Goal: Find specific page/section: Find specific page/section

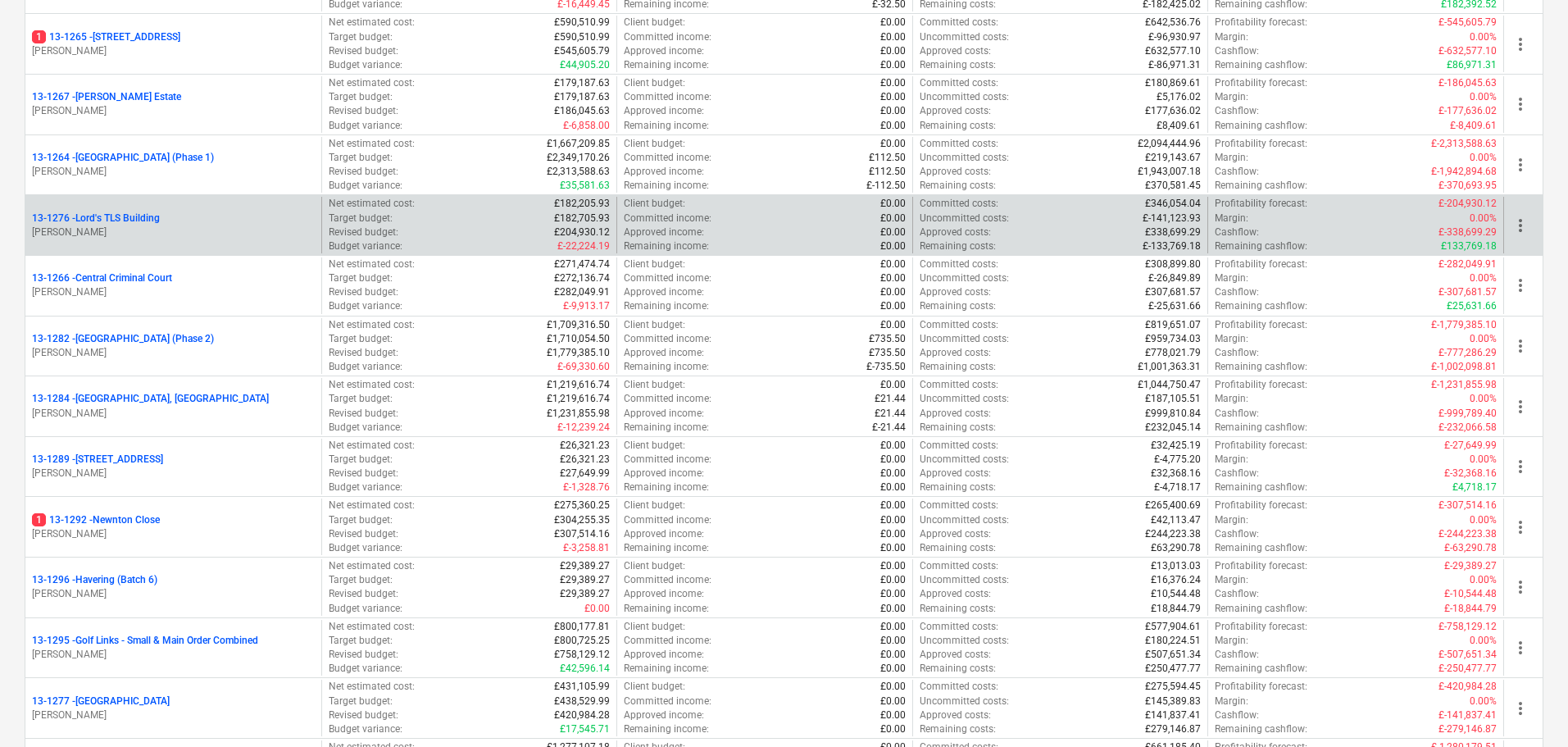
scroll to position [1721, 0]
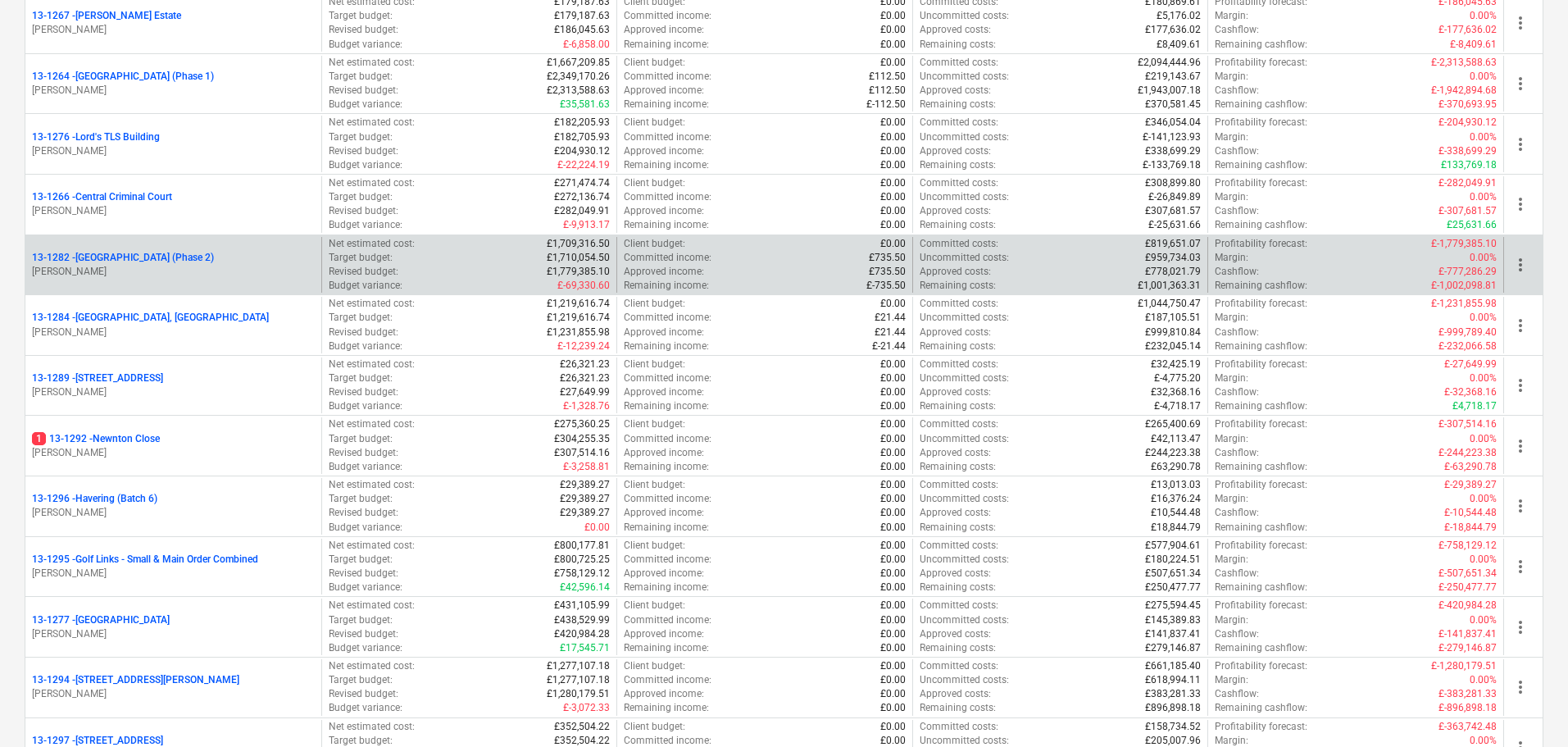
click at [194, 255] on p "13-1282 - [GEOGRAPHIC_DATA] (Phase 2)" at bounding box center [123, 257] width 182 height 14
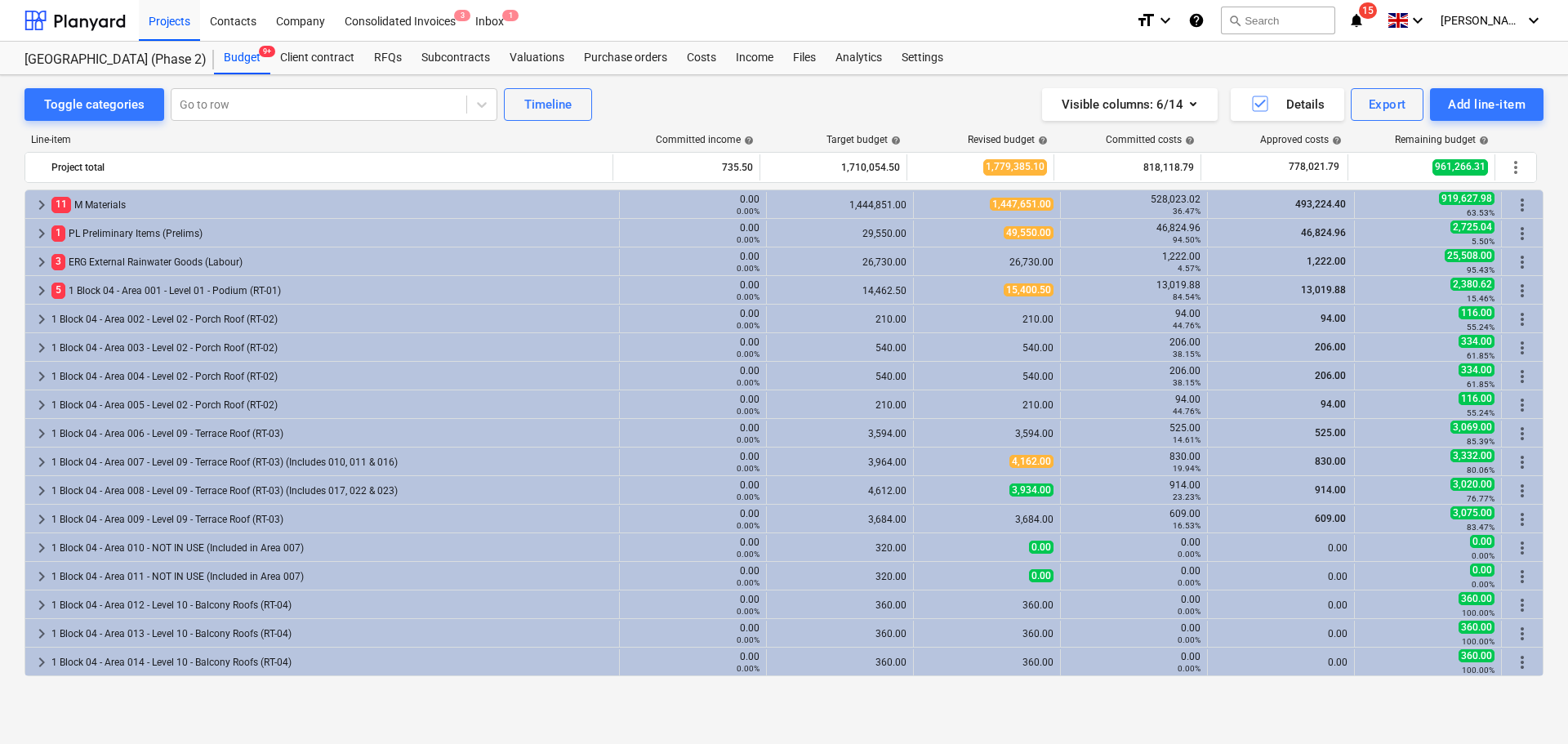
scroll to position [490, 0]
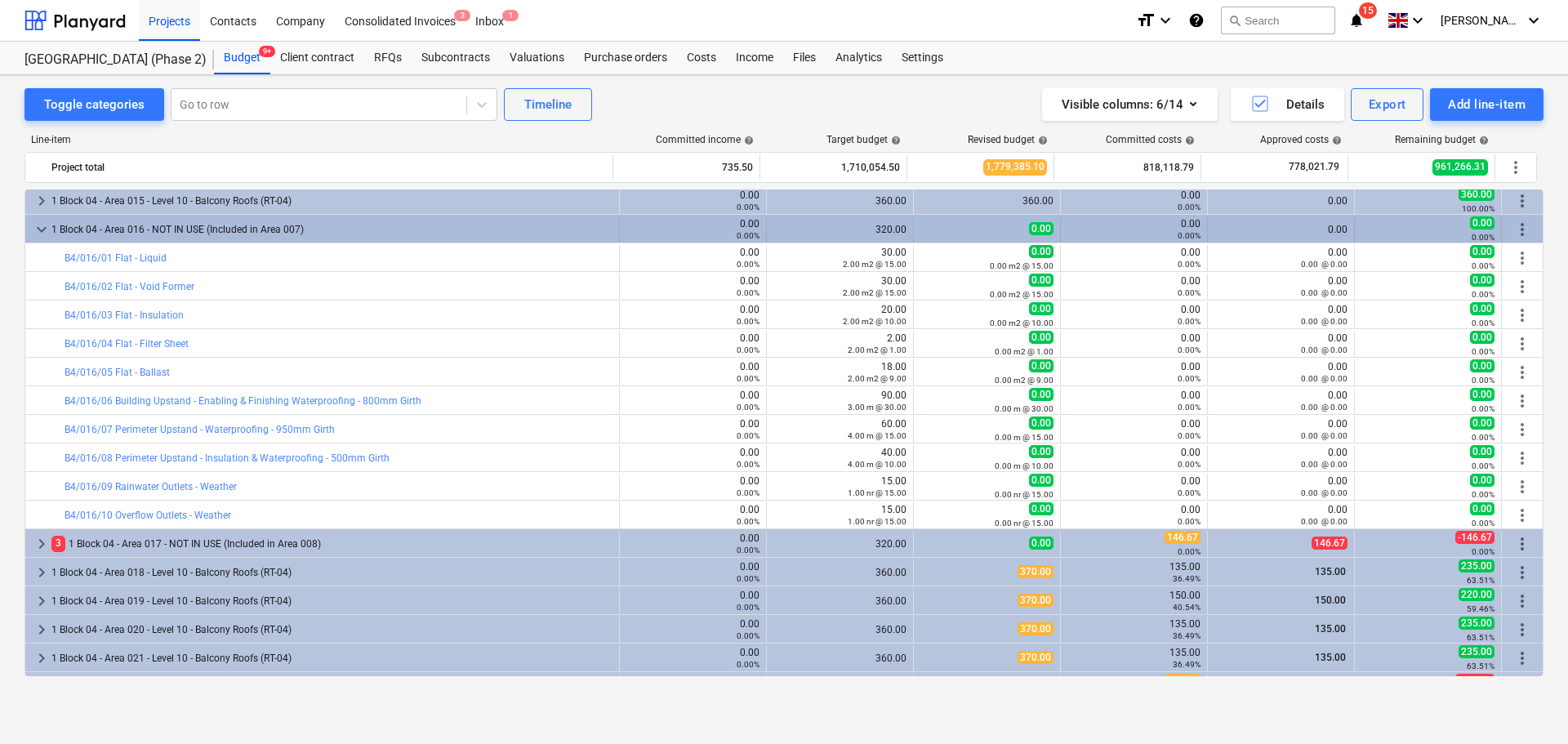
click at [288, 221] on div "1 Block 04 - Area 016 - NOT IN USE (Included in Area 007)" at bounding box center [331, 229] width 561 height 26
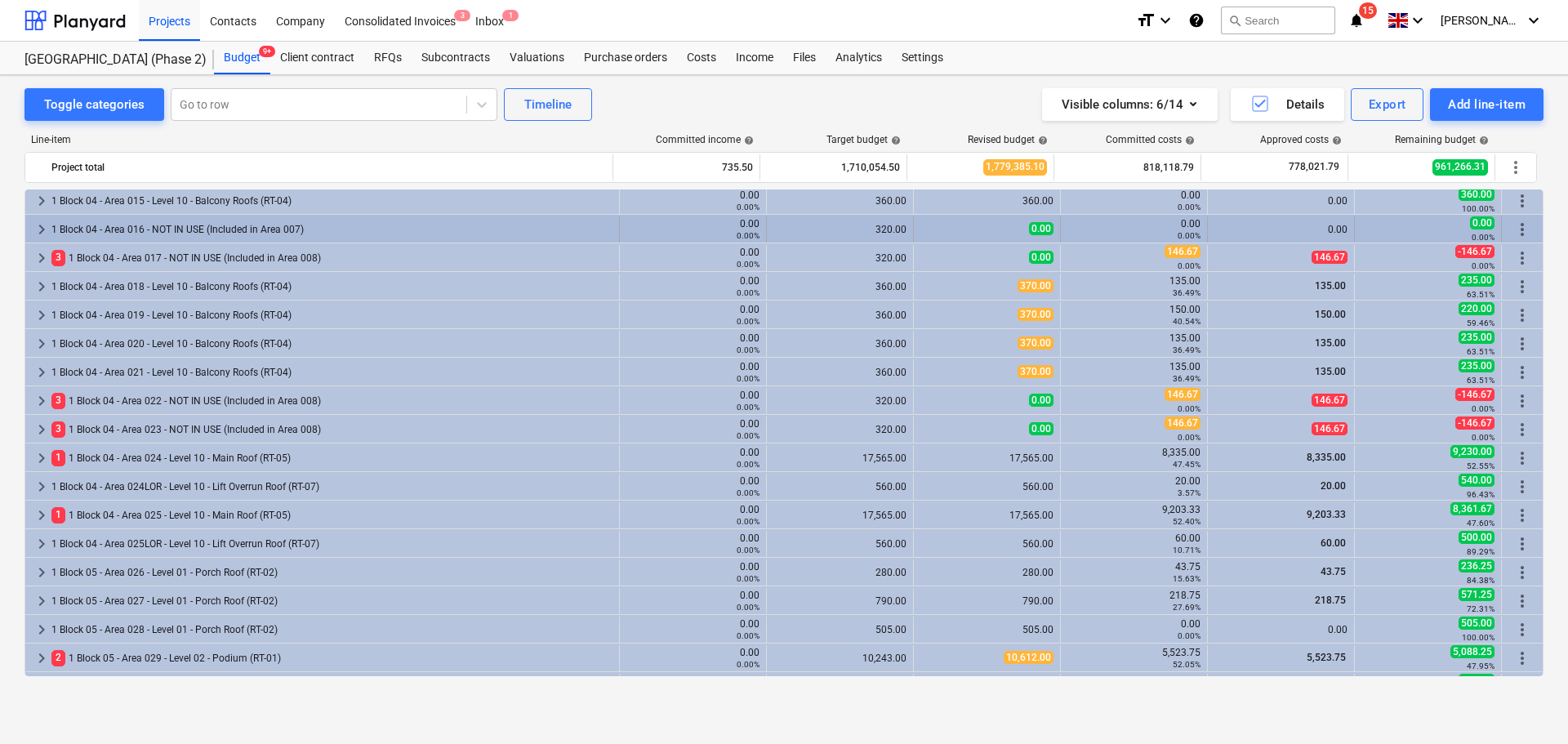
click at [288, 224] on div "1 Block 04 - Area 016 - NOT IN USE (Included in Area 007)" at bounding box center [331, 229] width 561 height 26
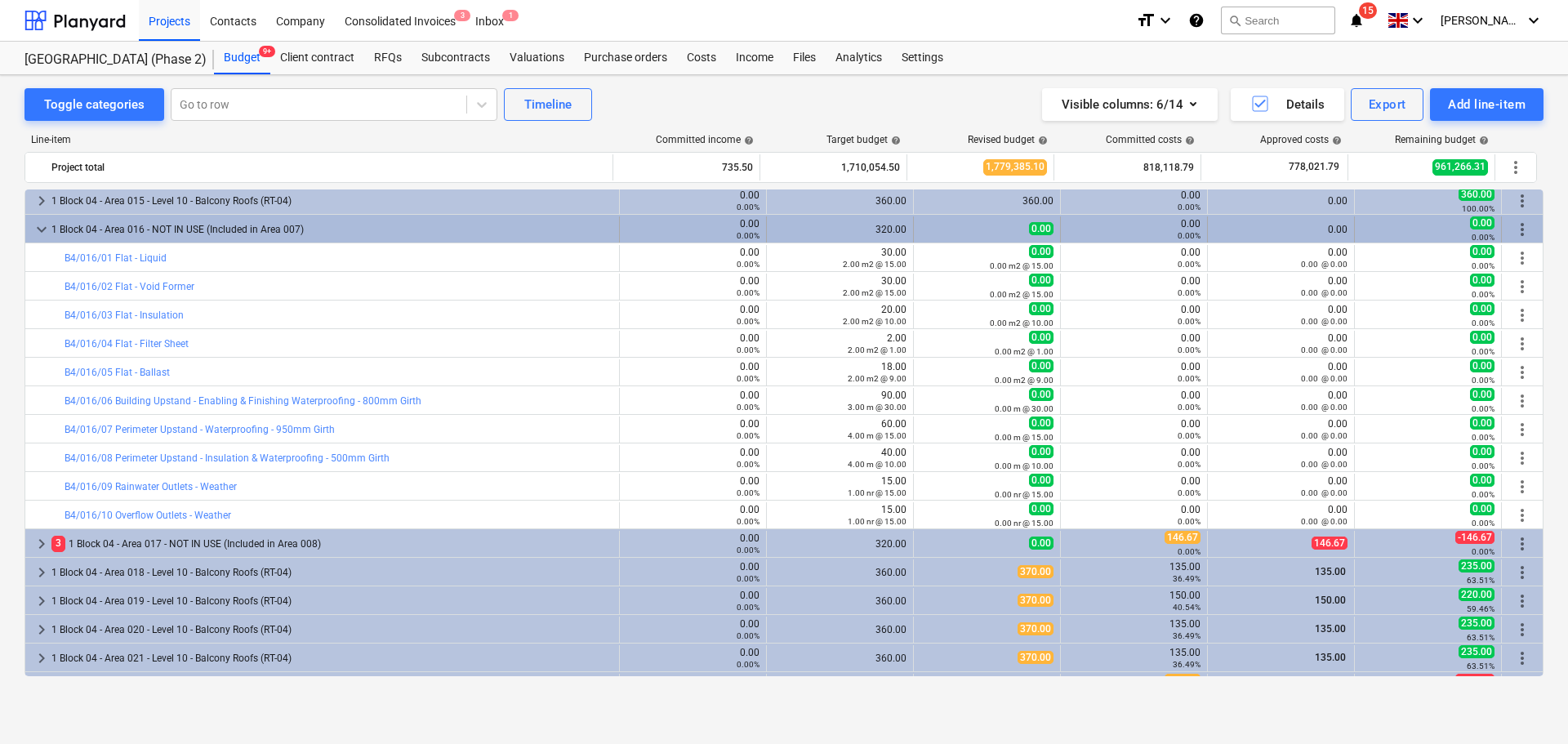
click at [344, 228] on div "1 Block 04 - Area 016 - NOT IN USE (Included in Area 007)" at bounding box center [331, 229] width 561 height 26
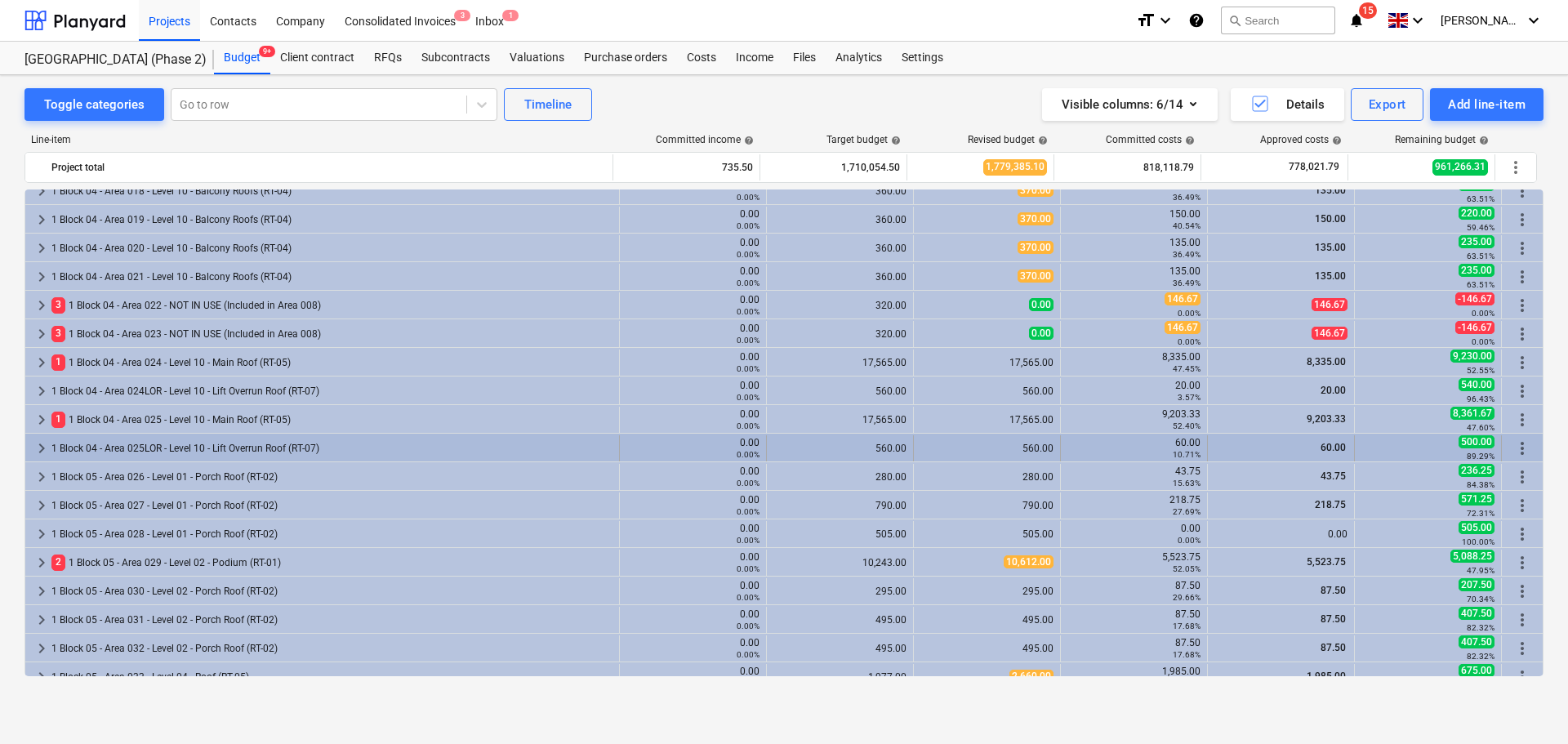
scroll to position [575, 0]
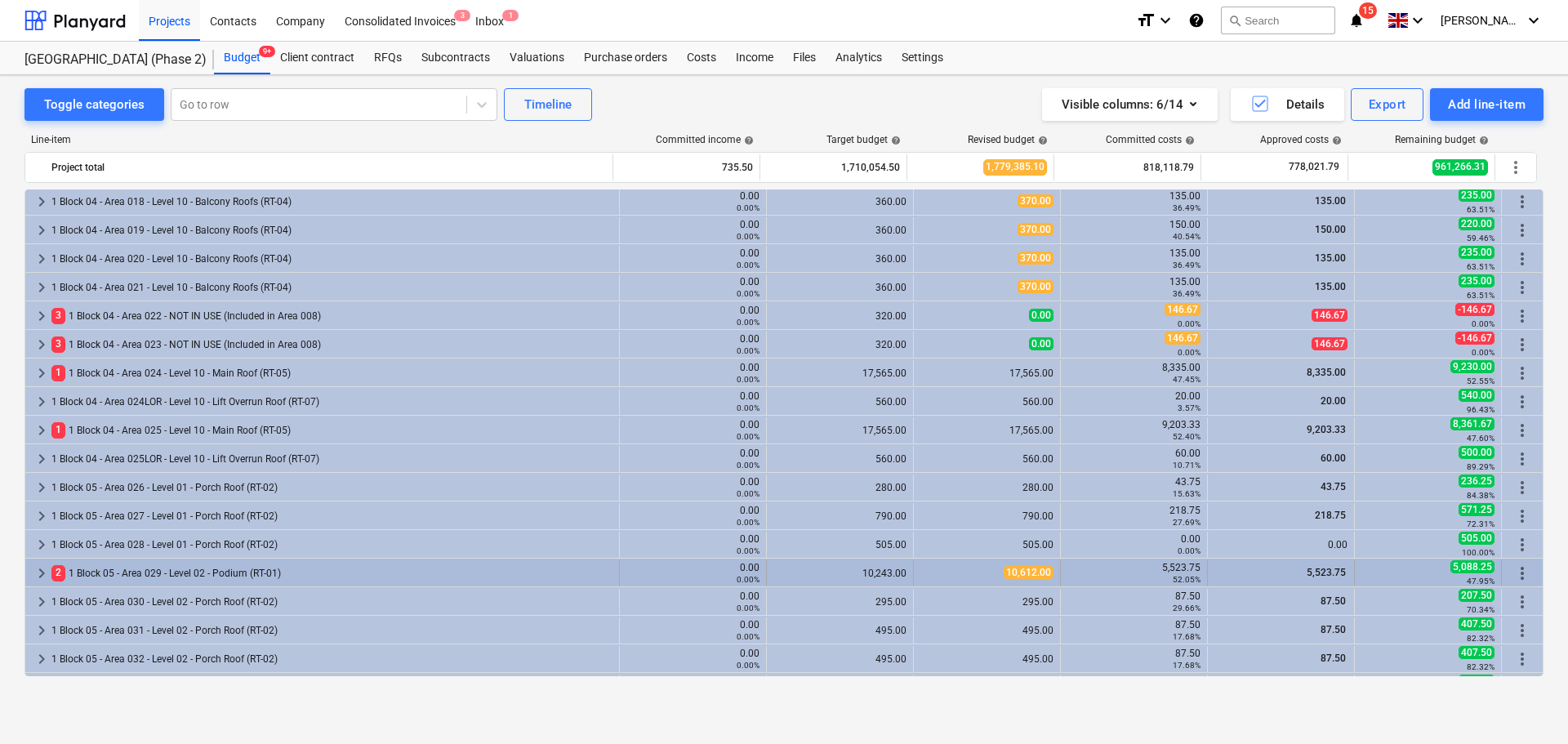
click at [153, 570] on div "2 1 Block 05 - Area 029 - Level 02 - Podium (RT-01)" at bounding box center [331, 574] width 561 height 26
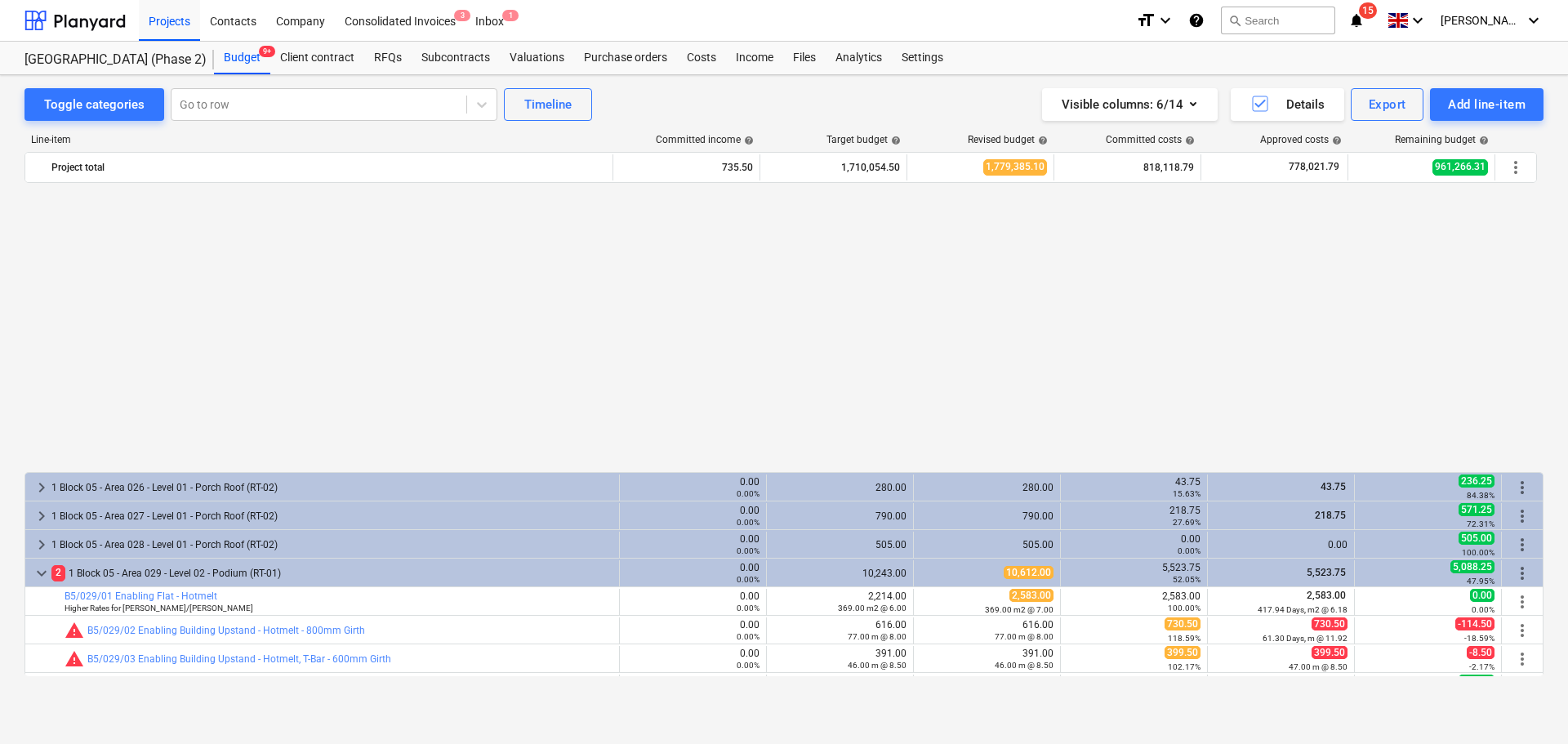
scroll to position [901, 0]
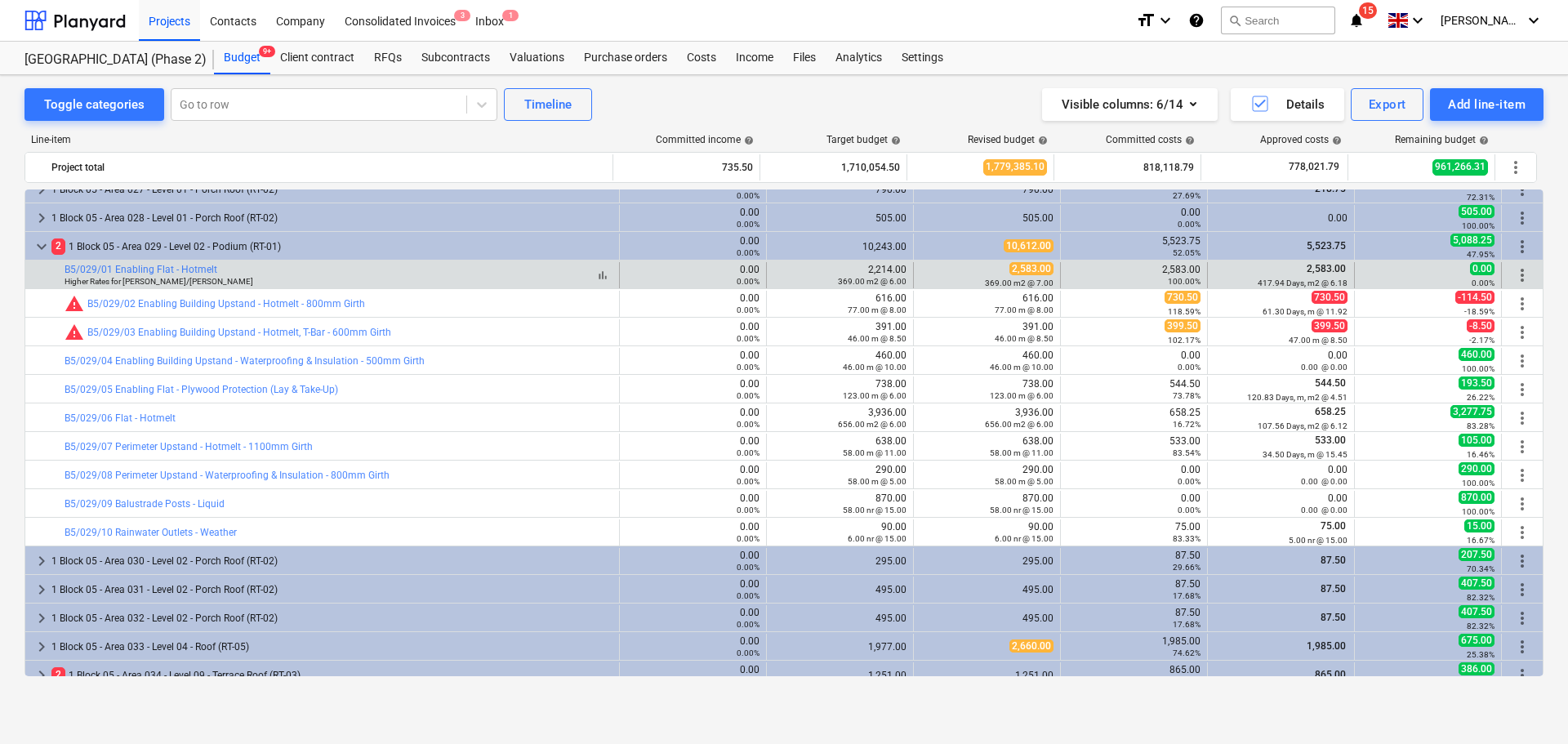
click at [466, 278] on div "bar_chart B5/029/01 Enabling Flat - Hotmelt Higher Rates for [PERSON_NAME]/[PER…" at bounding box center [338, 275] width 548 height 22
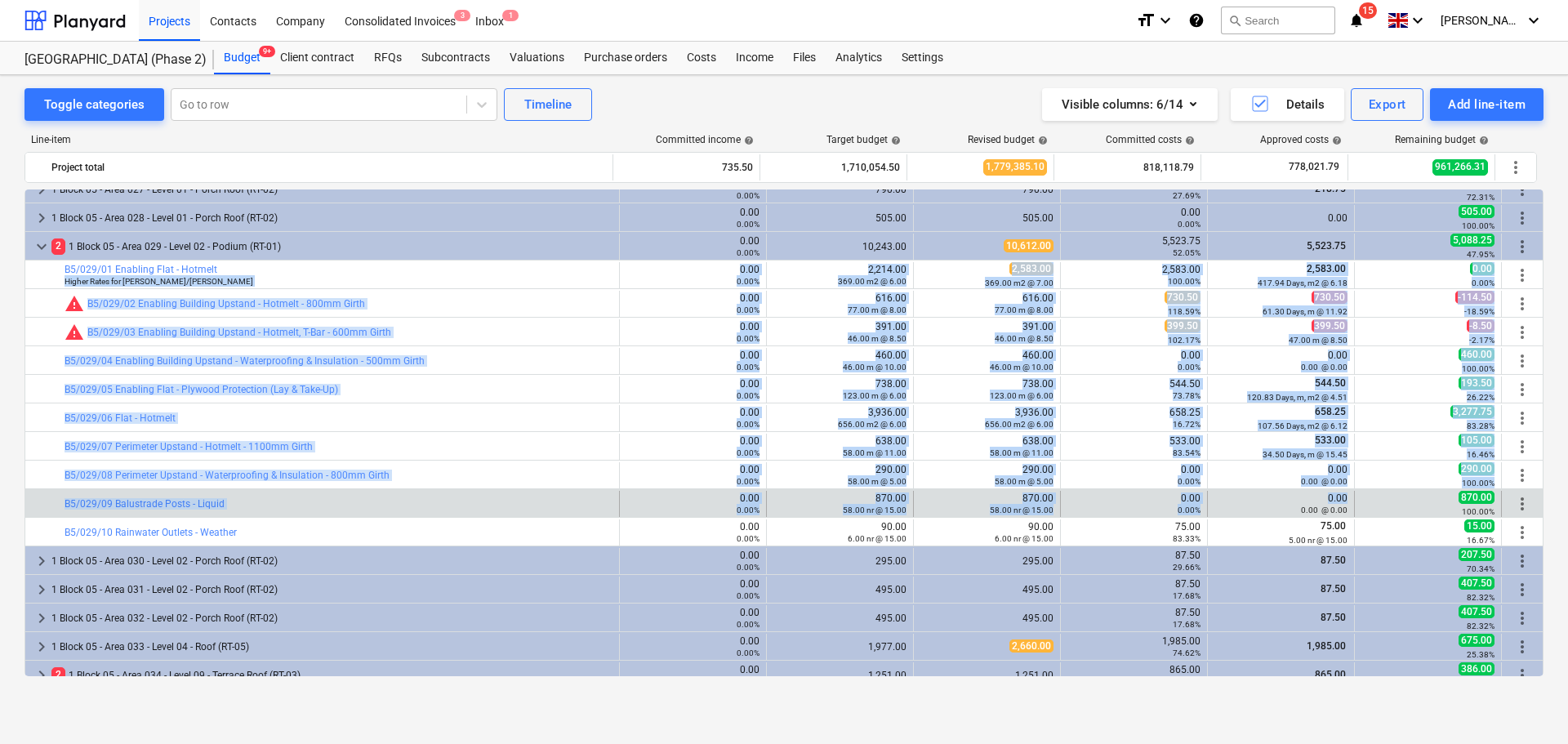
drag, startPoint x: 466, startPoint y: 278, endPoint x: 1297, endPoint y: 498, distance: 859.6
click at [1297, 498] on div "keyboard_arrow_right 1 Block 04 - Area 009 - Level 09 - Terrace Roof (RT-03) 0.…" at bounding box center [784, 574] width 1519 height 2572
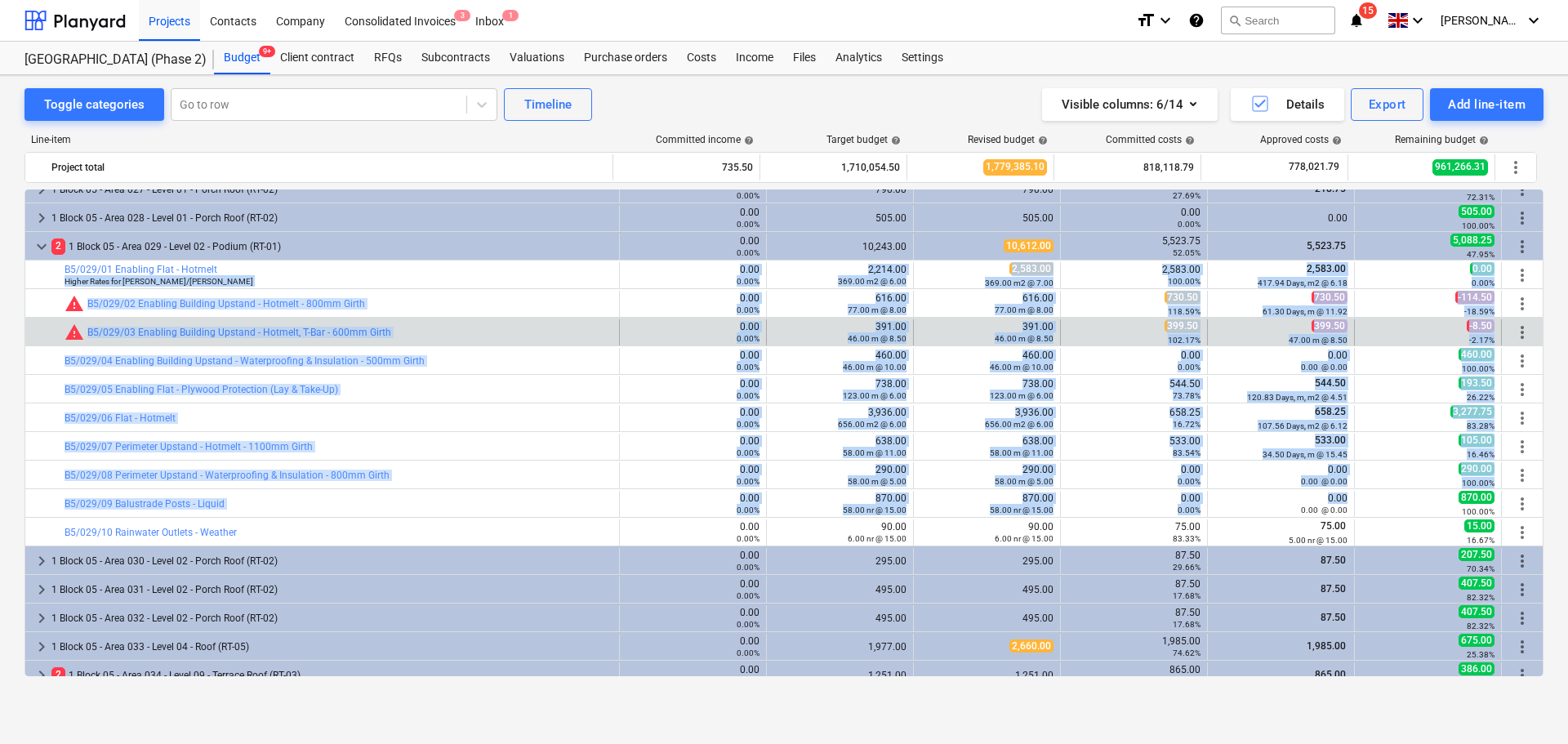
click at [1289, 336] on small "47.00 m @ 8.50" at bounding box center [1318, 341] width 59 height 9
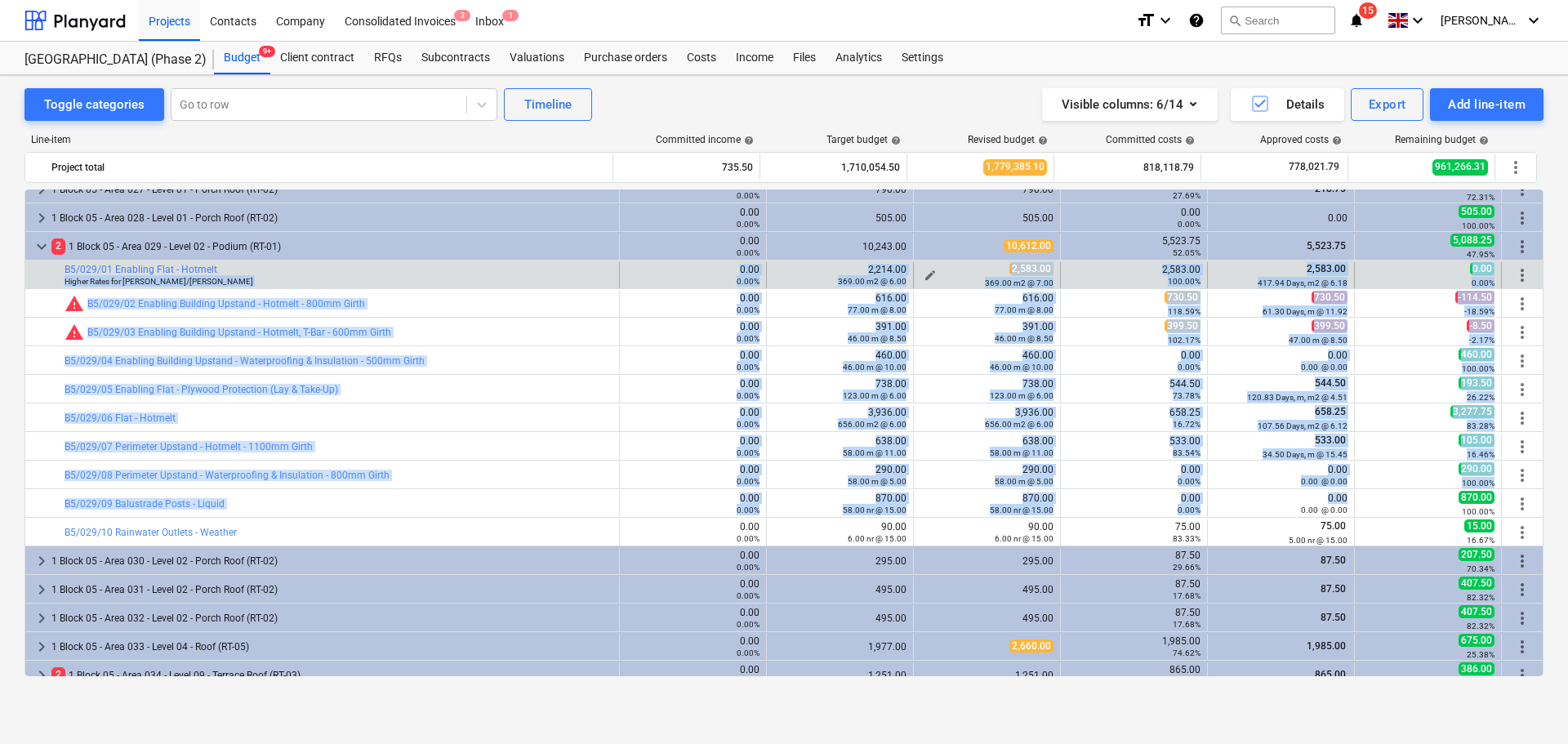
click at [980, 269] on div "2,583.00 369.00 m2 @ 7.00" at bounding box center [987, 274] width 133 height 25
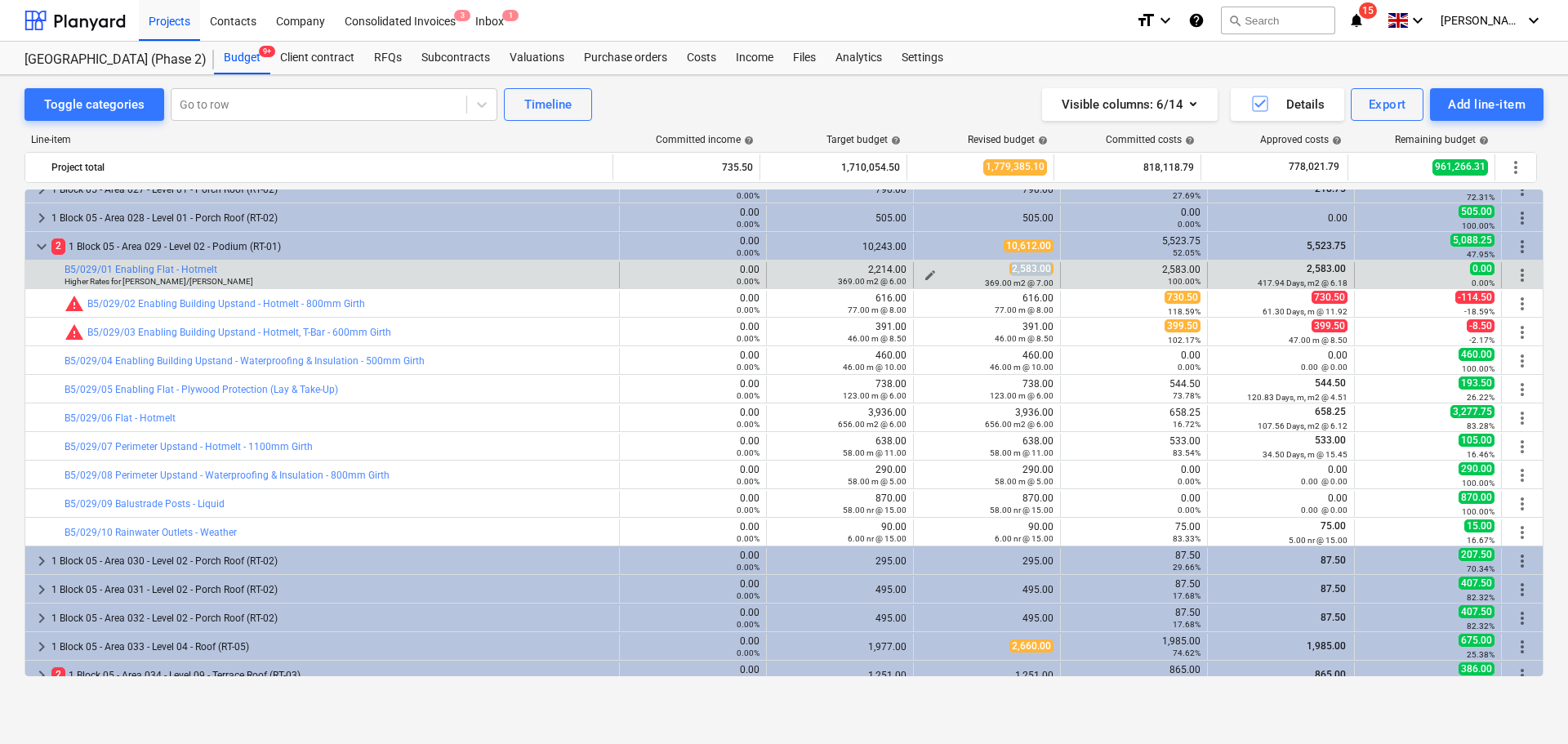
click at [980, 268] on div "2,583.00 369.00 m2 @ 7.00" at bounding box center [987, 274] width 133 height 25
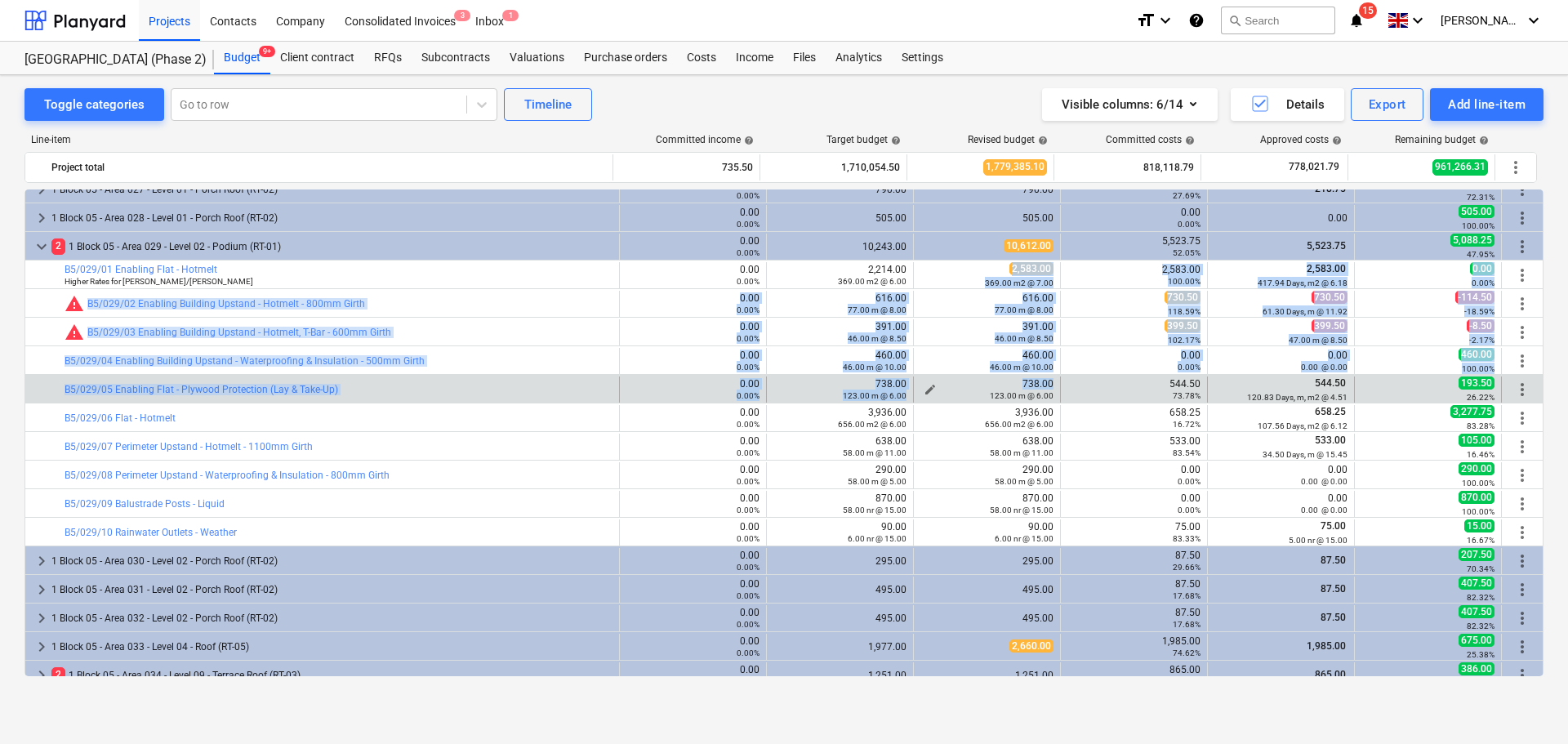
drag, startPoint x: 980, startPoint y: 268, endPoint x: 975, endPoint y: 382, distance: 114.1
click at [975, 382] on div "keyboard_arrow_right 1 Block 04 - Area 009 - Level 09 - Terrace Roof (RT-03) 0.…" at bounding box center [784, 574] width 1519 height 2572
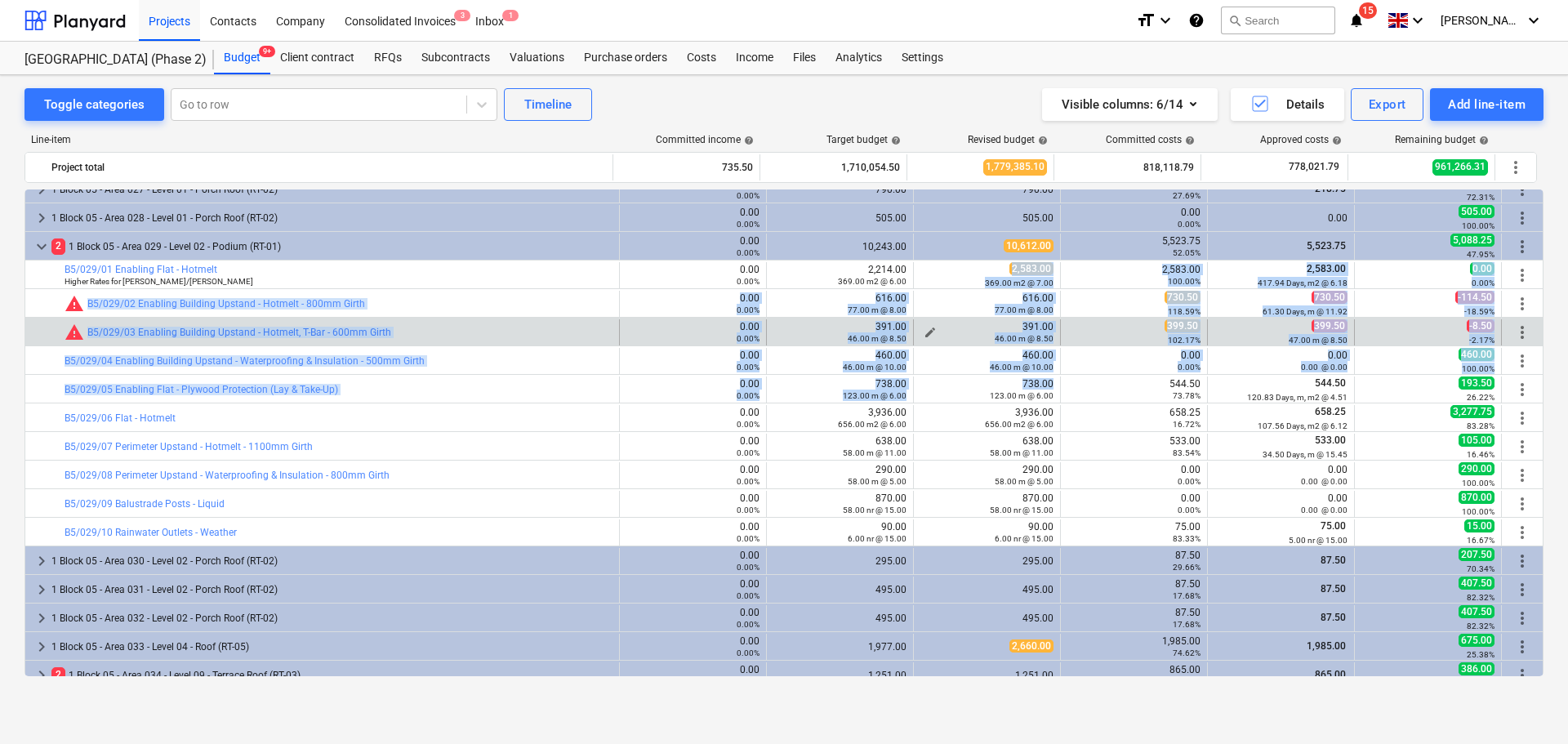
click at [975, 329] on div "391.00 46.00 m @ 8.50" at bounding box center [987, 332] width 133 height 22
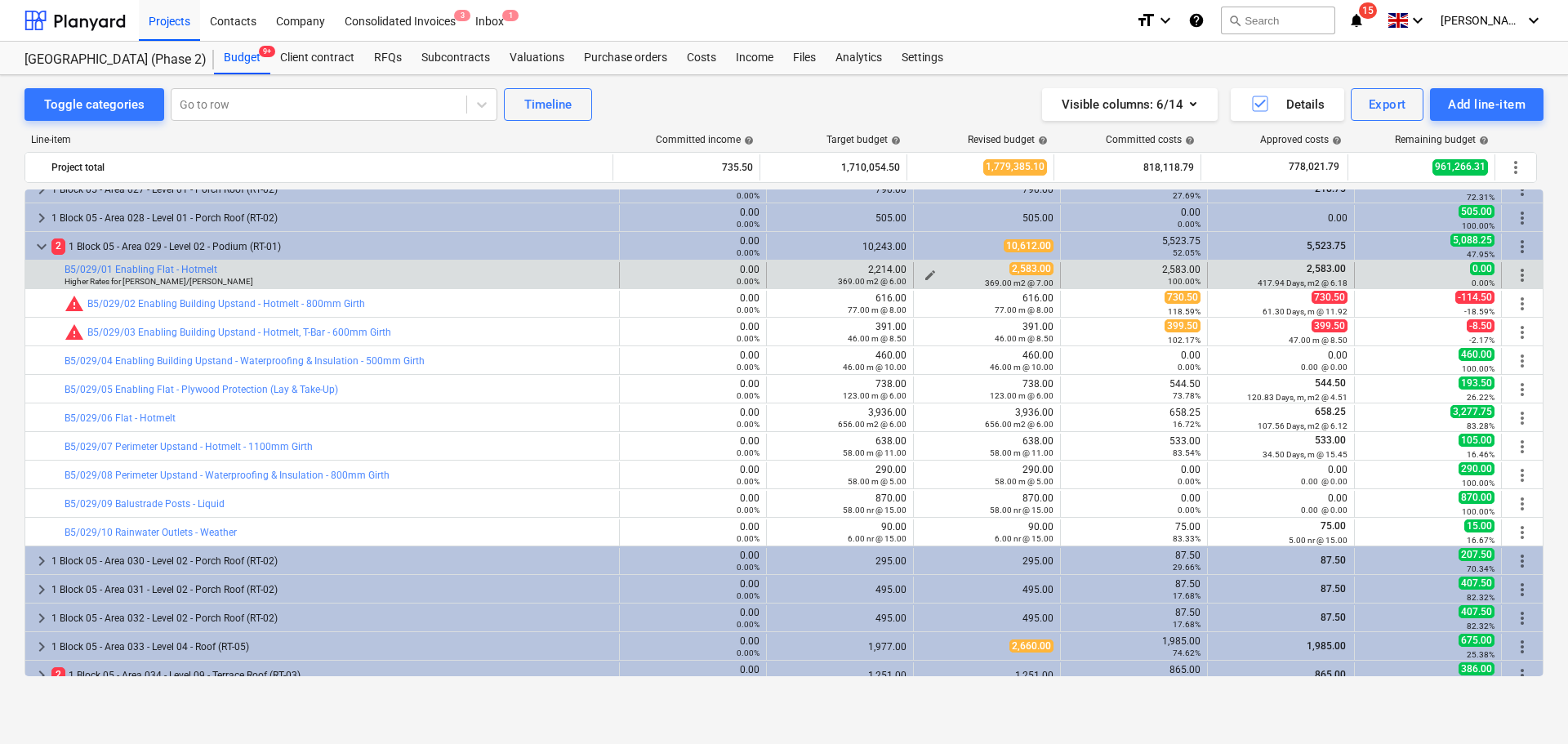
click at [957, 270] on div "2,583.00 369.00 m2 @ 7.00" at bounding box center [987, 274] width 133 height 25
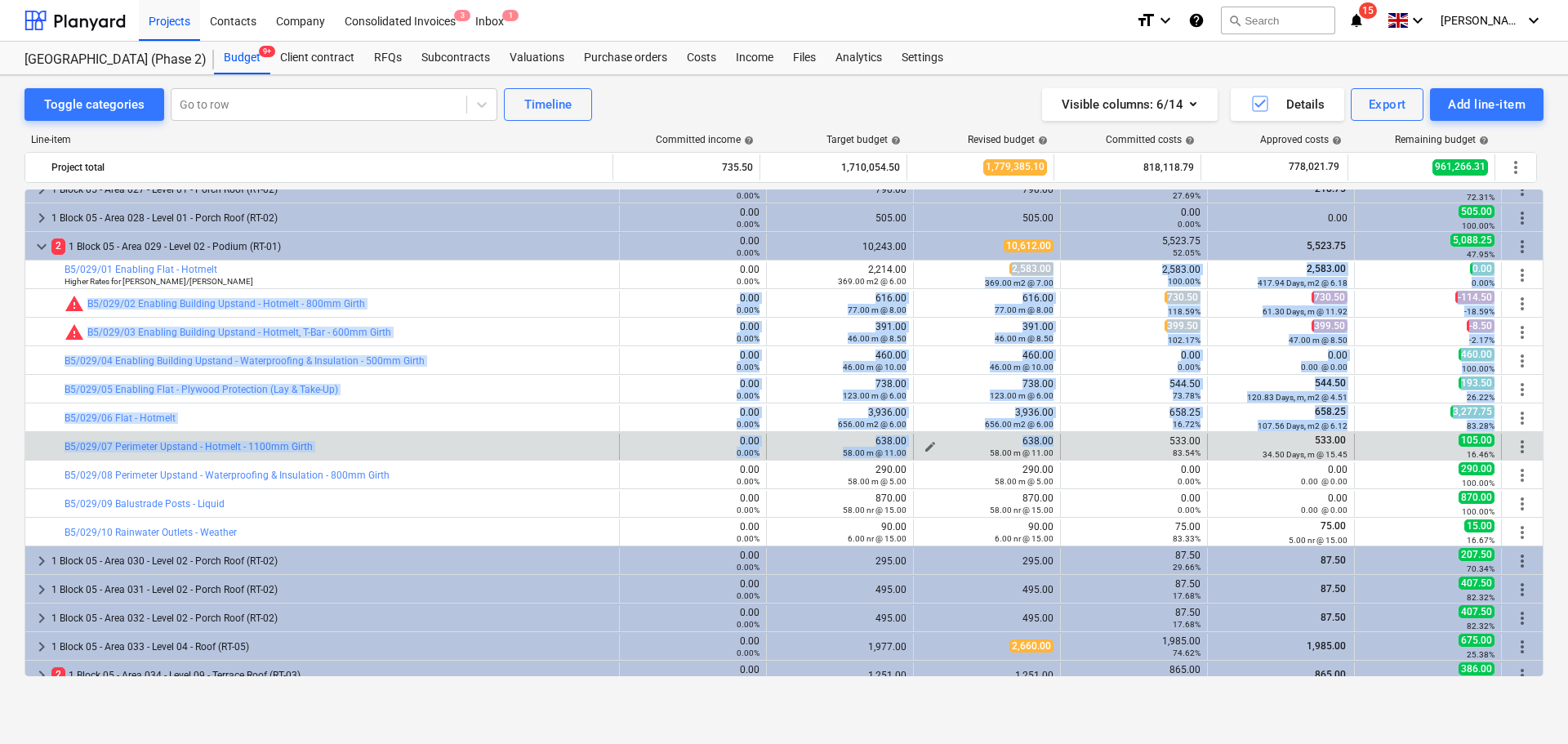
drag, startPoint x: 958, startPoint y: 270, endPoint x: 945, endPoint y: 442, distance: 172.5
click at [945, 442] on div "keyboard_arrow_right 1 Block 04 - Area 009 - Level 09 - Terrace Roof (RT-03) 0.…" at bounding box center [784, 574] width 1519 height 2572
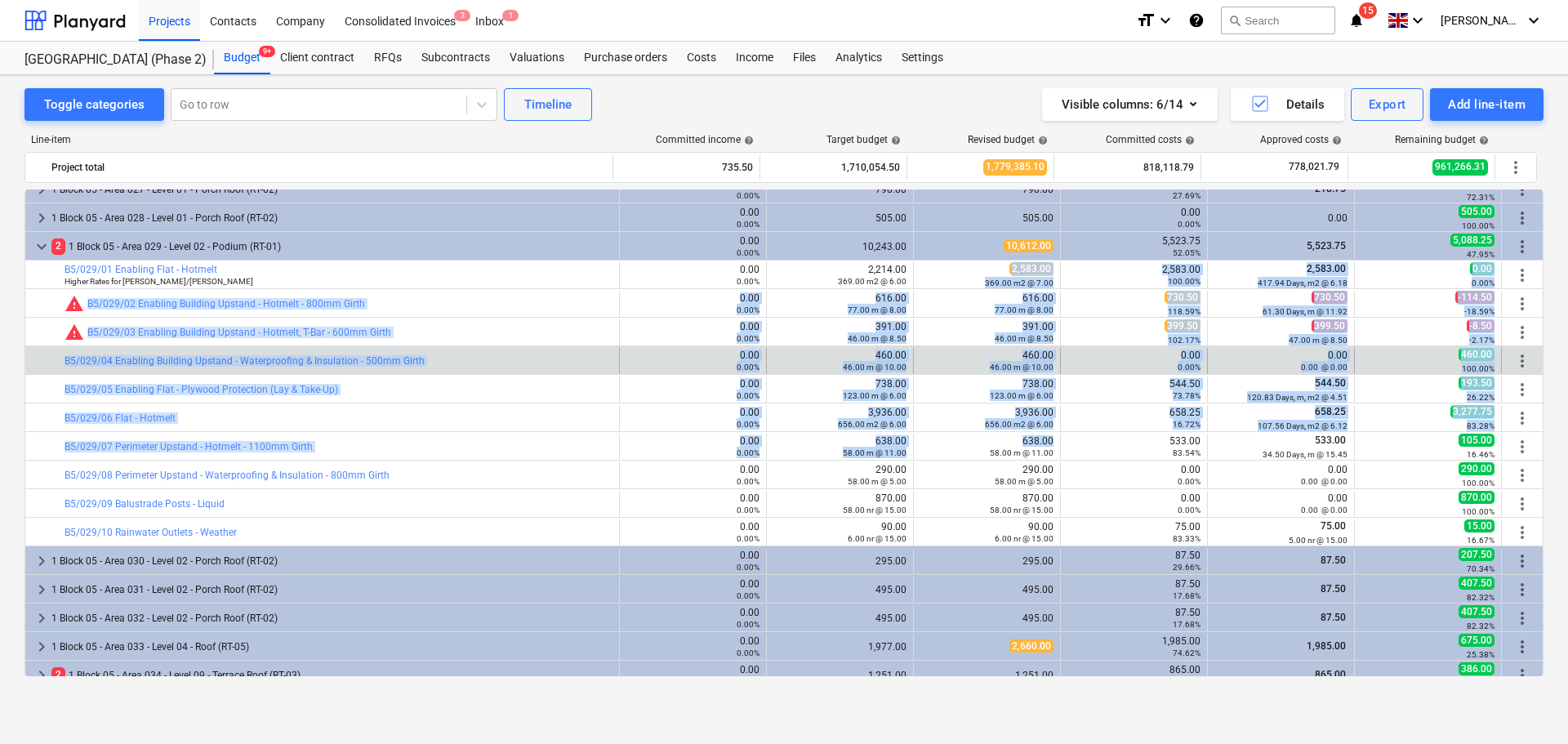
click at [960, 349] on div "edit 460.00 46.00 m @ 10.00" at bounding box center [987, 361] width 133 height 26
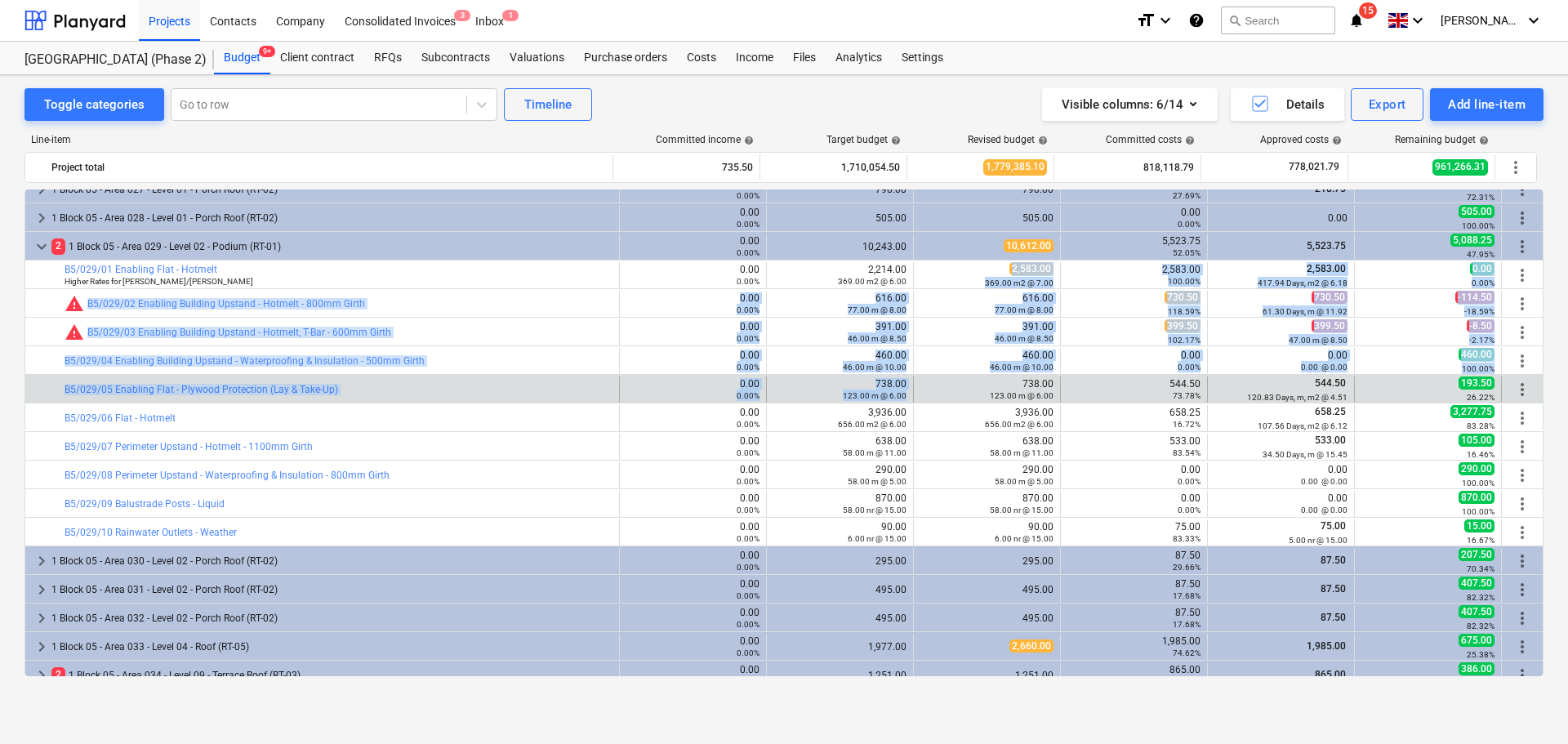
drag, startPoint x: 993, startPoint y: 269, endPoint x: 984, endPoint y: 374, distance: 105.4
click at [984, 374] on div "keyboard_arrow_right 1 Block 04 - Area 009 - Level 09 - Terrace Roof (RT-03) 0.…" at bounding box center [784, 574] width 1519 height 2572
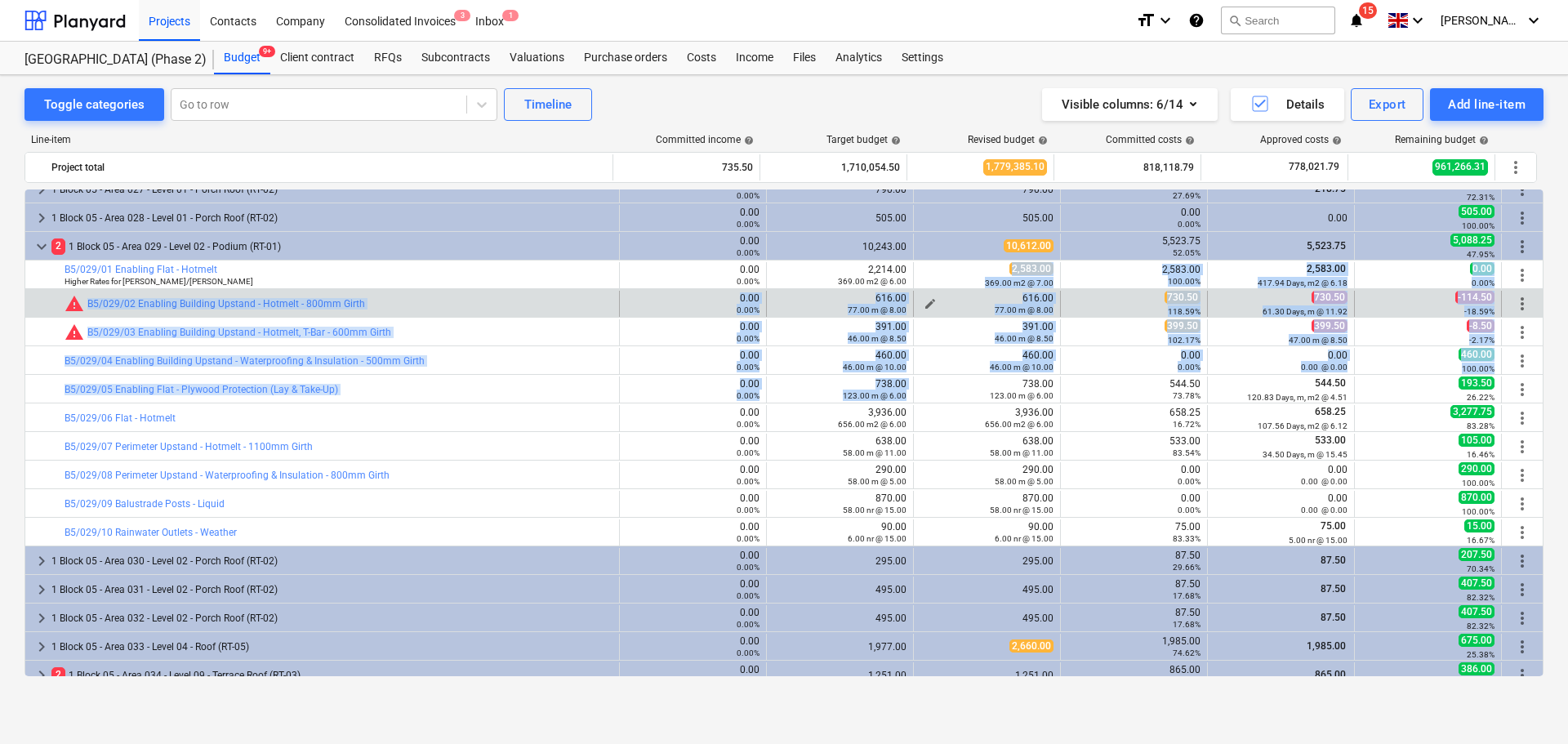
click at [984, 296] on div "616.00 77.00 m @ 8.00" at bounding box center [987, 303] width 133 height 22
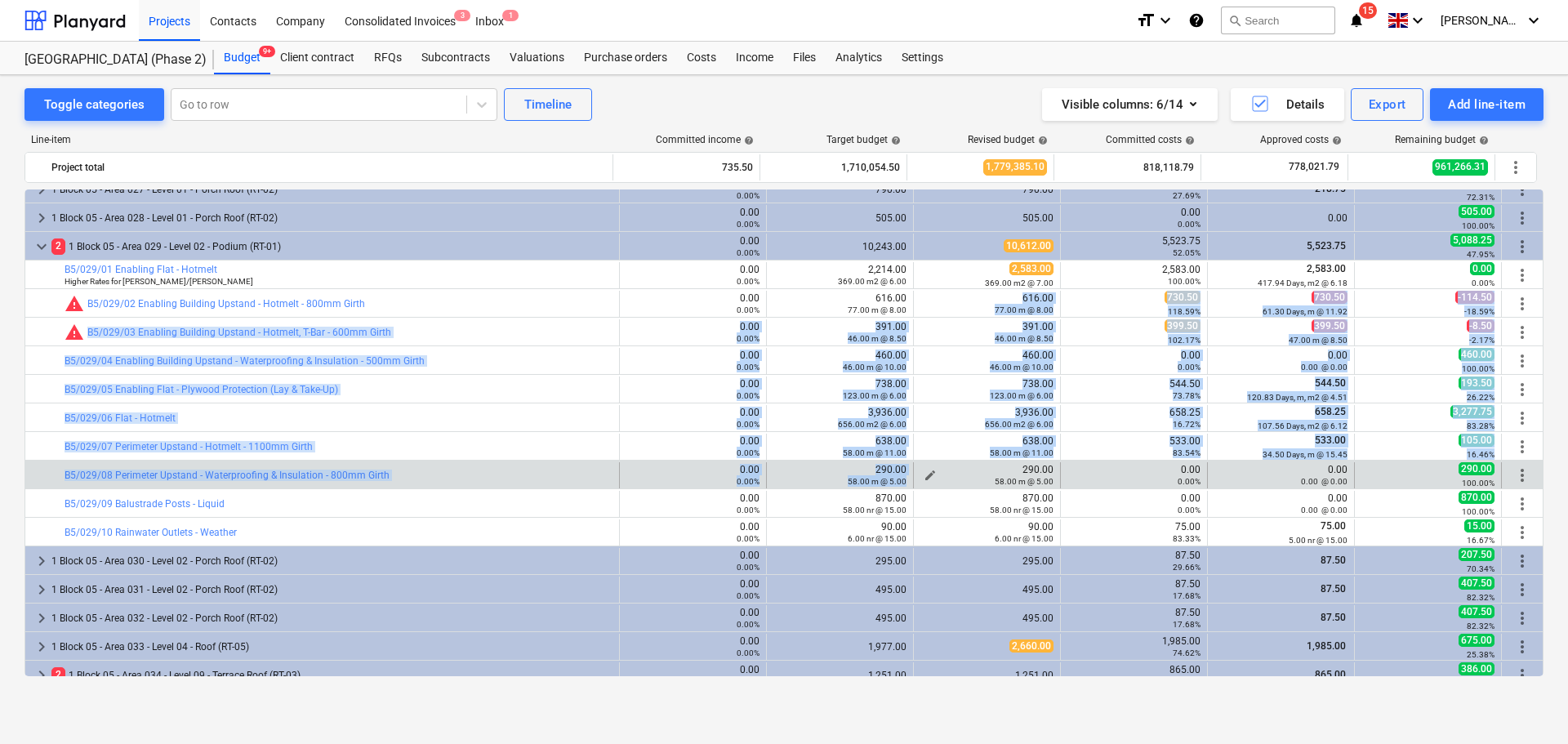
drag, startPoint x: 984, startPoint y: 296, endPoint x: 980, endPoint y: 471, distance: 175.0
click at [982, 470] on div "keyboard_arrow_right 1 Block 04 - Area 009 - Level 09 - Terrace Roof (RT-03) 0.…" at bounding box center [784, 574] width 1519 height 2572
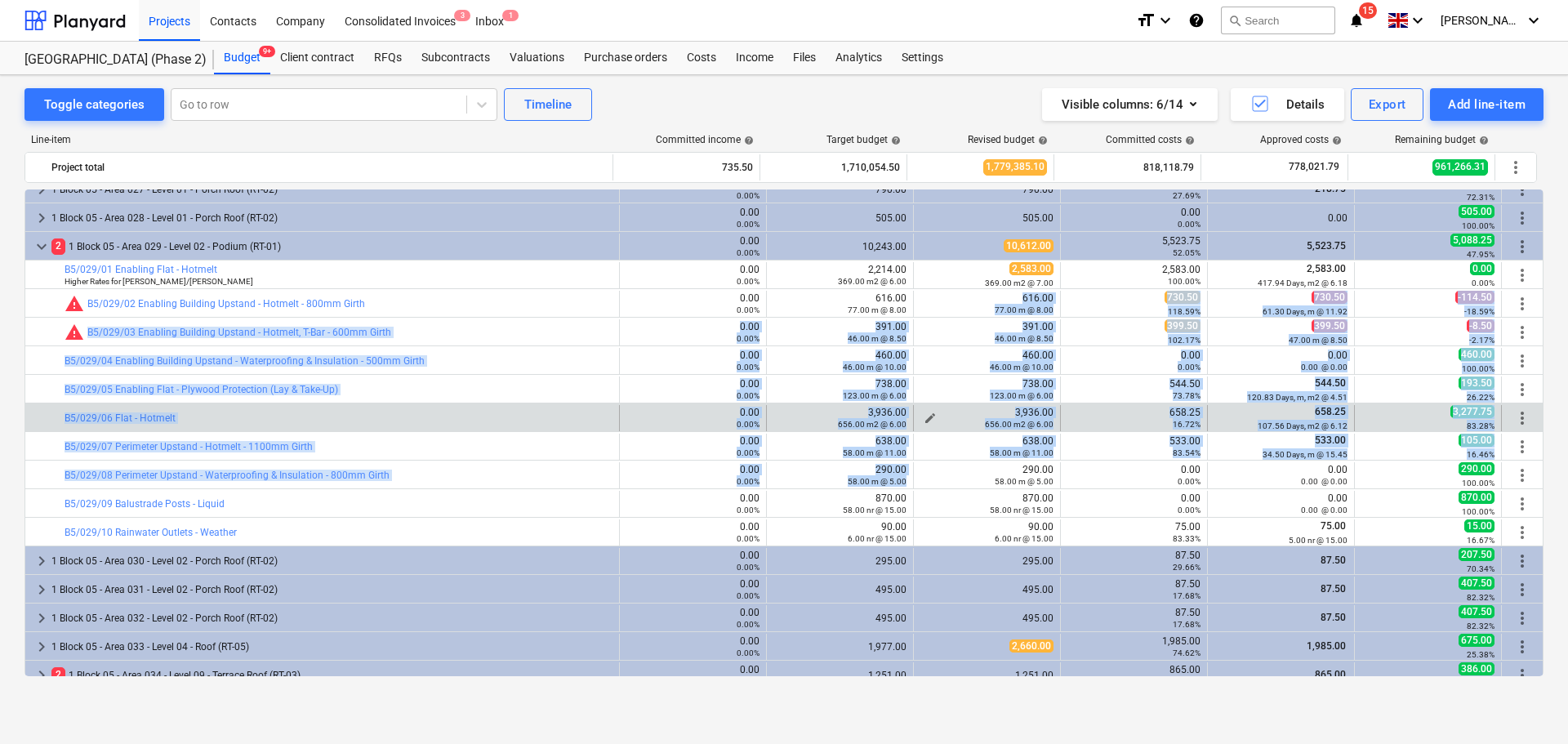
click at [985, 407] on div "3,936.00 656.00 m2 @ 6.00" at bounding box center [987, 418] width 133 height 22
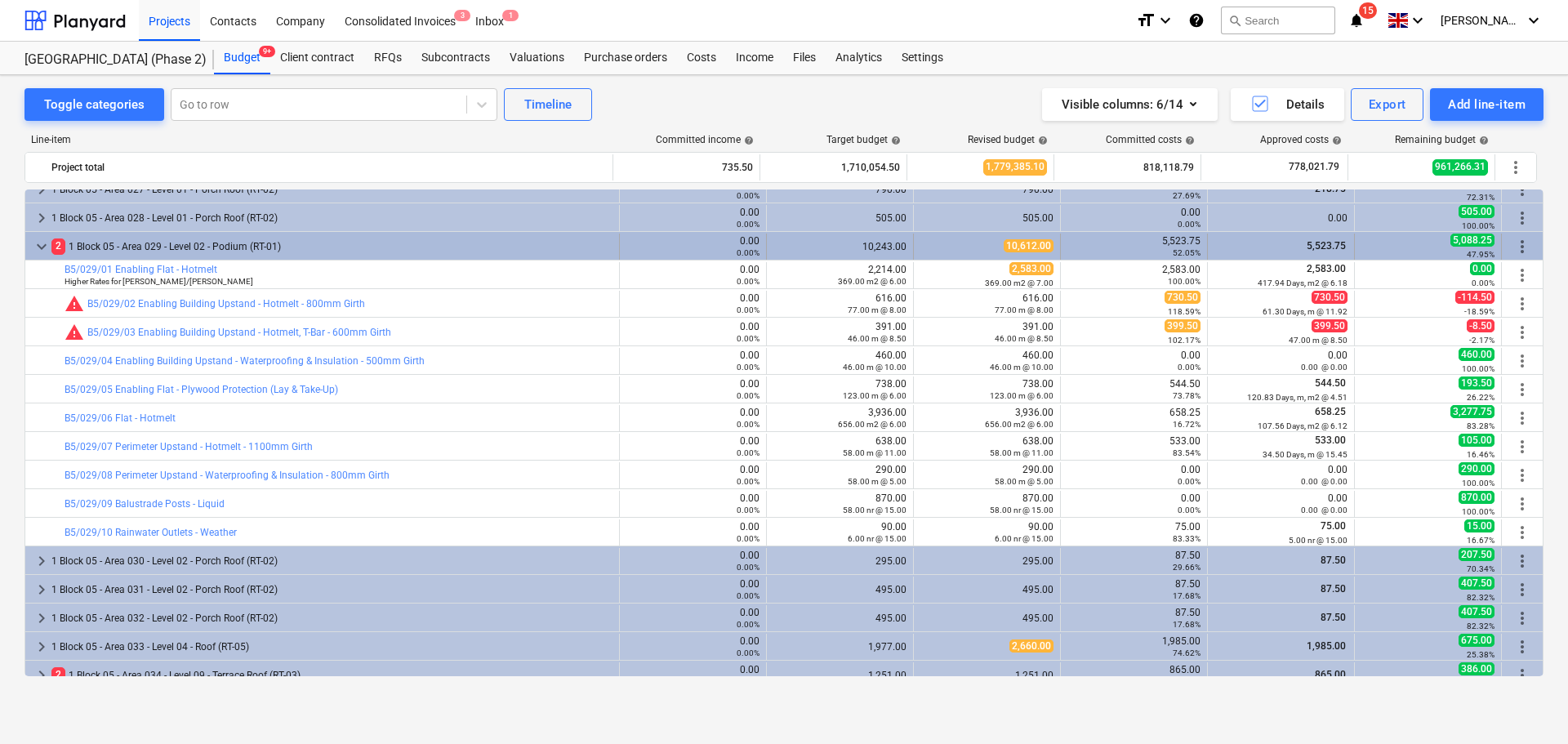
click at [311, 256] on div "2 1 Block 05 - Area 029 - Level 02 - Podium (RT-01)" at bounding box center [331, 247] width 561 height 26
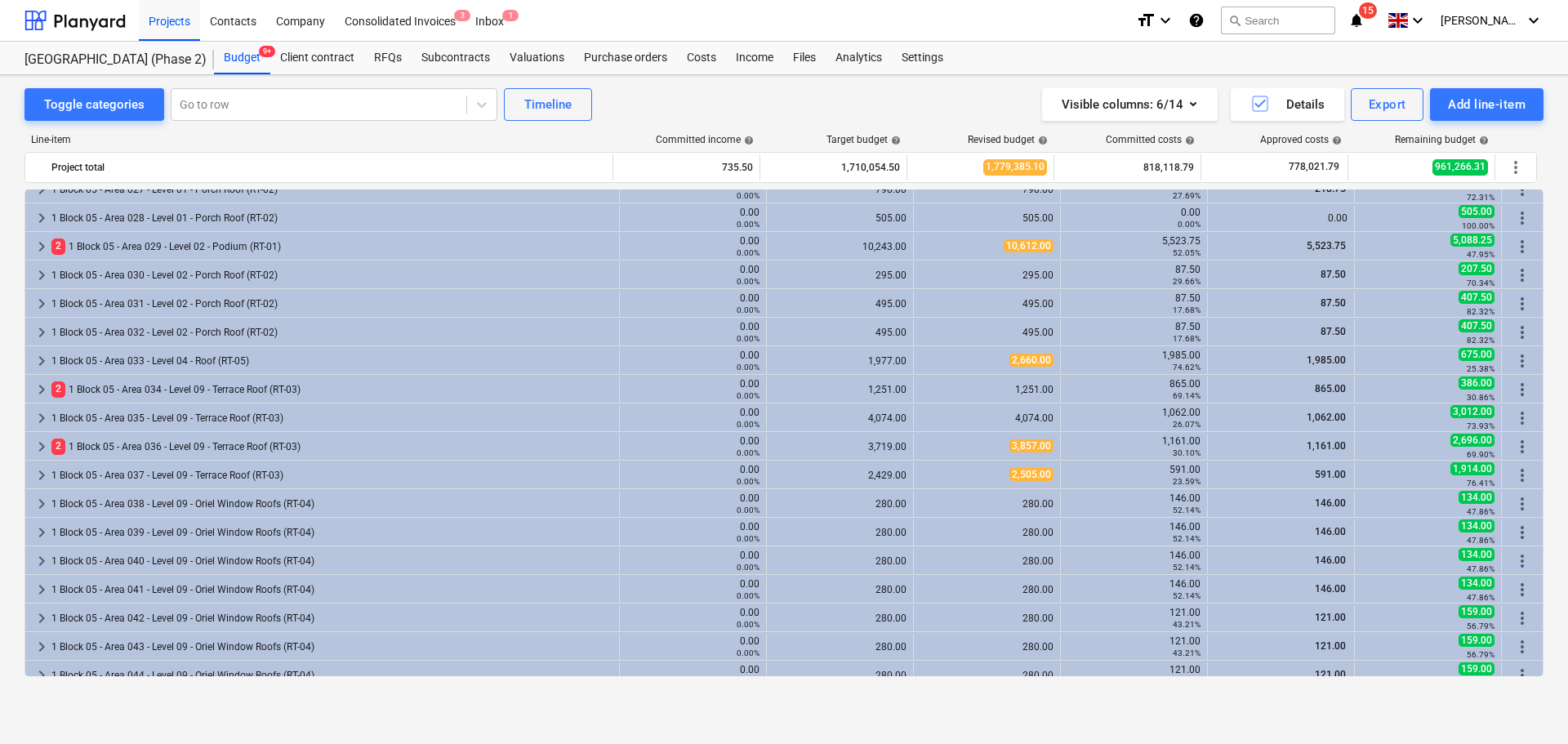
click at [311, 256] on div "2 1 Block 05 - Area 029 - Level 02 - Podium (RT-01)" at bounding box center [331, 247] width 561 height 26
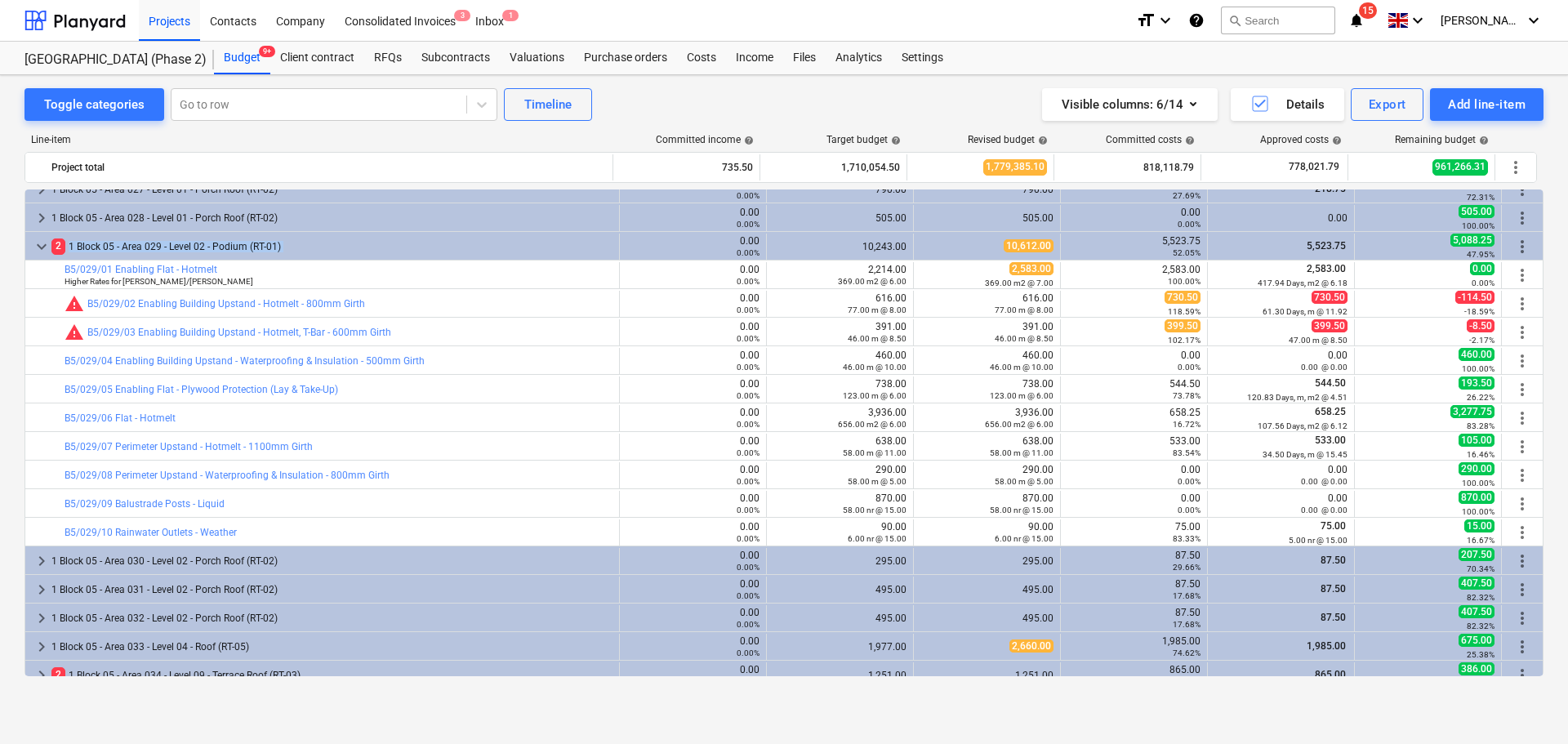
click at [311, 256] on div "2 1 Block 05 - Area 029 - Level 02 - Podium (RT-01)" at bounding box center [331, 247] width 561 height 26
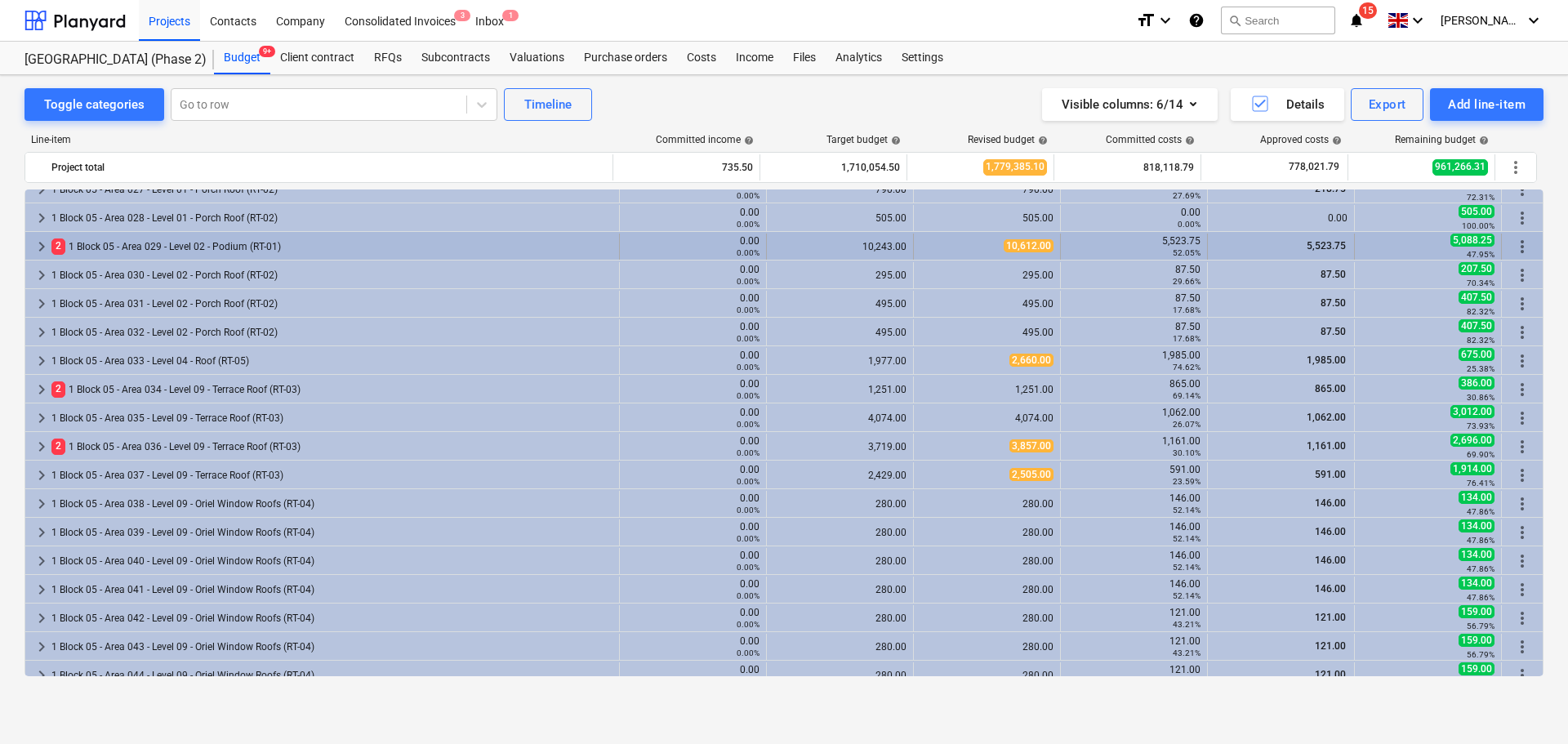
click at [296, 257] on div "2 1 Block 05 - Area 029 - Level 02 - Podium (RT-01)" at bounding box center [331, 247] width 561 height 26
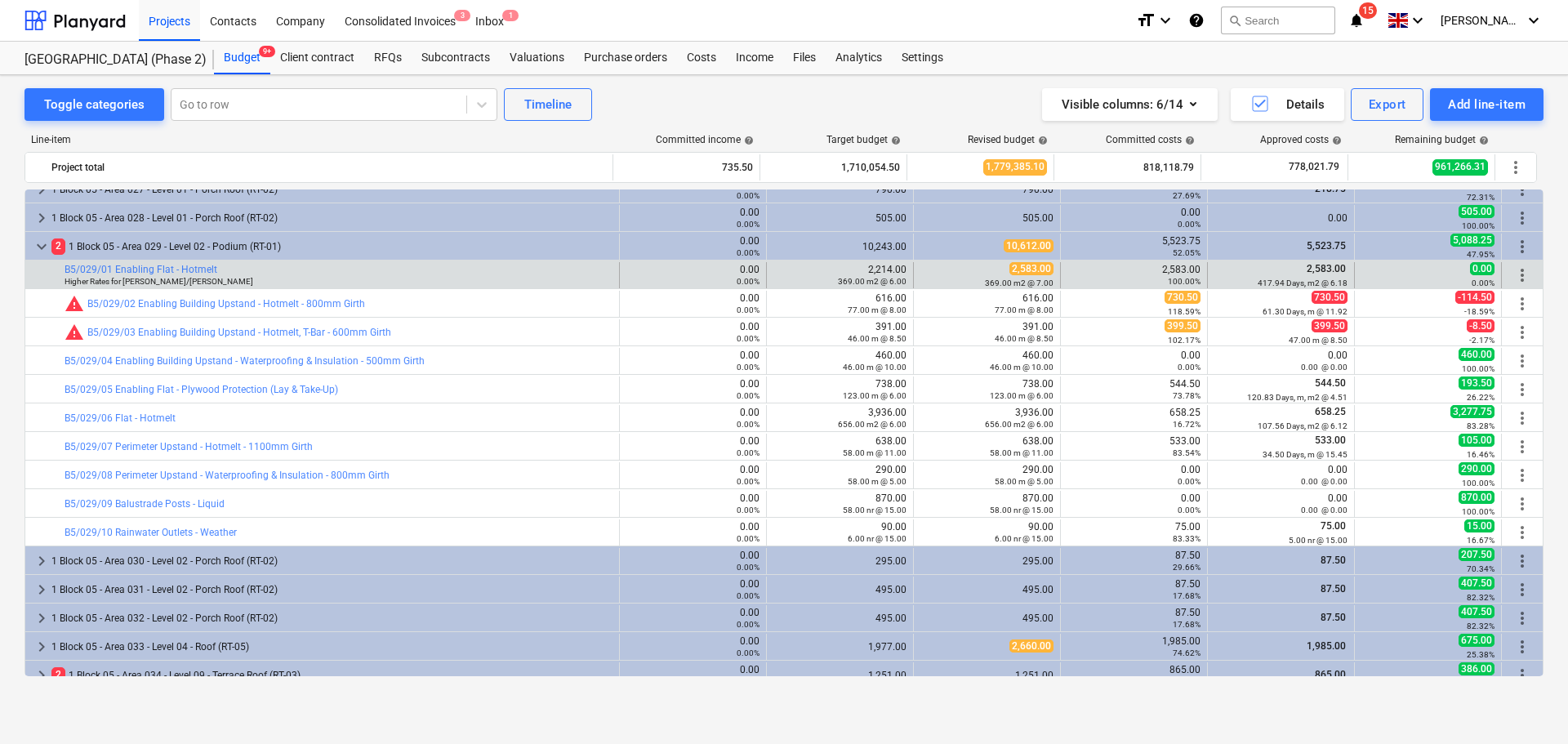
click at [292, 263] on div "bar_chart B5/029/01 Enabling Flat - Hotmelt Higher Rates for [PERSON_NAME]/[PER…" at bounding box center [338, 275] width 548 height 26
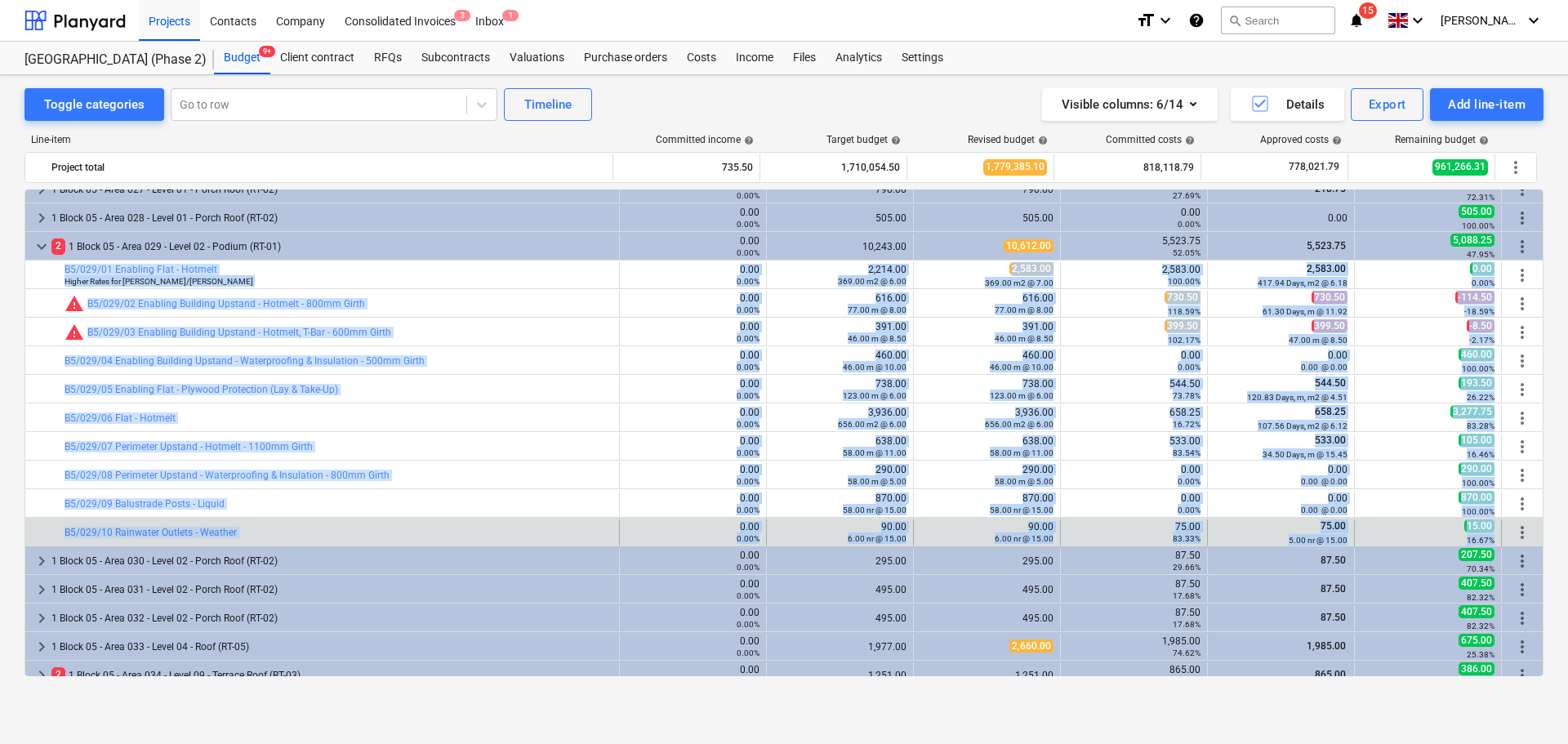
drag, startPoint x: 292, startPoint y: 263, endPoint x: 1455, endPoint y: 535, distance: 1194.4
click at [1450, 534] on div "keyboard_arrow_right 1 Block 04 - Area 009 - Level 09 - Terrace Roof (RT-03) 0.…" at bounding box center [784, 574] width 1519 height 2572
click at [1456, 535] on div "16.67%" at bounding box center [1429, 540] width 133 height 11
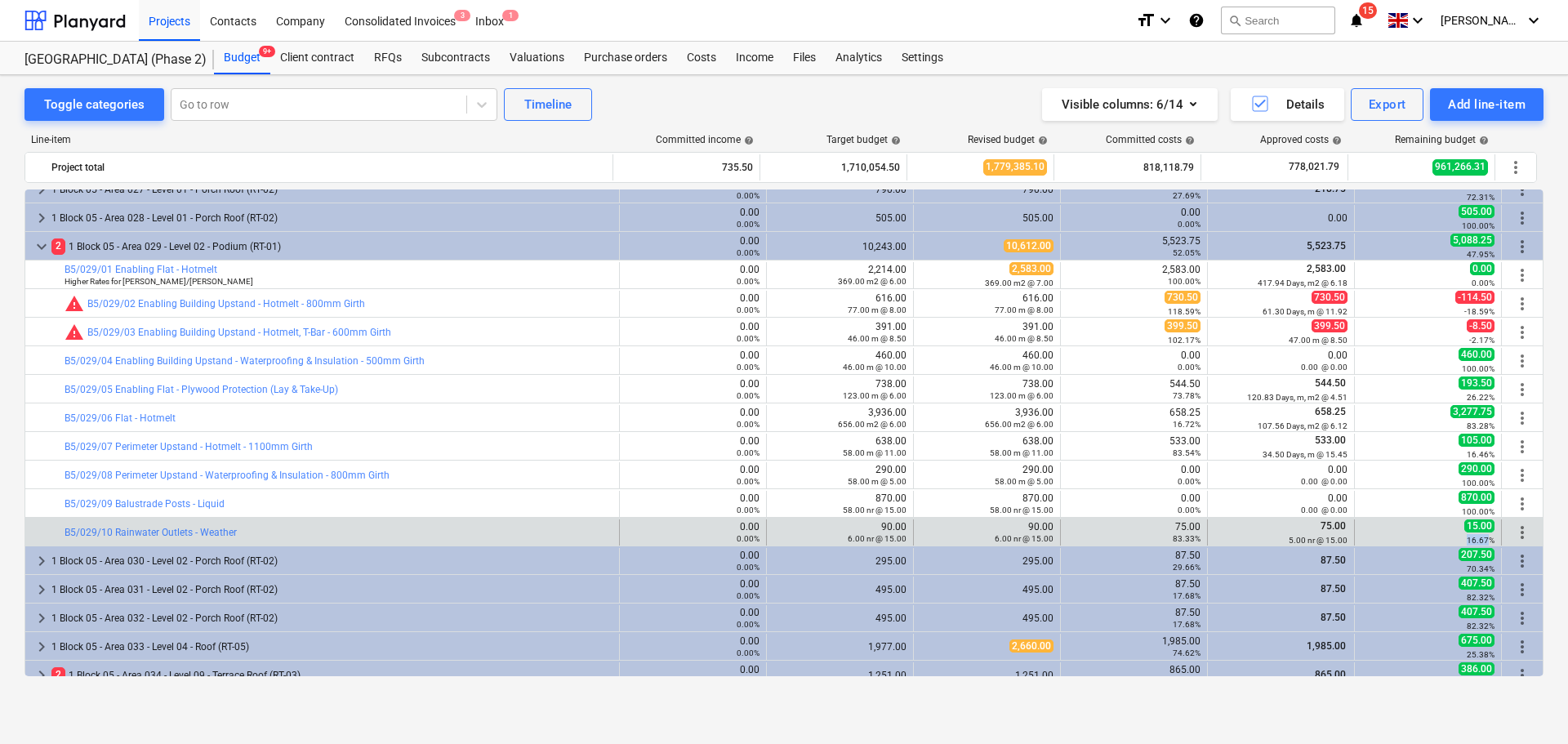
click at [1456, 535] on div "16.67%" at bounding box center [1429, 540] width 133 height 11
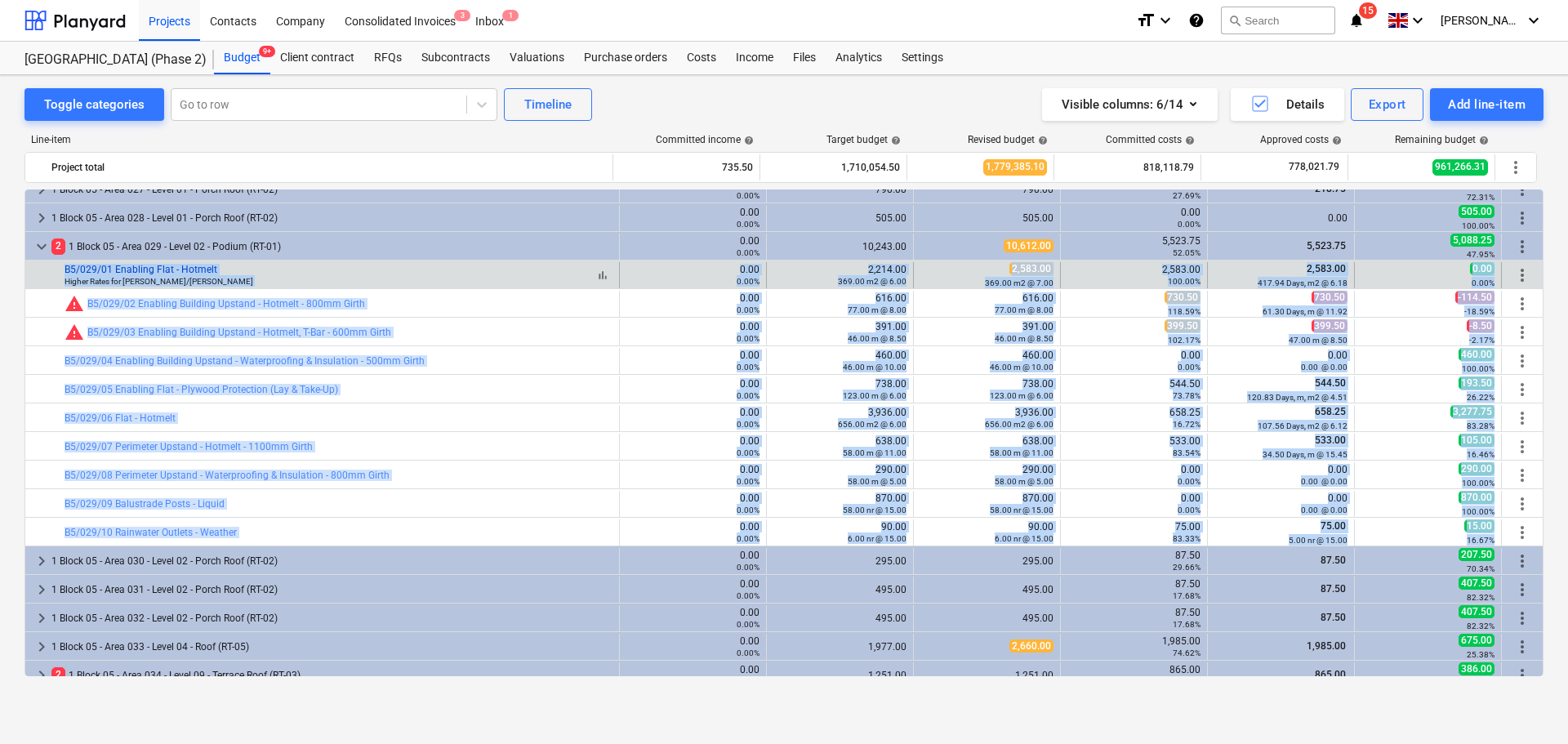
drag, startPoint x: 1456, startPoint y: 535, endPoint x: 78, endPoint y: 269, distance: 1403.4
click at [78, 269] on div "keyboard_arrow_right 1 Block 04 - Area 009 - Level 09 - Terrace Roof (RT-03) 0.…" at bounding box center [784, 574] width 1519 height 2572
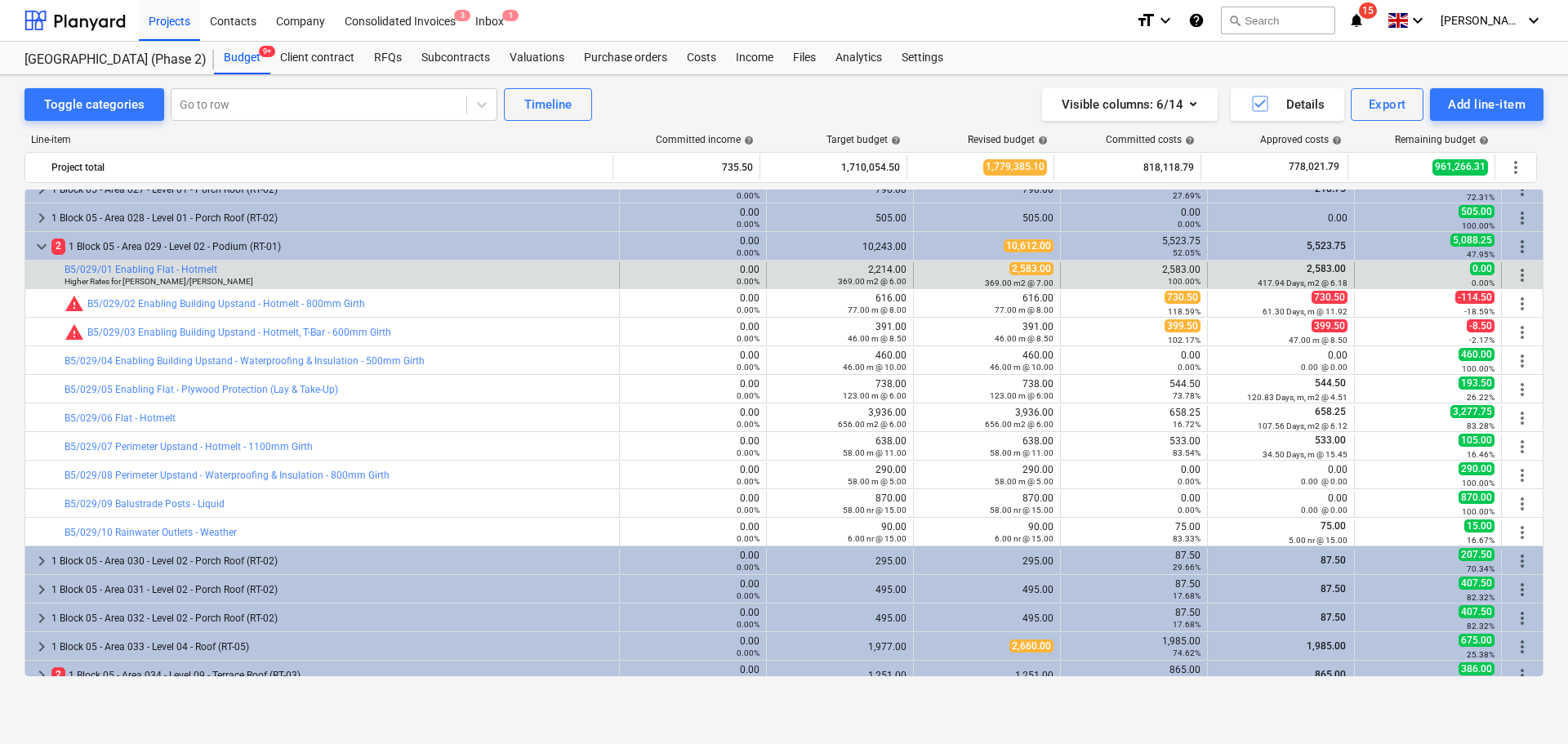
click at [41, 277] on div at bounding box center [38, 275] width 13 height 26
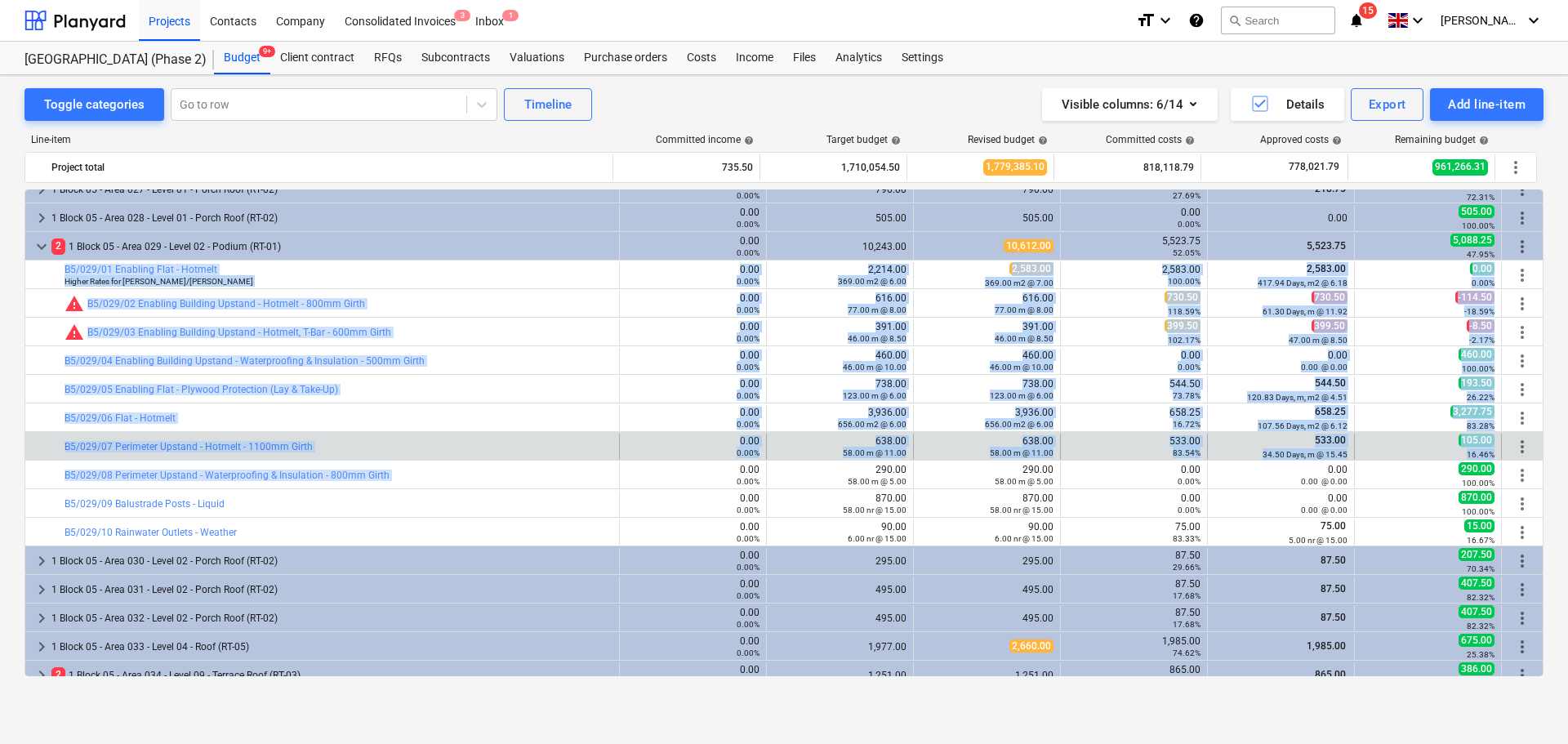
drag, startPoint x: 41, startPoint y: 277, endPoint x: 458, endPoint y: 459, distance: 455.0
click at [458, 478] on div "keyboard_arrow_right 1 Block 04 - Area 009 - Level 09 - Terrace Roof (RT-03) 0.…" at bounding box center [784, 574] width 1519 height 2572
click at [459, 437] on div "bar_chart B5/029/07 Perimeter Upstand - Hotmelt - 1100mm Girth" at bounding box center [338, 446] width 548 height 26
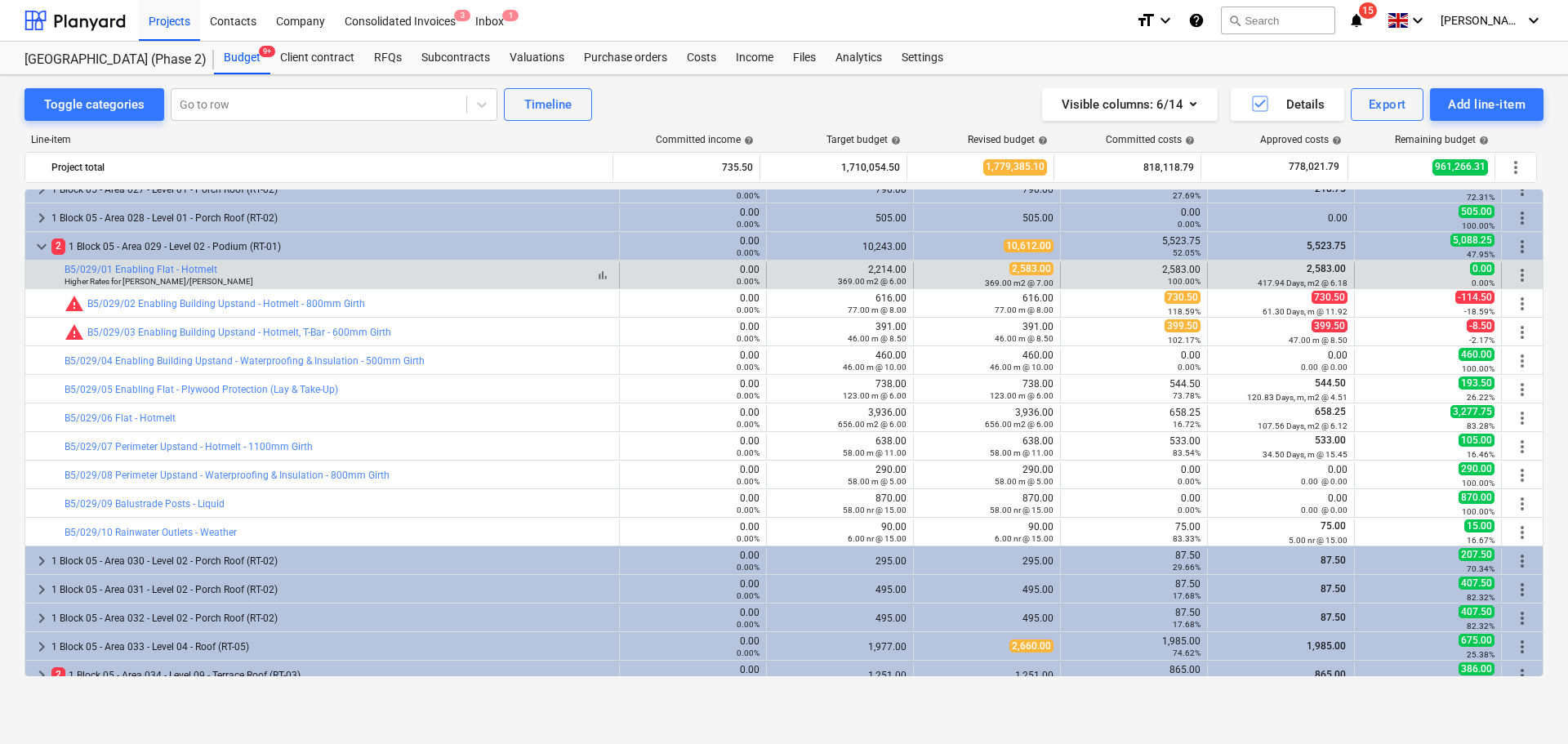
click at [427, 268] on div "bar_chart B5/029/01 Enabling Flat - Hotmelt Higher Rates for [PERSON_NAME]/[PER…" at bounding box center [338, 275] width 548 height 22
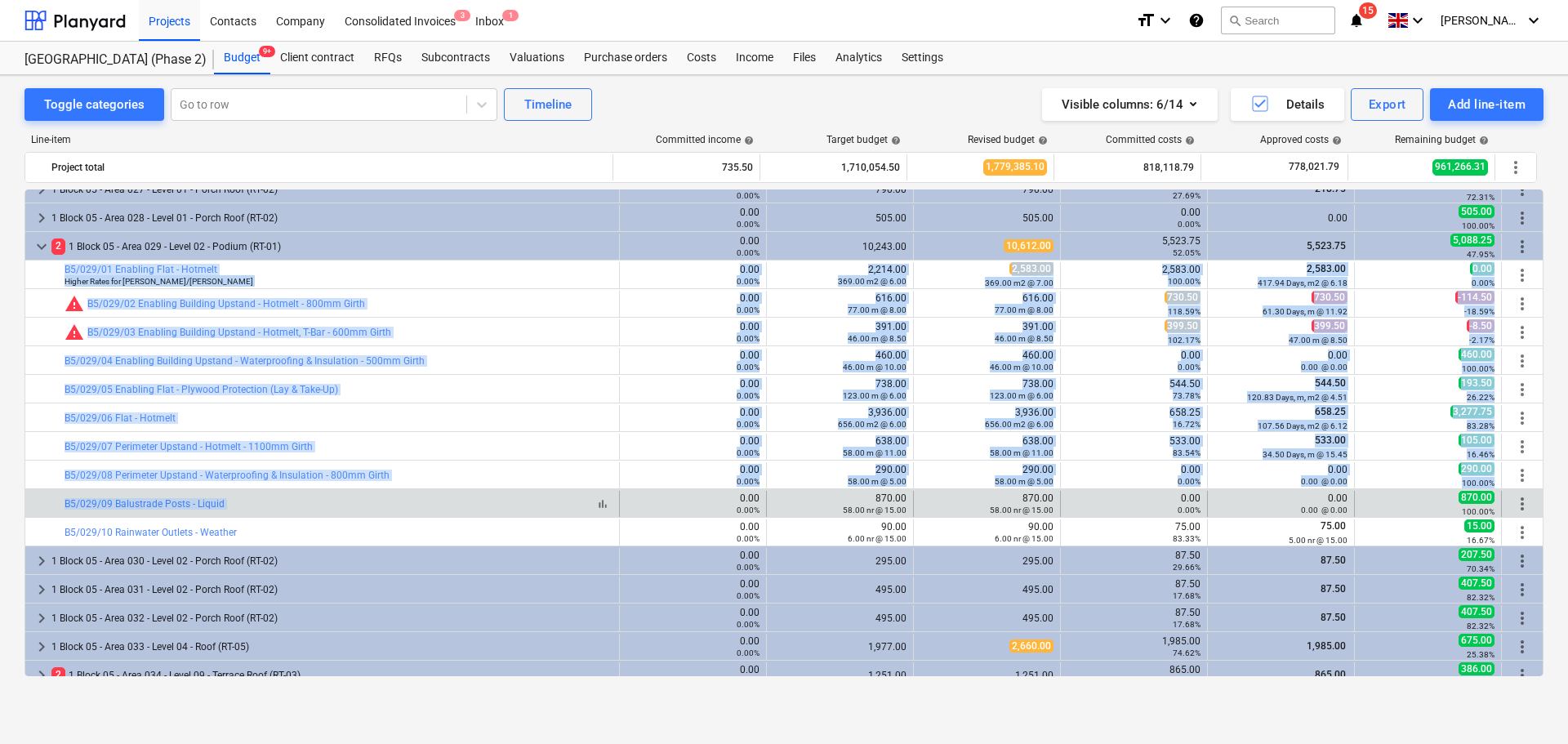
drag, startPoint x: 427, startPoint y: 268, endPoint x: 468, endPoint y: 503, distance: 238.5
click at [464, 509] on div "keyboard_arrow_right 1 Block 04 - Area 009 - Level 09 - Terrace Roof (RT-03) 0.…" at bounding box center [784, 574] width 1519 height 2572
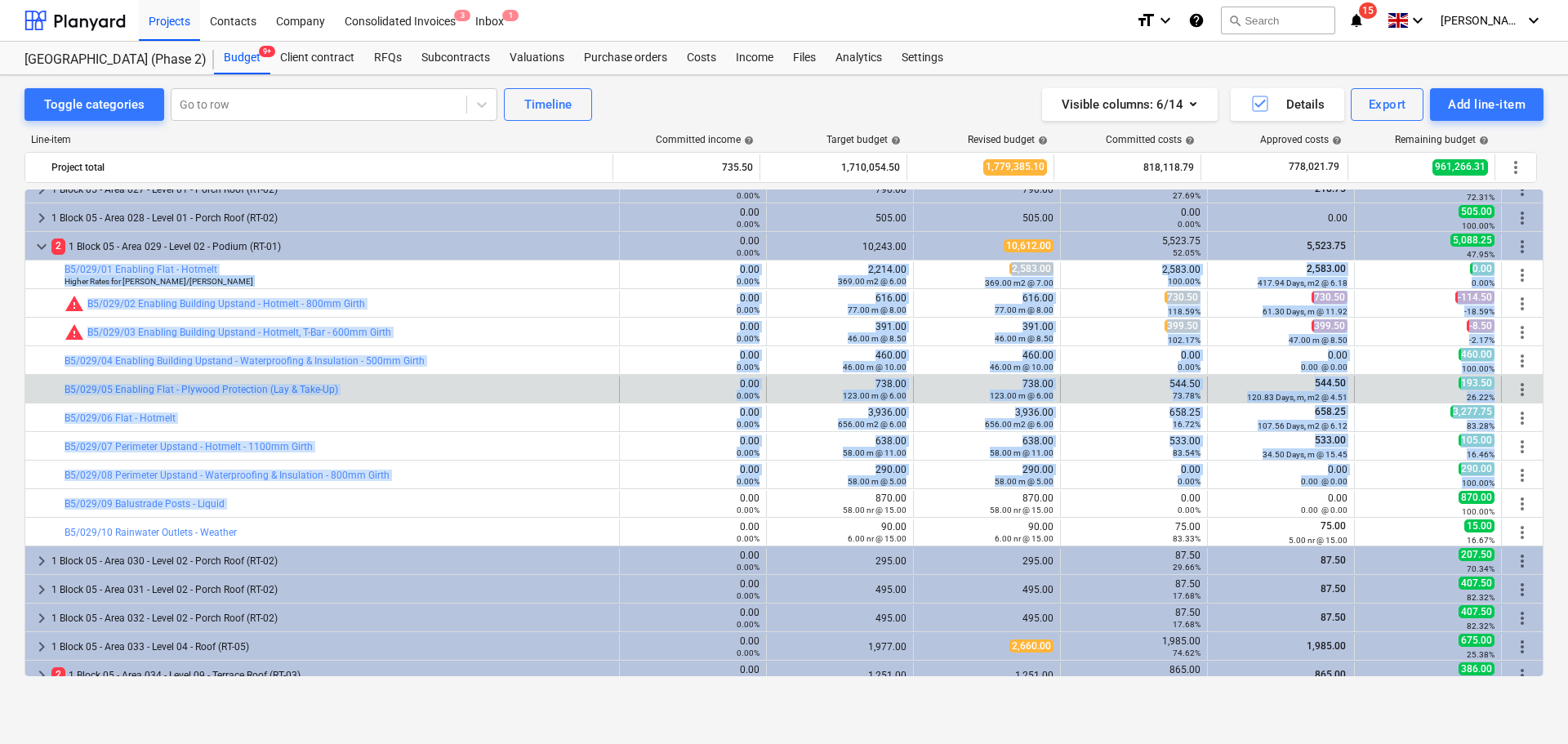
click at [461, 374] on div "bar_chart B5/029/05 Enabling Flat - Plywood Protection (Lay & Take-Up) 0.00 0.0…" at bounding box center [784, 388] width 1517 height 28
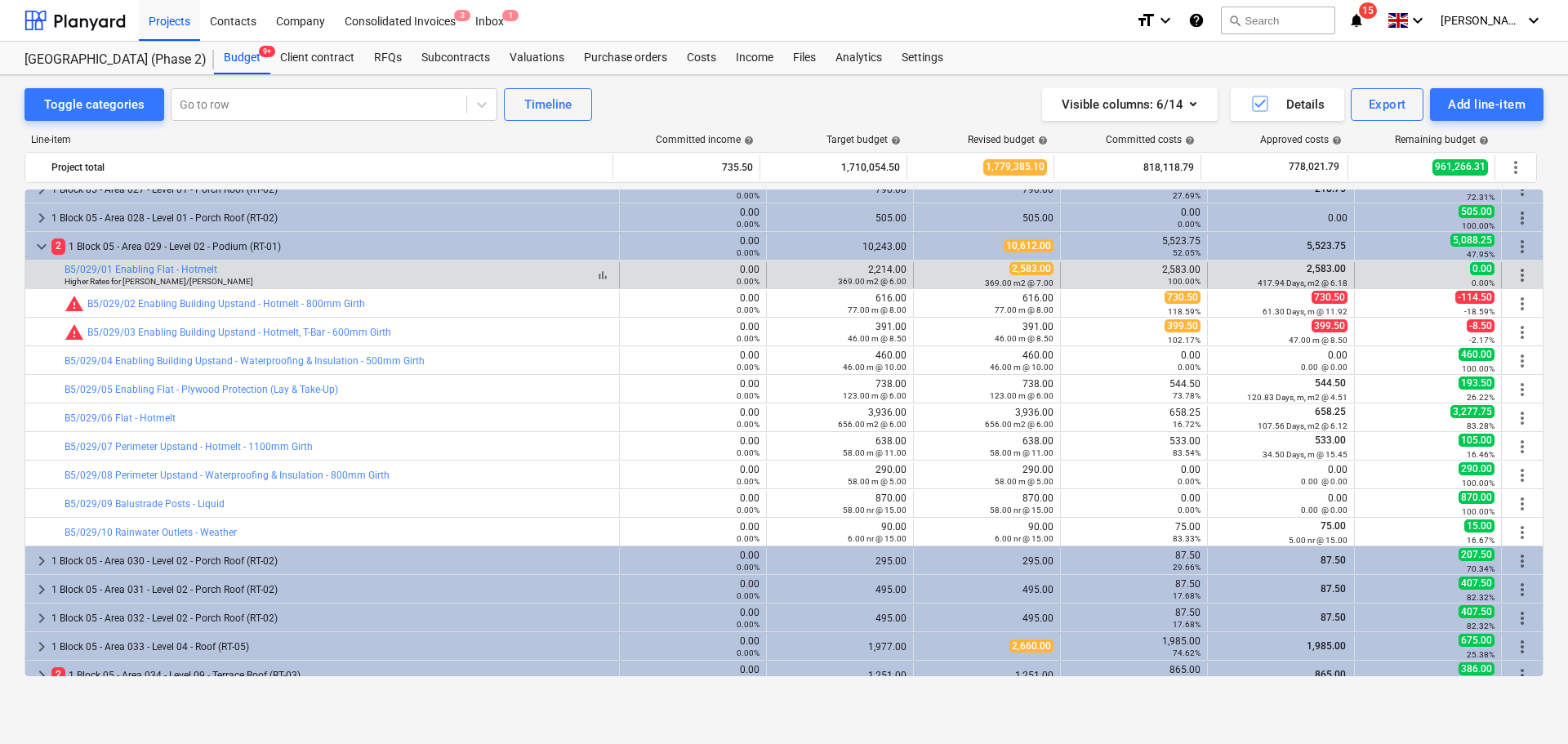
click at [436, 268] on div "bar_chart B5/029/01 Enabling Flat - Hotmelt Higher Rates for [PERSON_NAME]/[PER…" at bounding box center [338, 275] width 548 height 22
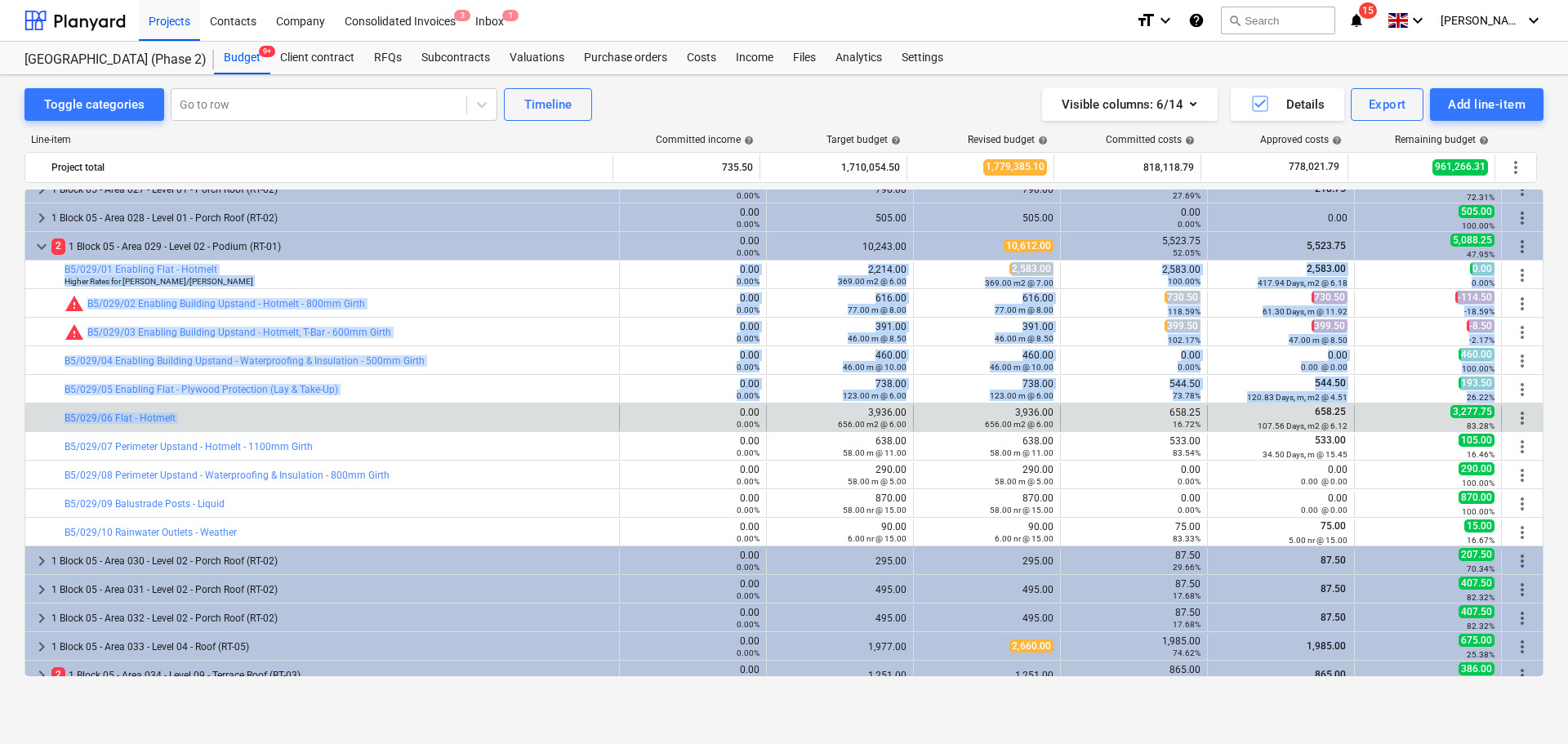
drag, startPoint x: 436, startPoint y: 268, endPoint x: 439, endPoint y: 408, distance: 140.0
click at [439, 408] on div "keyboard_arrow_right 1 Block 04 - Area 009 - Level 09 - Terrace Roof (RT-03) 0.…" at bounding box center [784, 574] width 1519 height 2572
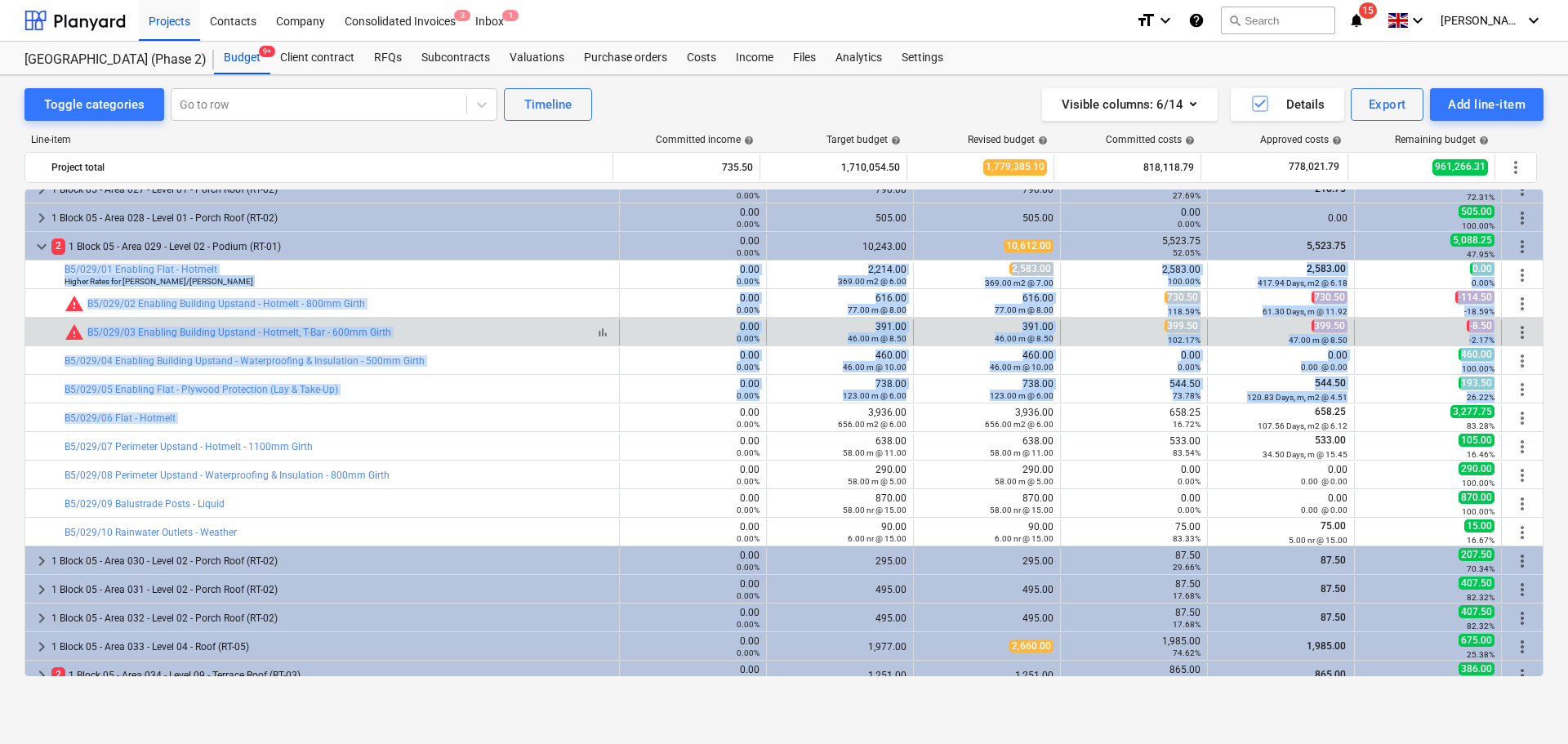
click at [447, 338] on div "bar_chart warning B5/029/03 Enabling Building Upstand - Hotmelt, T-Bar - 600mm …" at bounding box center [338, 332] width 548 height 20
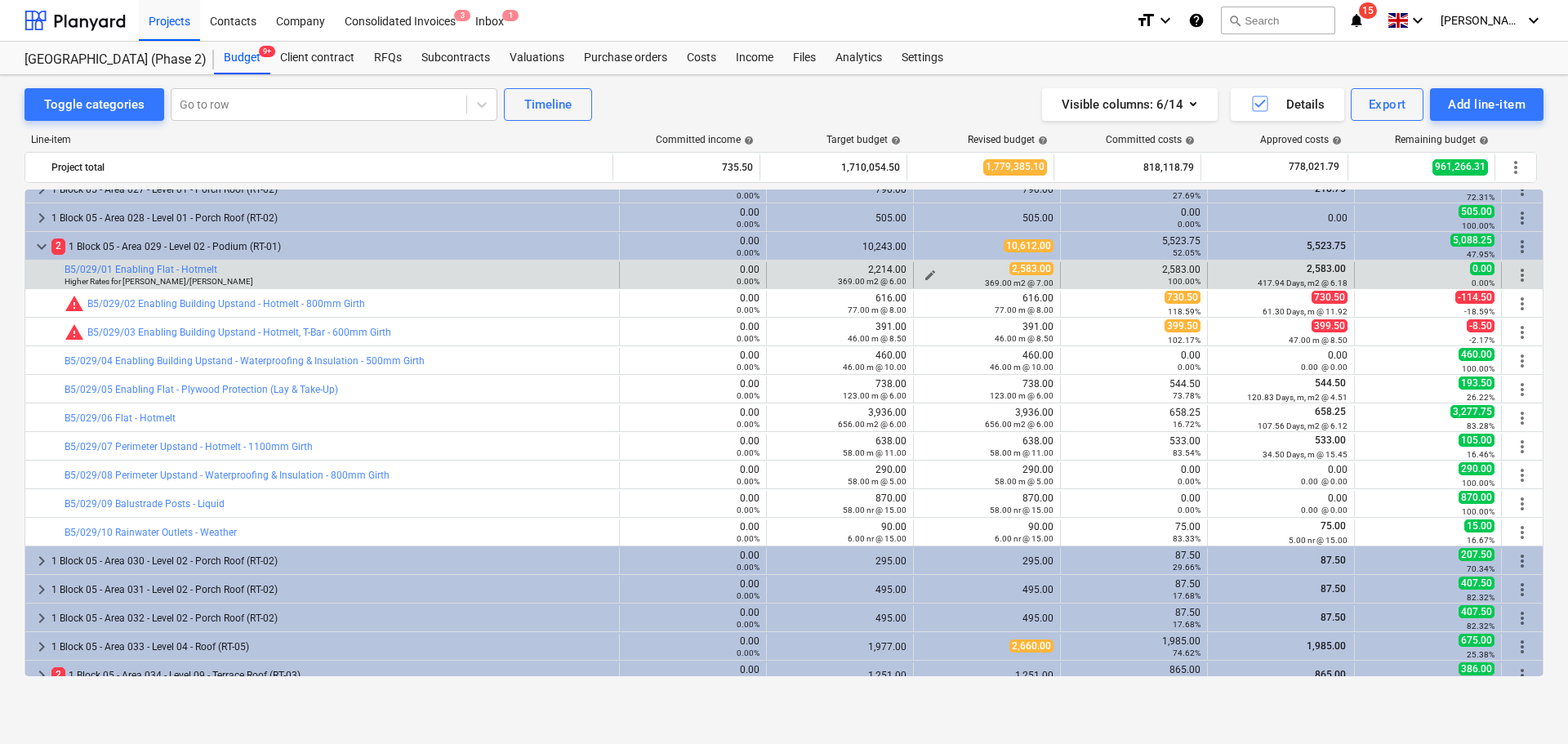
click at [973, 273] on div "2,583.00 369.00 m2 @ 7.00" at bounding box center [987, 274] width 133 height 25
drag, startPoint x: 973, startPoint y: 273, endPoint x: 971, endPoint y: 285, distance: 12.2
click at [971, 285] on div "2,583.00 369.00 m2 @ 7.00" at bounding box center [987, 274] width 133 height 25
click at [971, 285] on div "369.00 m2 @ 7.00" at bounding box center [987, 283] width 133 height 11
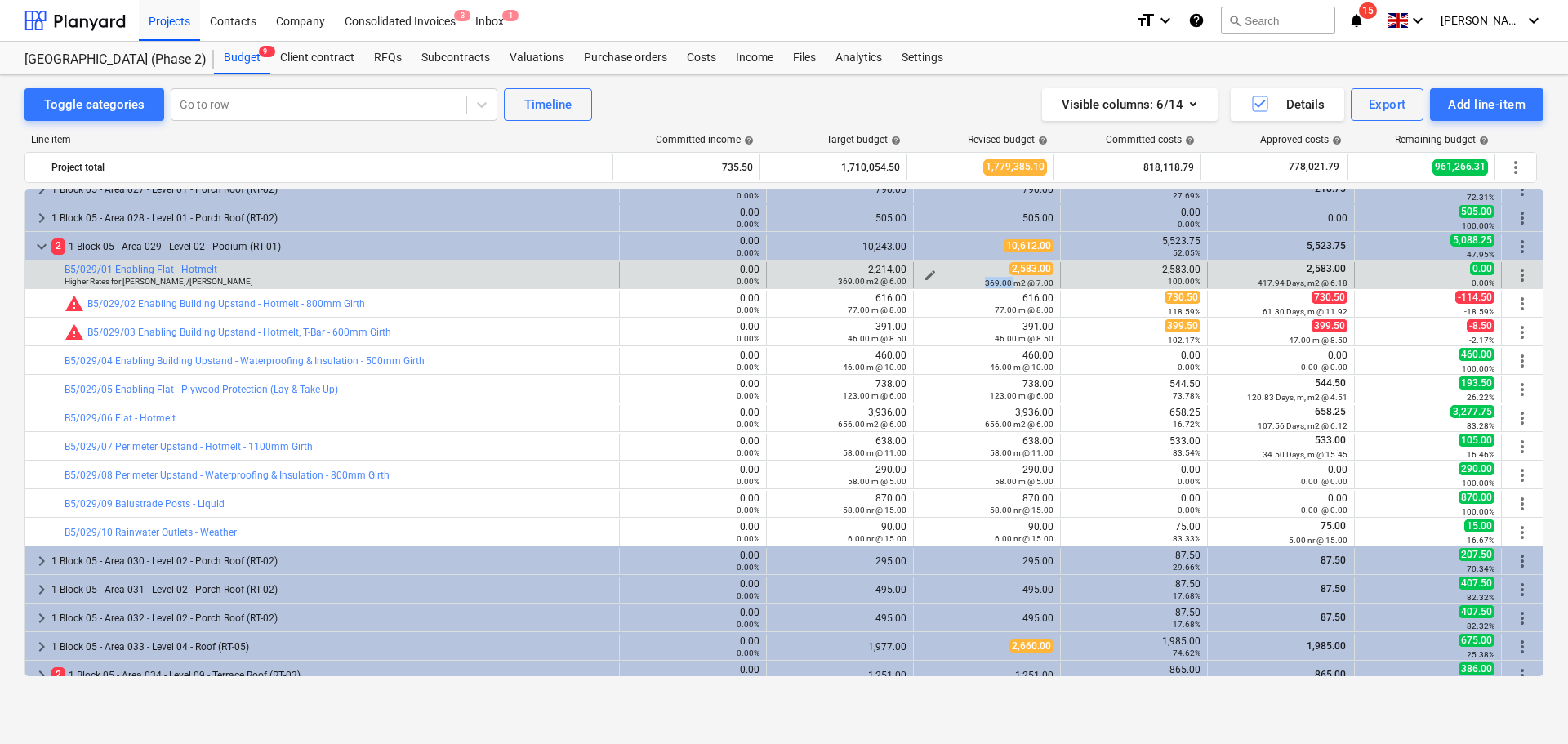
click at [971, 285] on div "369.00 m2 @ 7.00" at bounding box center [987, 283] width 133 height 11
drag, startPoint x: 971, startPoint y: 285, endPoint x: 971, endPoint y: 268, distance: 17.0
click at [971, 268] on div "2,583.00 369.00 m2 @ 7.00" at bounding box center [987, 274] width 133 height 25
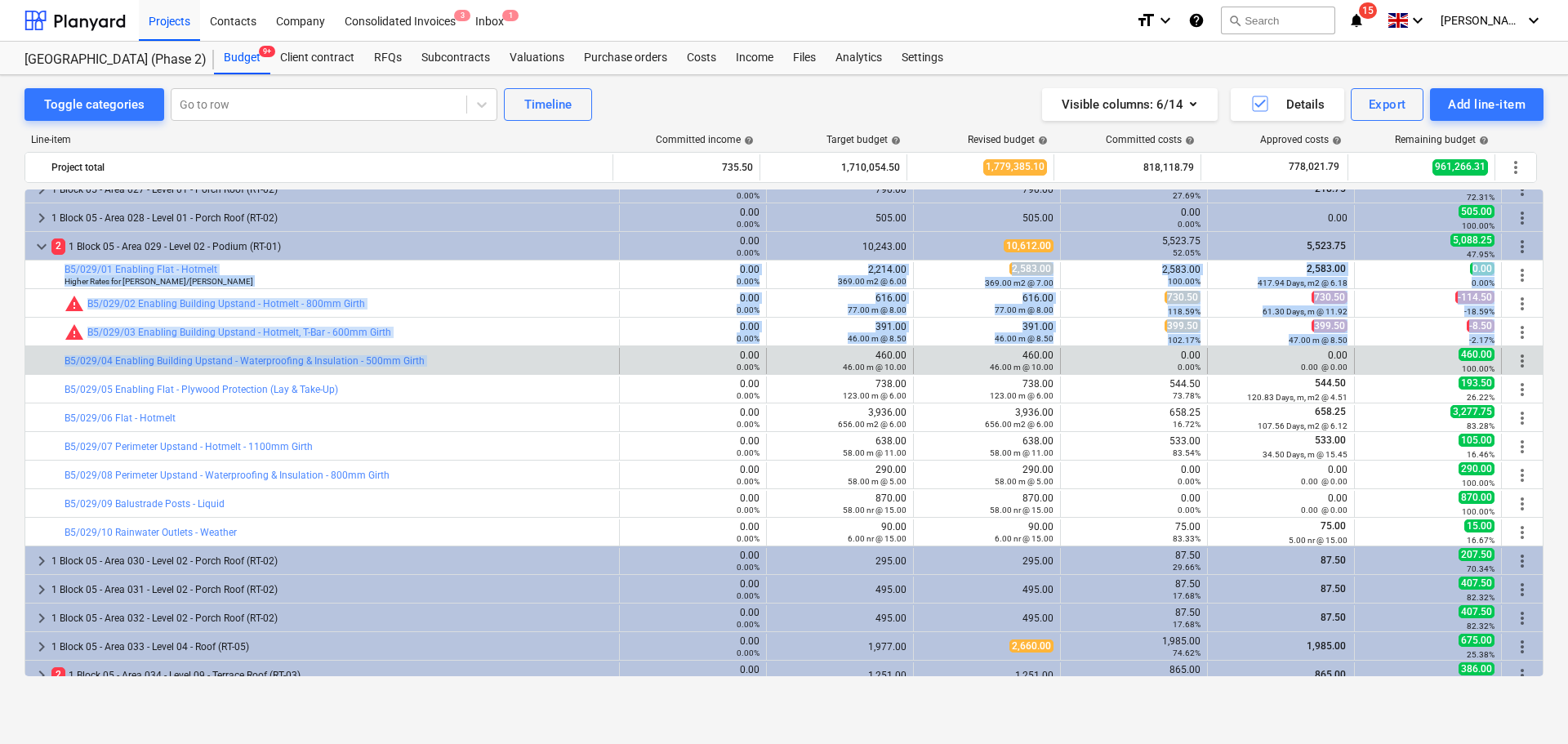
drag, startPoint x: 356, startPoint y: 273, endPoint x: 417, endPoint y: 368, distance: 112.9
click at [417, 368] on div "keyboard_arrow_right 1 Block 04 - Area 009 - Level 09 - Terrace Roof (RT-03) 0.…" at bounding box center [784, 574] width 1519 height 2572
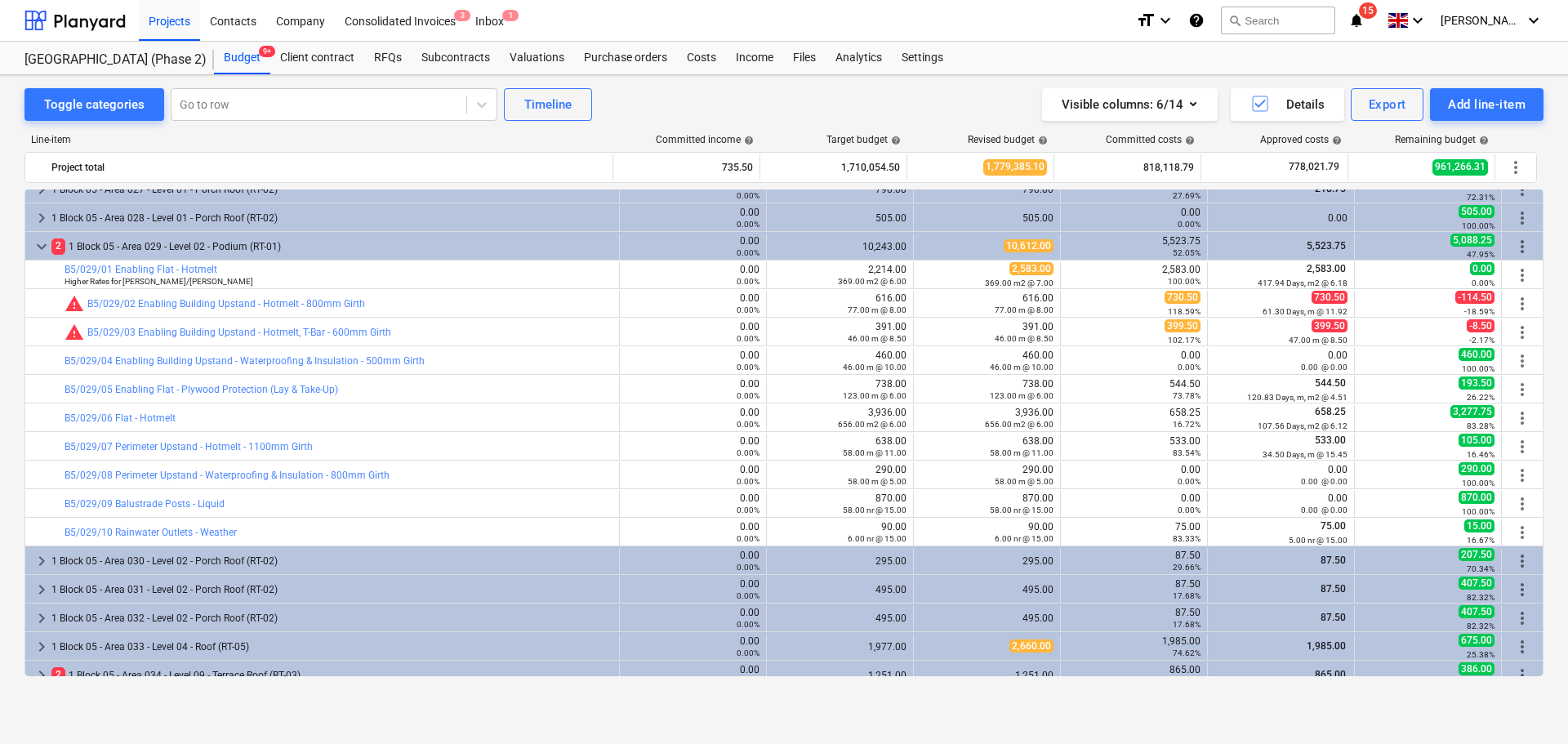
click at [417, 387] on div "bar_chart B5/029/05 Enabling Flat - Plywood Protection (Lay & Take-Up)" at bounding box center [338, 389] width 548 height 11
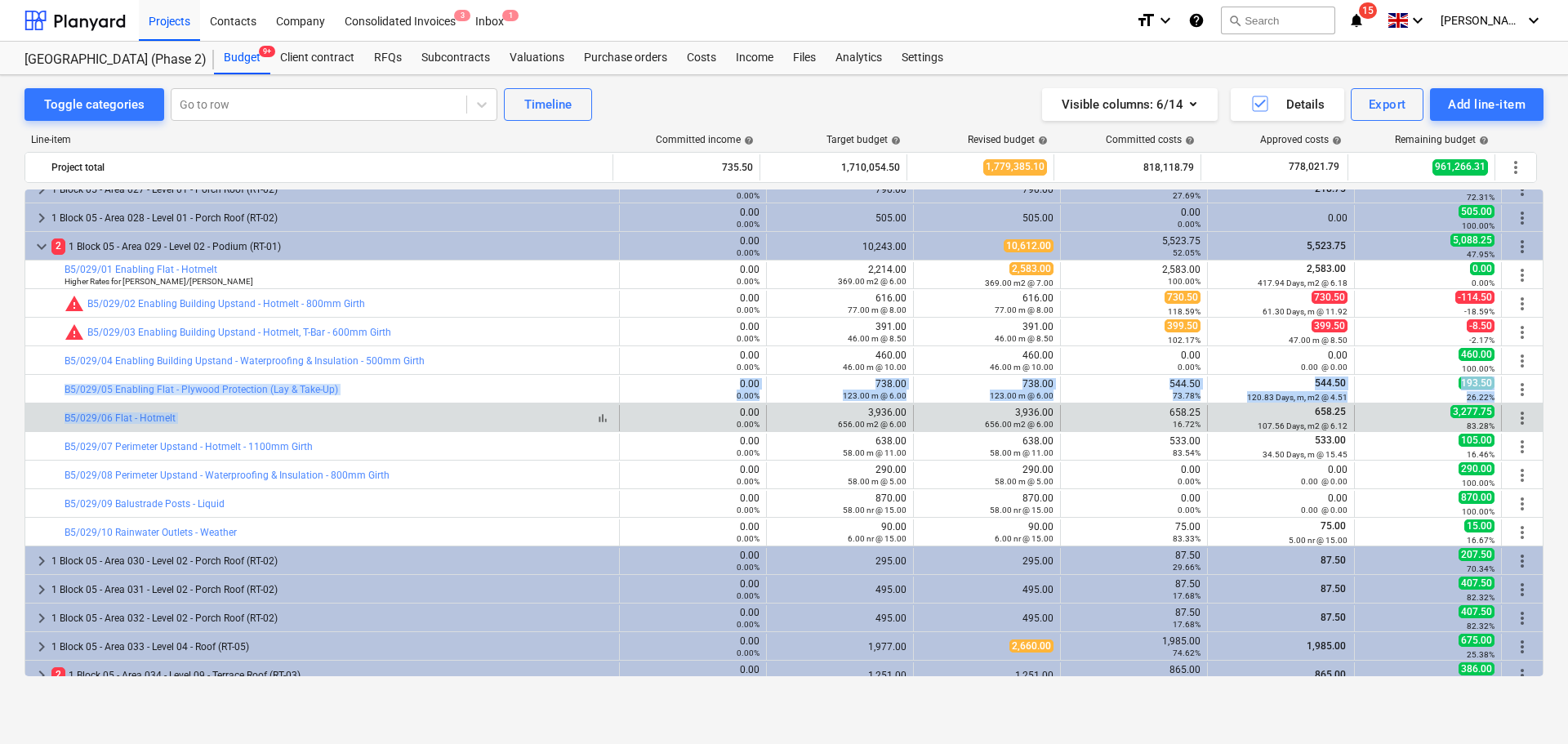
drag, startPoint x: 417, startPoint y: 387, endPoint x: 416, endPoint y: 413, distance: 26.0
click at [416, 413] on div "keyboard_arrow_right 1 Block 04 - Area 009 - Level 09 - Terrace Roof (RT-03) 0.…" at bounding box center [784, 574] width 1519 height 2572
click at [417, 413] on div "bar_chart B5/029/06 Flat - Hotmelt" at bounding box center [338, 418] width 548 height 11
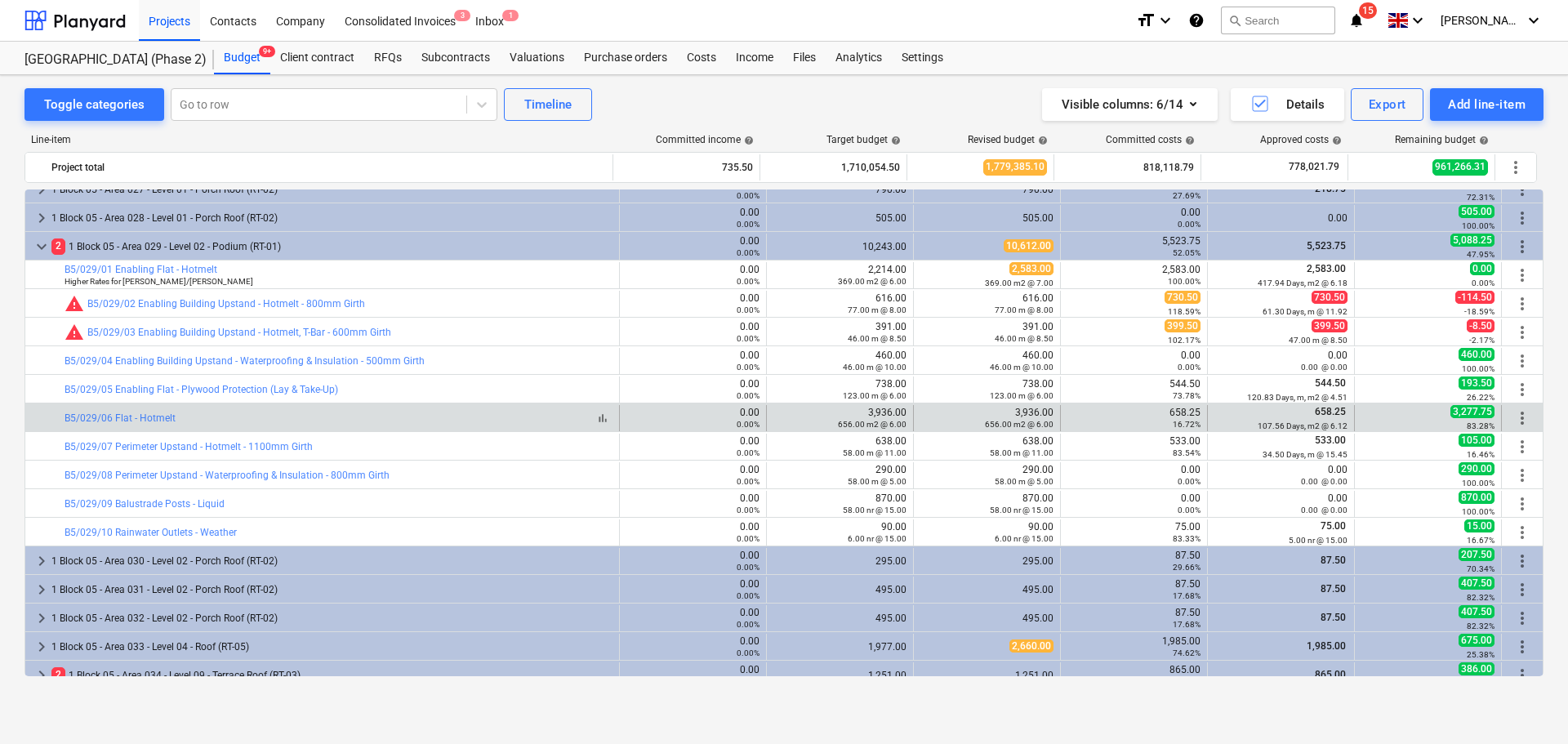
click at [417, 413] on div "bar_chart B5/029/06 Flat - Hotmelt" at bounding box center [338, 418] width 548 height 11
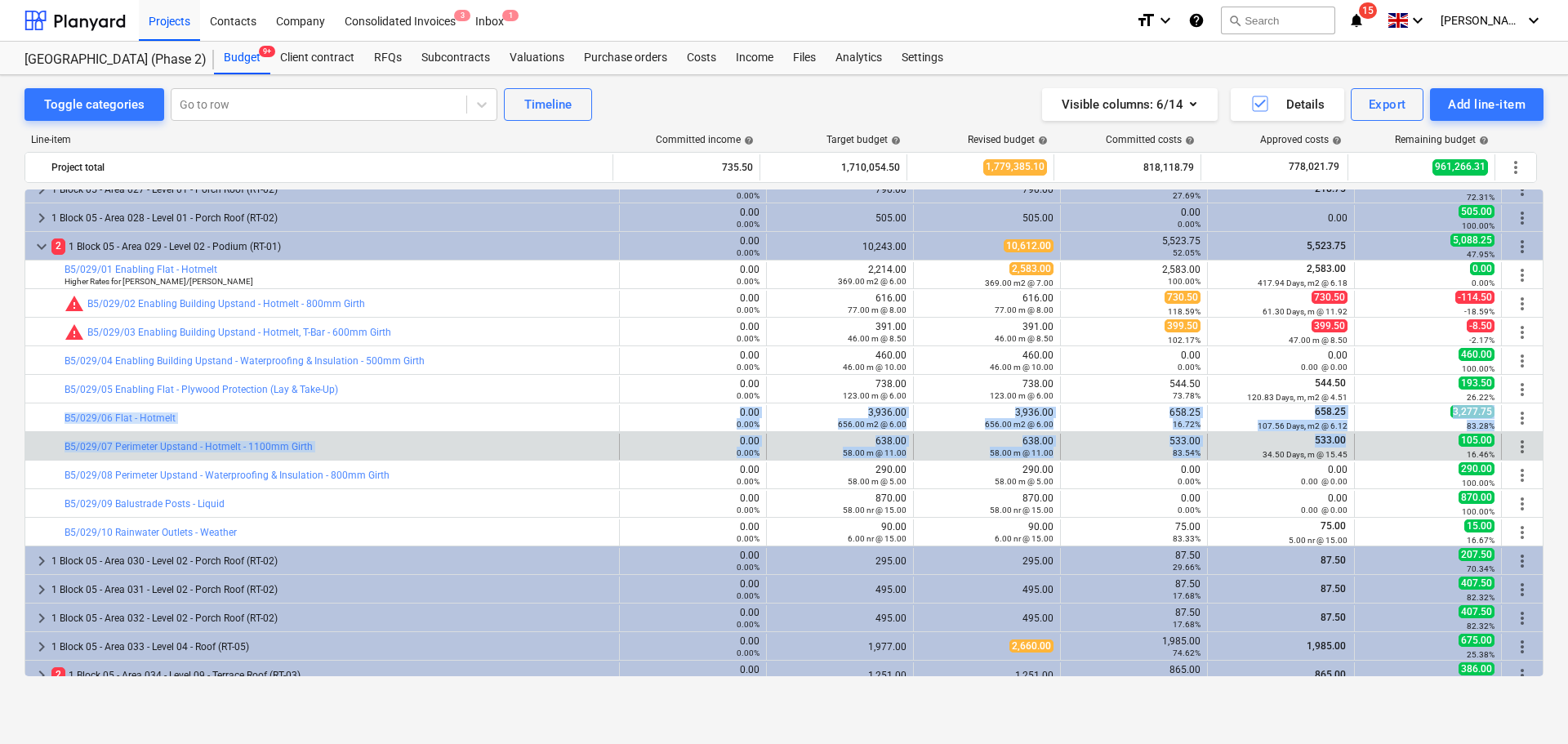
drag, startPoint x: 417, startPoint y: 413, endPoint x: 1278, endPoint y: 436, distance: 861.3
click at [1278, 436] on div "keyboard_arrow_right 1 Block 04 - Area 009 - Level 09 - Terrace Roof (RT-03) 0.…" at bounding box center [784, 574] width 1519 height 2572
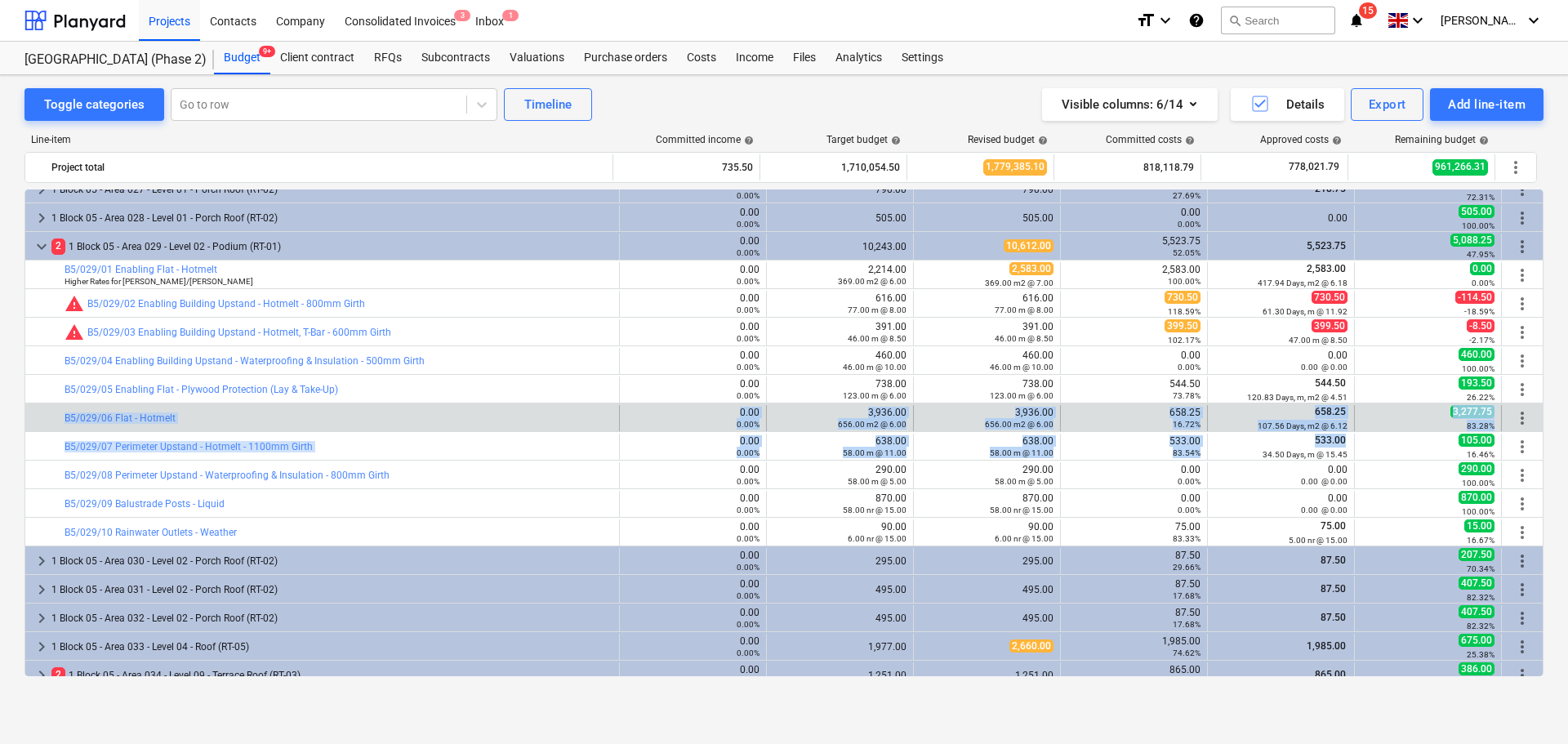
click at [1291, 426] on small "107.56 Days, m2 @ 6.12" at bounding box center [1303, 426] width 90 height 9
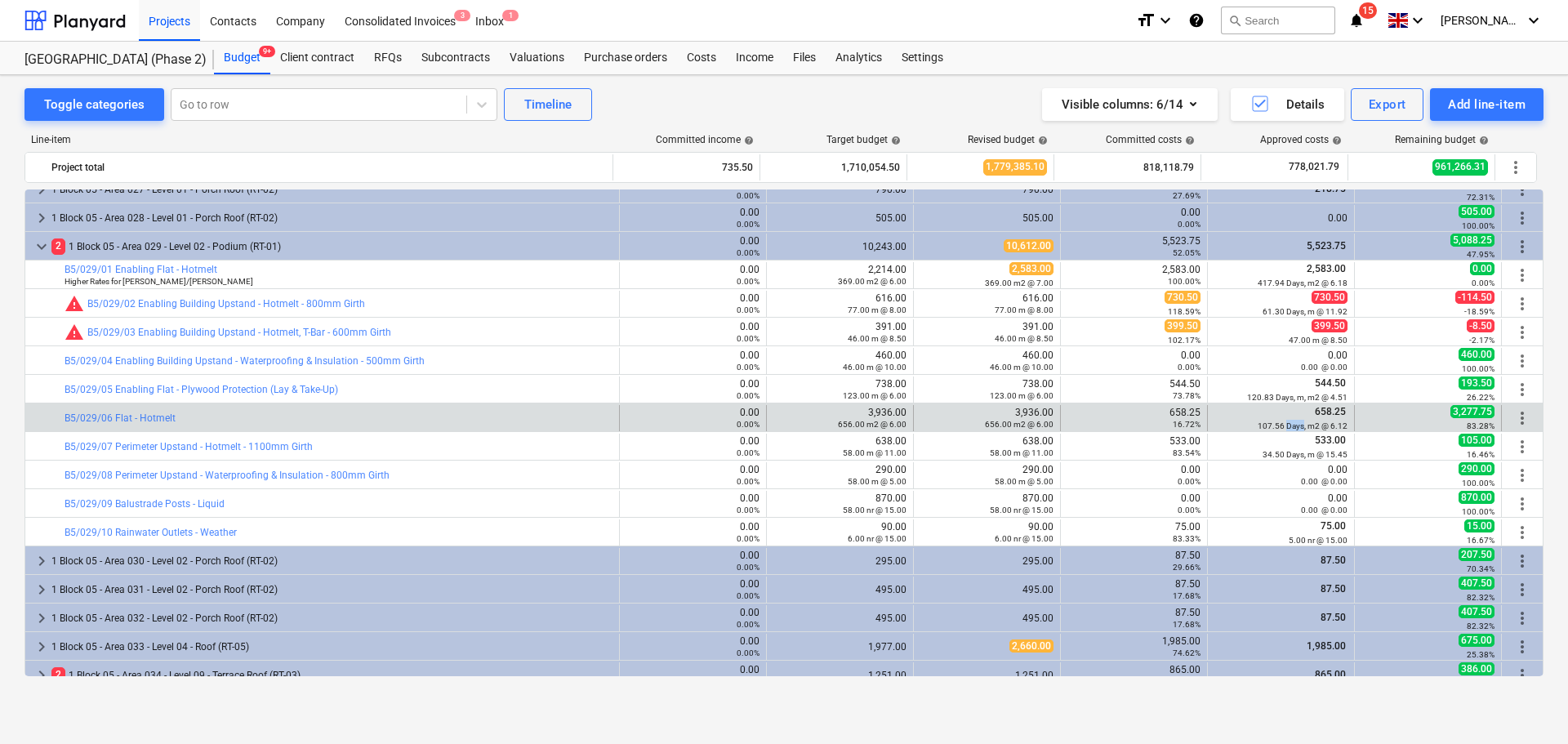
click at [1291, 426] on small "107.56 Days, m2 @ 6.12" at bounding box center [1303, 426] width 90 height 9
drag, startPoint x: 1291, startPoint y: 426, endPoint x: 491, endPoint y: 415, distance: 800.1
click at [491, 415] on div "bar_chart B5/029/06 Flat - Hotmelt 0.00 0.00% edit 3,936.00 656.00 m2 @ 6.00 ed…" at bounding box center [784, 418] width 1517 height 26
click at [491, 416] on div "bar_chart B5/029/06 Flat - Hotmelt" at bounding box center [338, 418] width 548 height 11
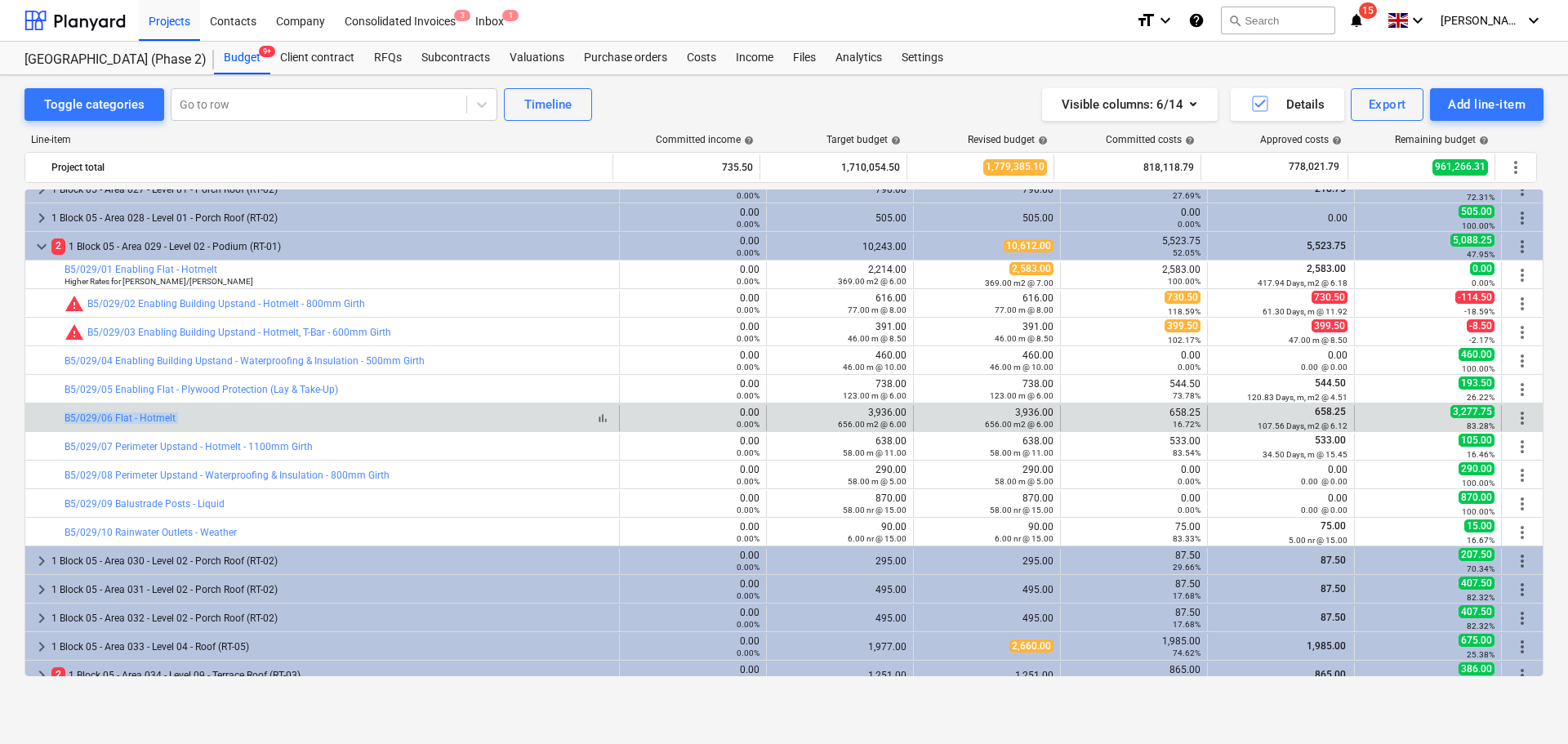
click at [491, 416] on div "bar_chart B5/029/06 Flat - Hotmelt" at bounding box center [338, 418] width 548 height 11
click at [48, 408] on div at bounding box center [54, 418] width 20 height 26
drag, startPoint x: 48, startPoint y: 408, endPoint x: 106, endPoint y: 418, distance: 58.9
click at [106, 418] on div "bar_chart B5/029/06 Flat - Hotmelt" at bounding box center [322, 418] width 594 height 26
click at [318, 417] on div "bar_chart B5/029/06 Flat - Hotmelt" at bounding box center [338, 418] width 548 height 11
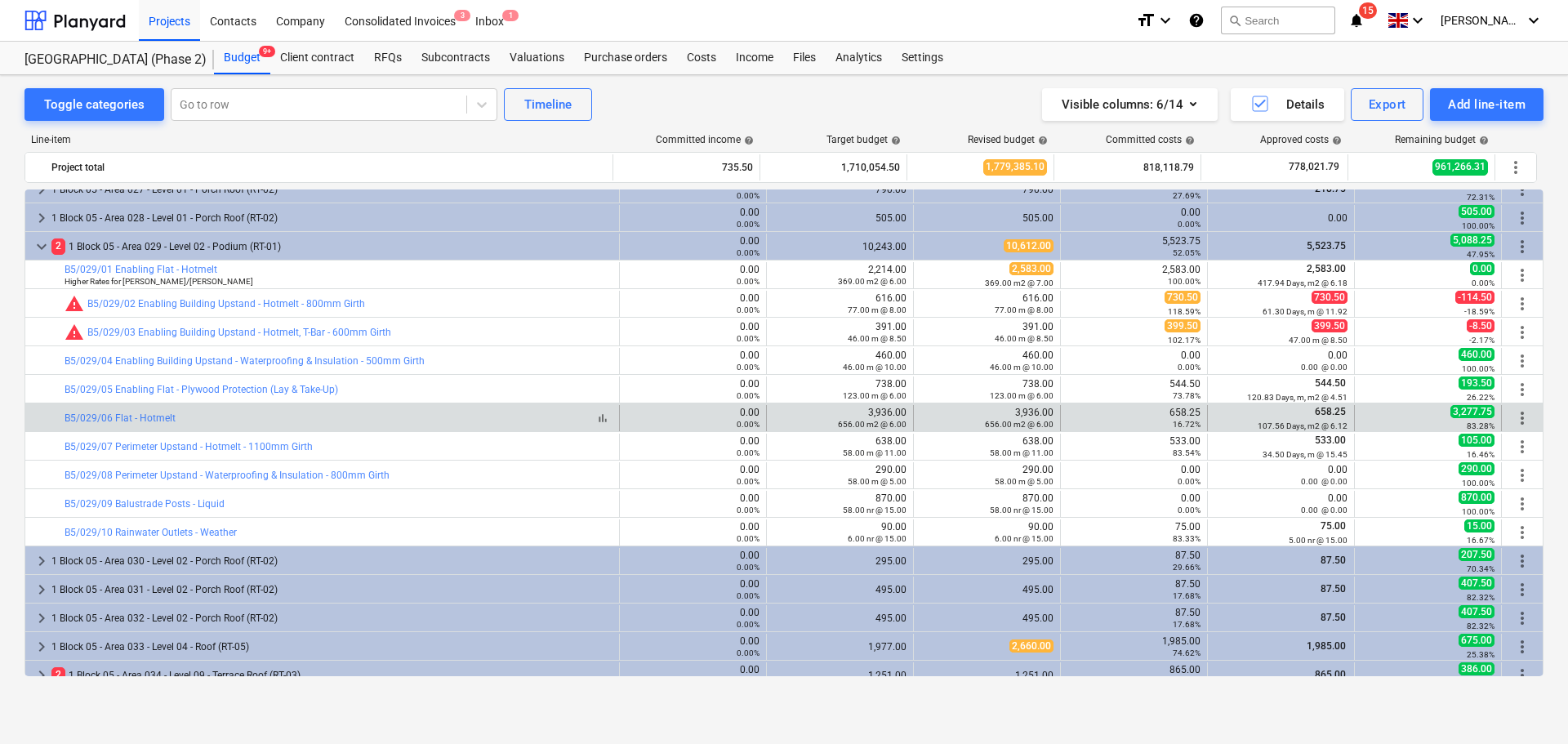
click at [318, 417] on div "bar_chart B5/029/06 Flat - Hotmelt" at bounding box center [338, 418] width 548 height 11
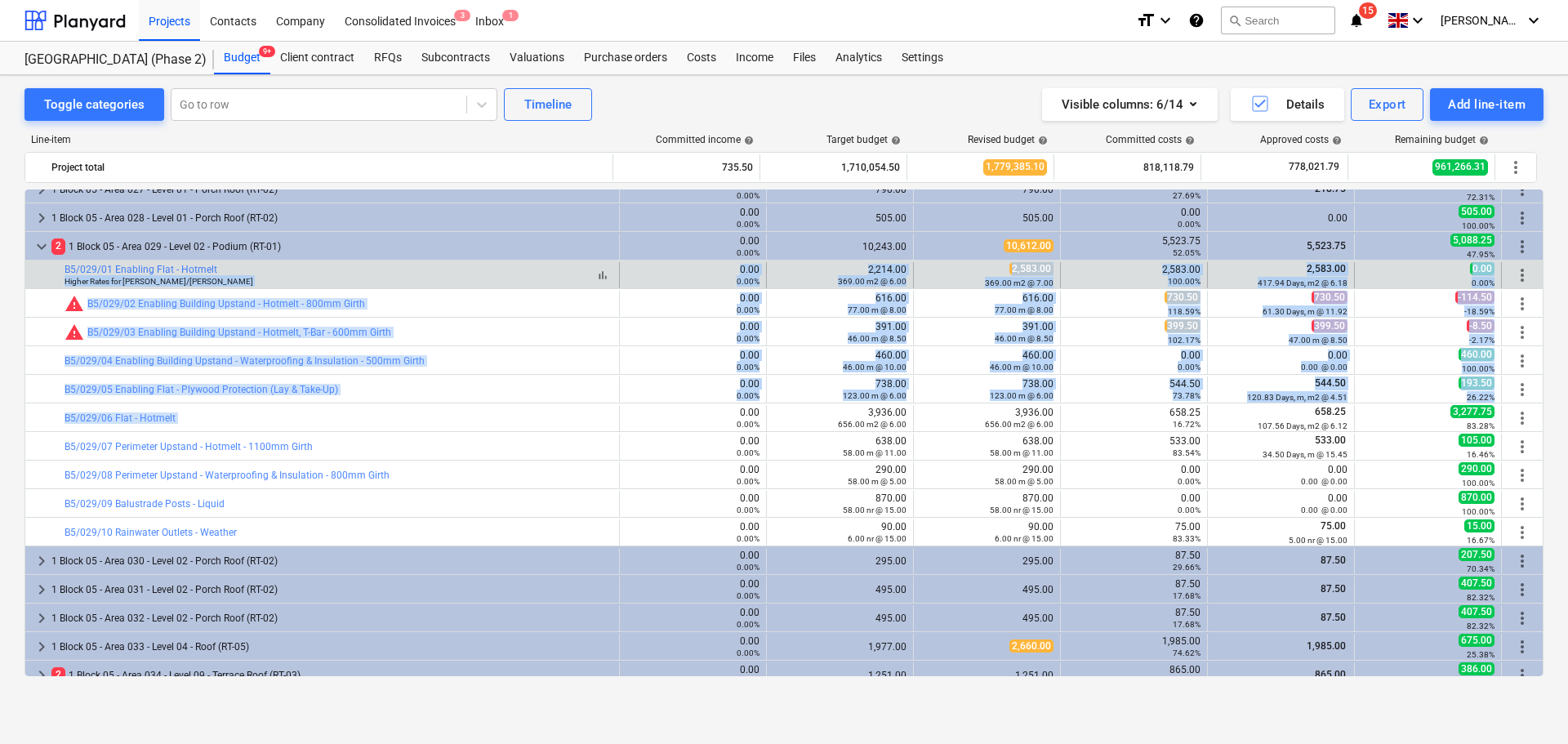
drag, startPoint x: 318, startPoint y: 417, endPoint x: 394, endPoint y: 276, distance: 160.2
click at [391, 278] on div "keyboard_arrow_right 1 Block 04 - Area 009 - Level 09 - Terrace Roof (RT-03) 0.…" at bounding box center [784, 574] width 1519 height 2572
click at [394, 276] on div "bar_chart B5/029/01 Enabling Flat - Hotmelt Higher Rates for [PERSON_NAME]/[PER…" at bounding box center [338, 275] width 548 height 22
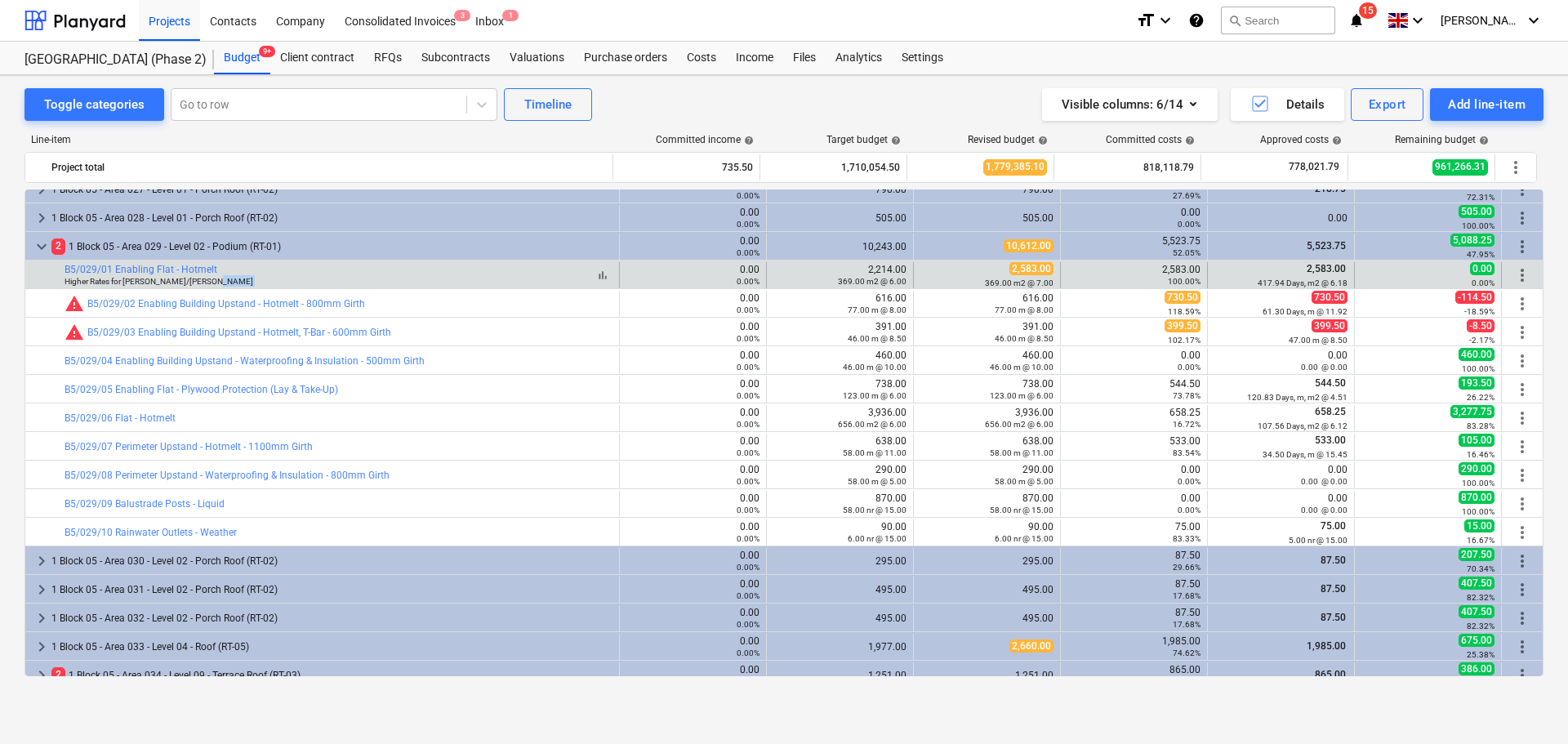
click at [394, 276] on div "bar_chart B5/029/01 Enabling Flat - Hotmelt Higher Rates for [PERSON_NAME]/[PER…" at bounding box center [338, 275] width 548 height 22
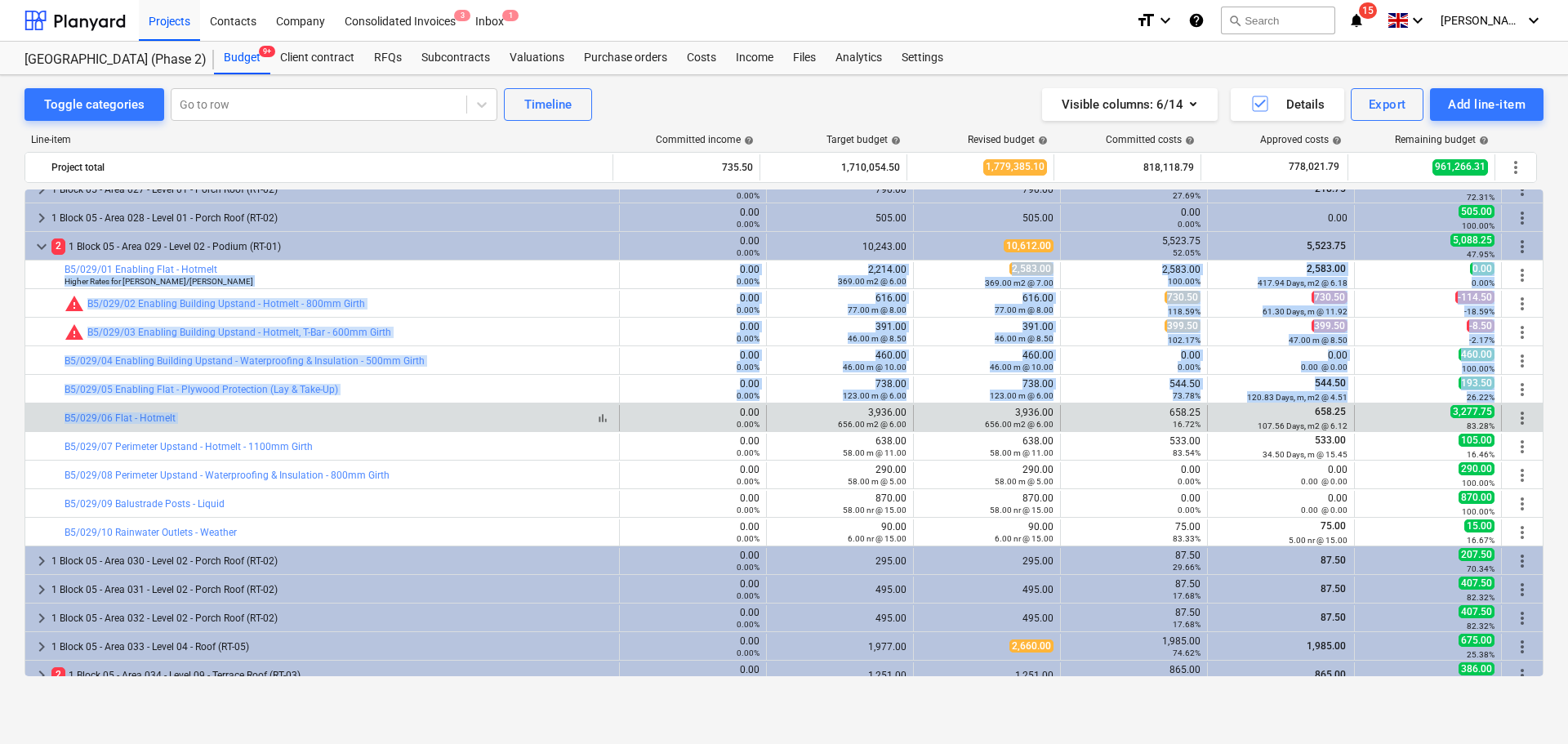
drag, startPoint x: 394, startPoint y: 276, endPoint x: 426, endPoint y: 419, distance: 146.5
click at [426, 419] on div "keyboard_arrow_right 1 Block 04 - Area 009 - Level 09 - Terrace Roof (RT-03) 0.…" at bounding box center [784, 574] width 1519 height 2572
click at [426, 419] on div "bar_chart B5/029/06 Flat - Hotmelt" at bounding box center [338, 418] width 548 height 11
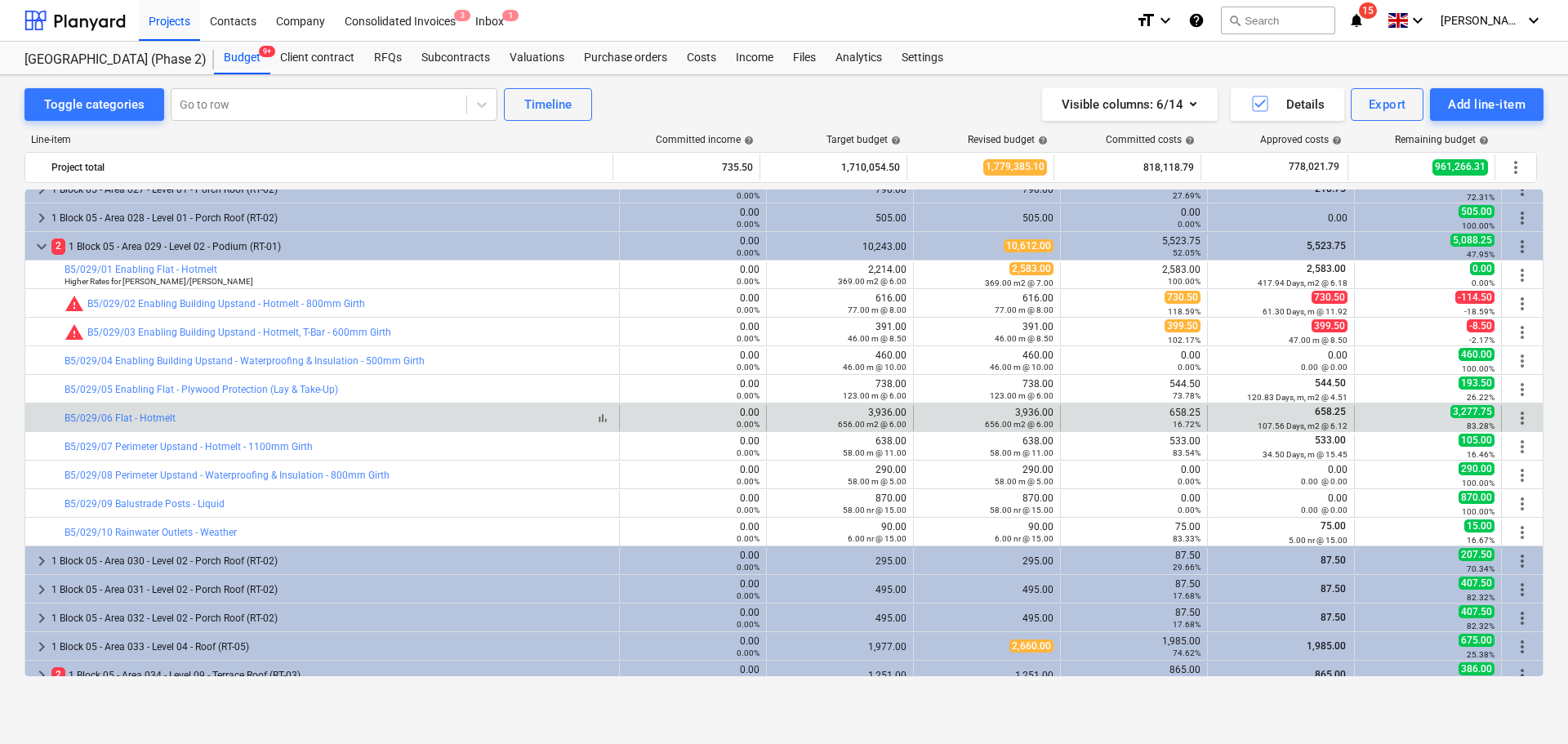
click at [426, 419] on div "bar_chart B5/029/06 Flat - Hotmelt" at bounding box center [338, 418] width 548 height 11
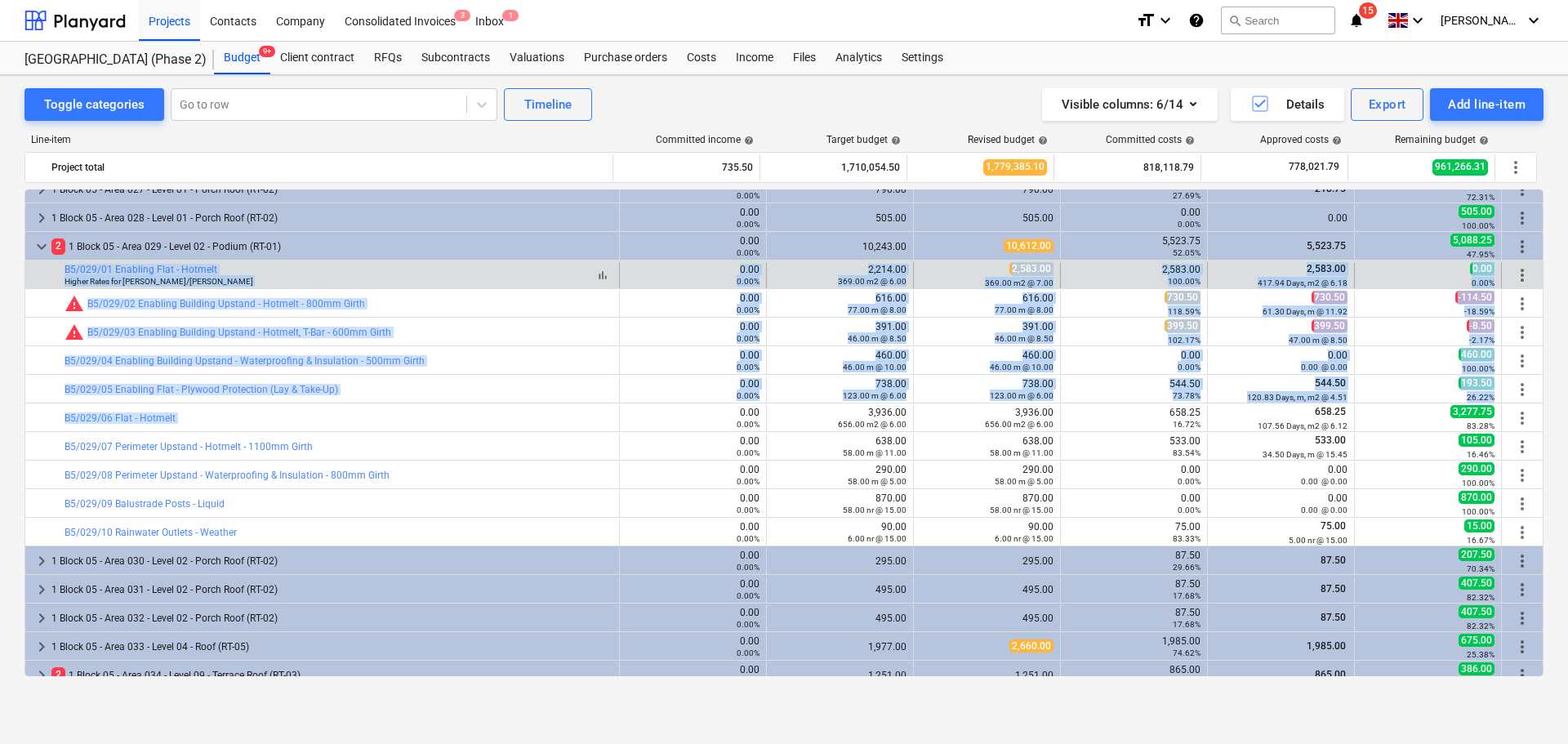
drag, startPoint x: 426, startPoint y: 419, endPoint x: 431, endPoint y: 272, distance: 147.1
click at [431, 272] on div "keyboard_arrow_right 1 Block 04 - Area 009 - Level 09 - Terrace Roof (RT-03) 0.…" at bounding box center [784, 574] width 1519 height 2572
click at [431, 272] on div "bar_chart B5/029/01 Enabling Flat - Hotmelt Higher Rates for [PERSON_NAME]/[PER…" at bounding box center [338, 275] width 548 height 22
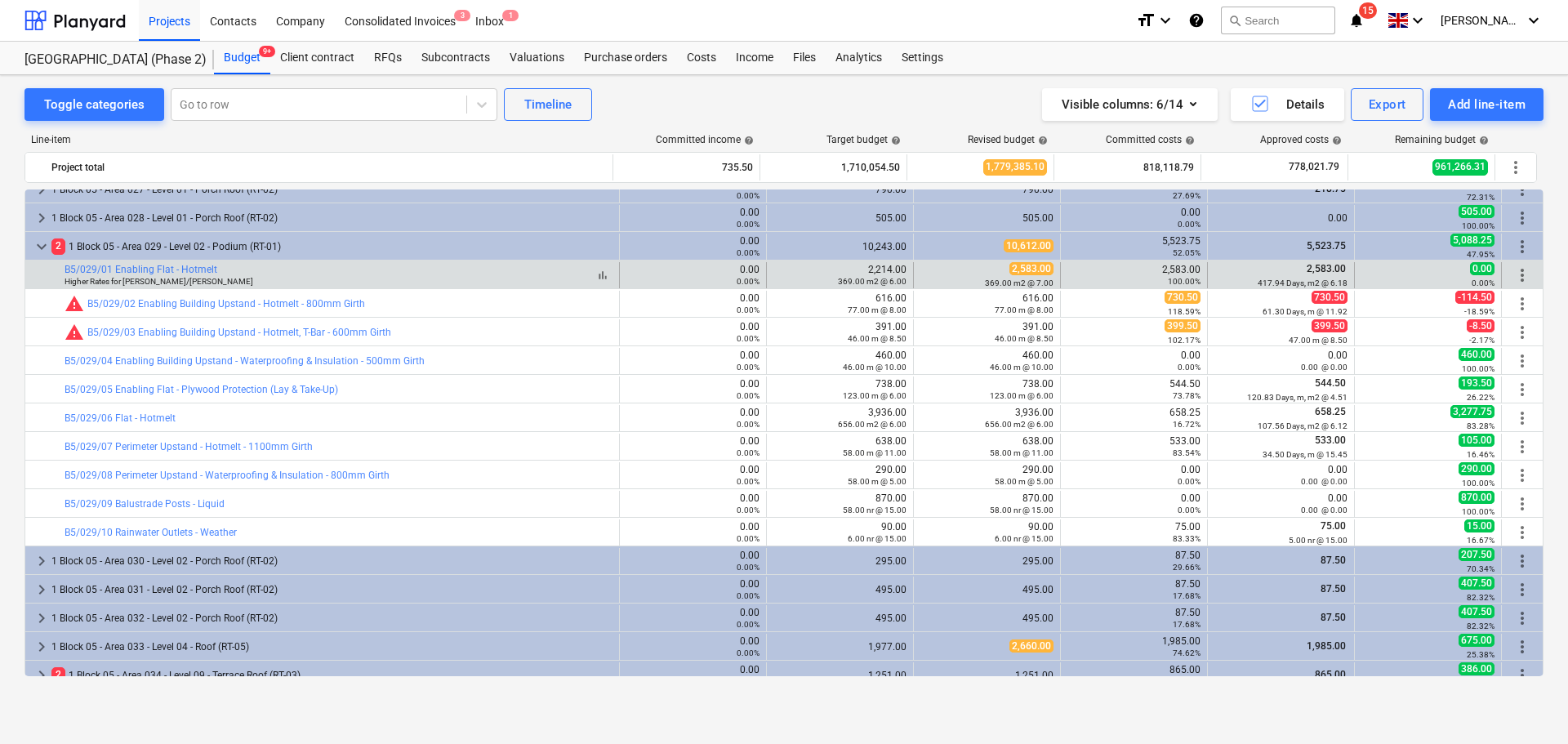
click at [431, 272] on div "bar_chart B5/029/01 Enabling Flat - Hotmelt Higher Rates for [PERSON_NAME]/[PER…" at bounding box center [338, 275] width 548 height 22
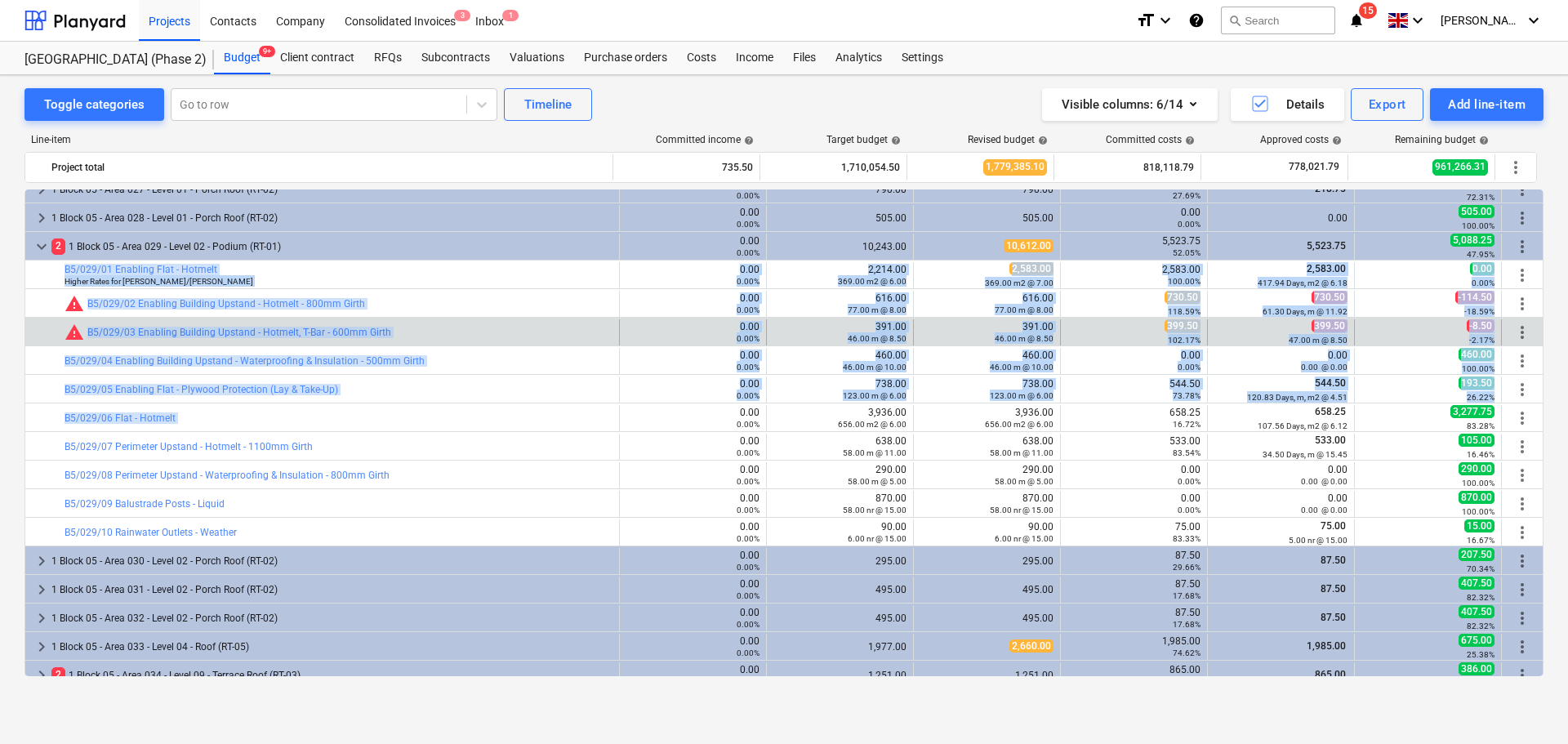
drag, startPoint x: 431, startPoint y: 272, endPoint x: 443, endPoint y: 343, distance: 72.0
click at [419, 416] on div "keyboard_arrow_right 1 Block 04 - Area 009 - Level 09 - Terrace Roof (RT-03) 0.…" at bounding box center [784, 574] width 1519 height 2572
click at [444, 343] on div "bar_chart warning B5/029/03 Enabling Building Upstand - Hotmelt, T-Bar - 600mm …" at bounding box center [338, 332] width 548 height 26
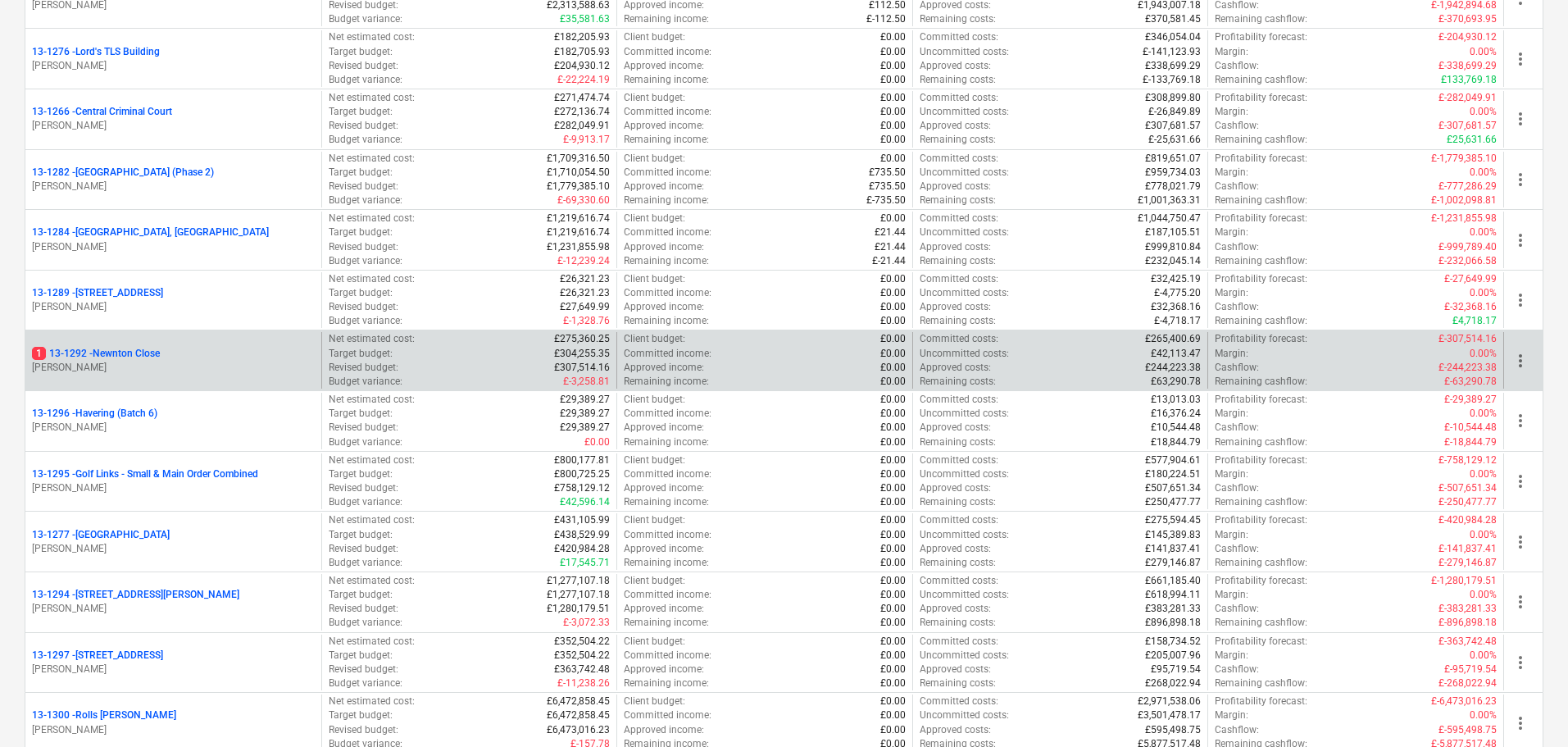
scroll to position [1804, 0]
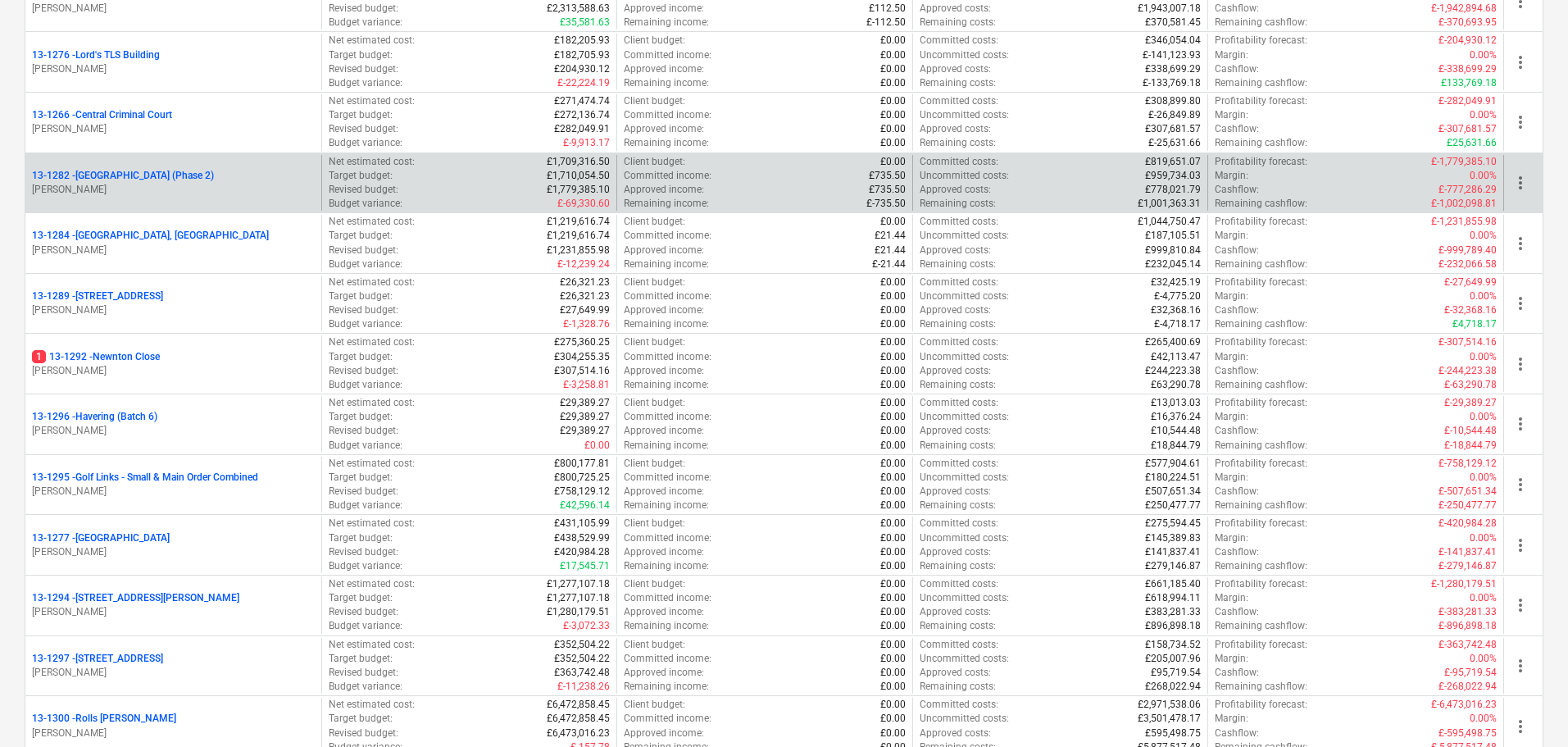
click at [189, 174] on p "13-1282 - Plumstead West Thamesmead (Phase 2)" at bounding box center [123, 176] width 182 height 14
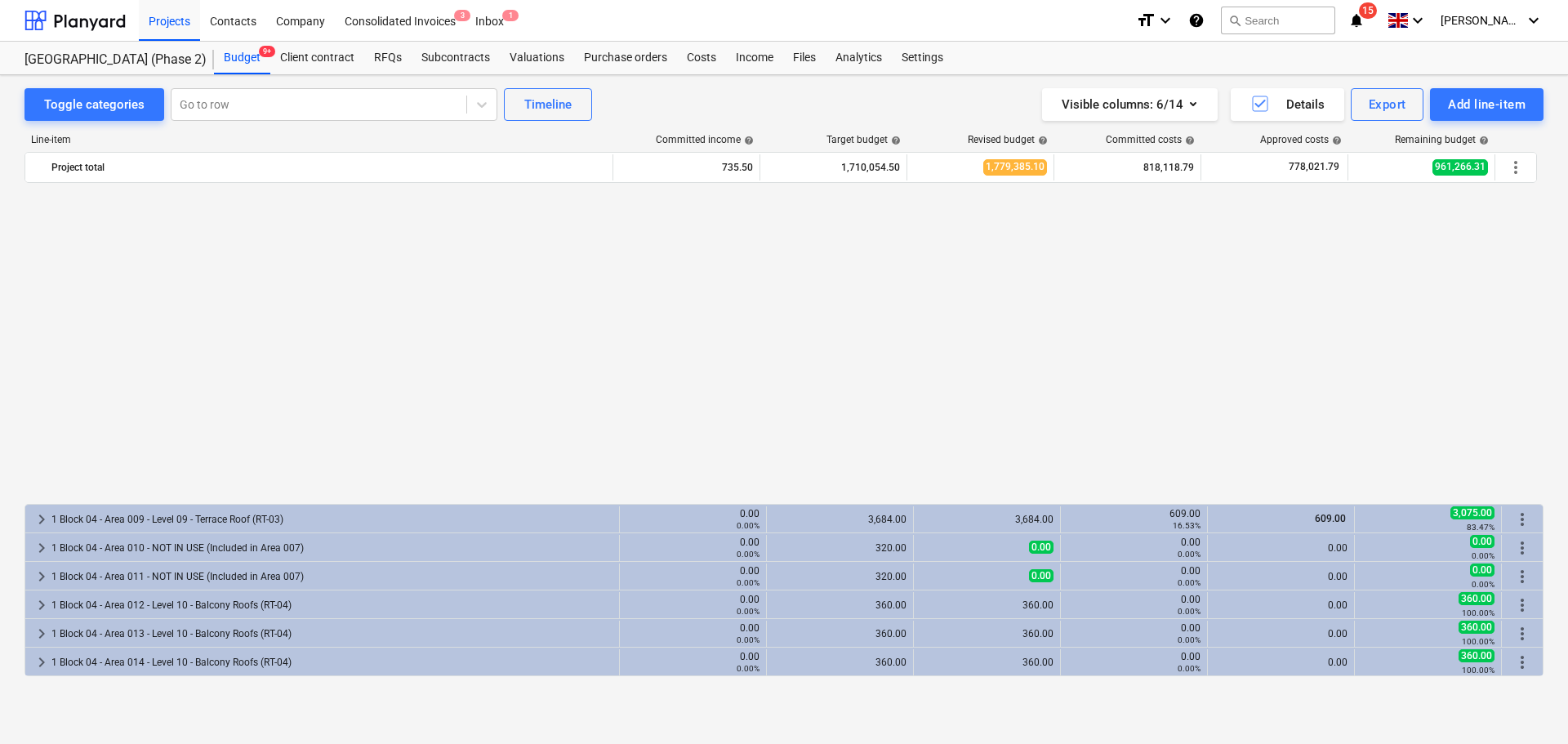
scroll to position [901, 0]
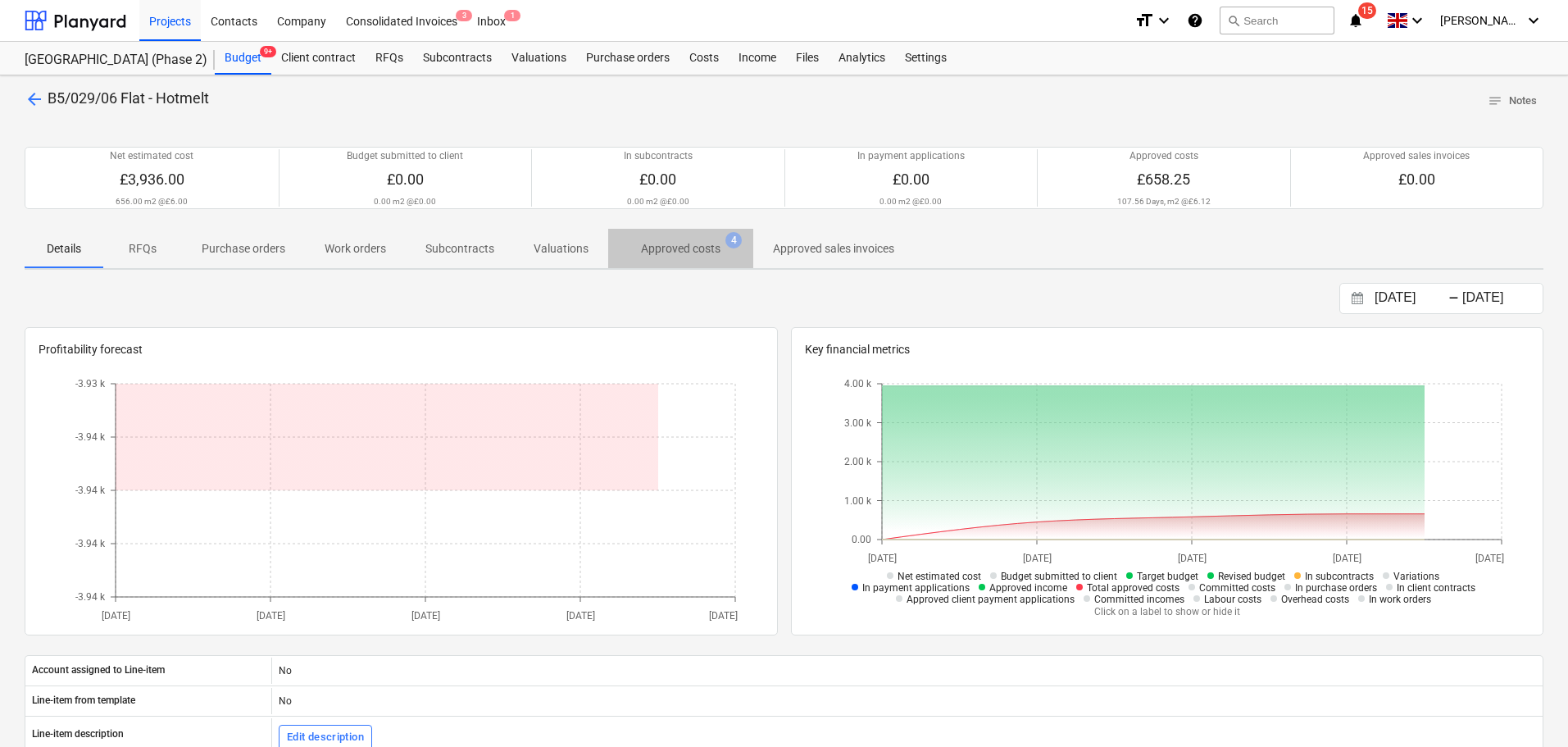
click at [698, 243] on p "Approved costs" at bounding box center [680, 249] width 80 height 17
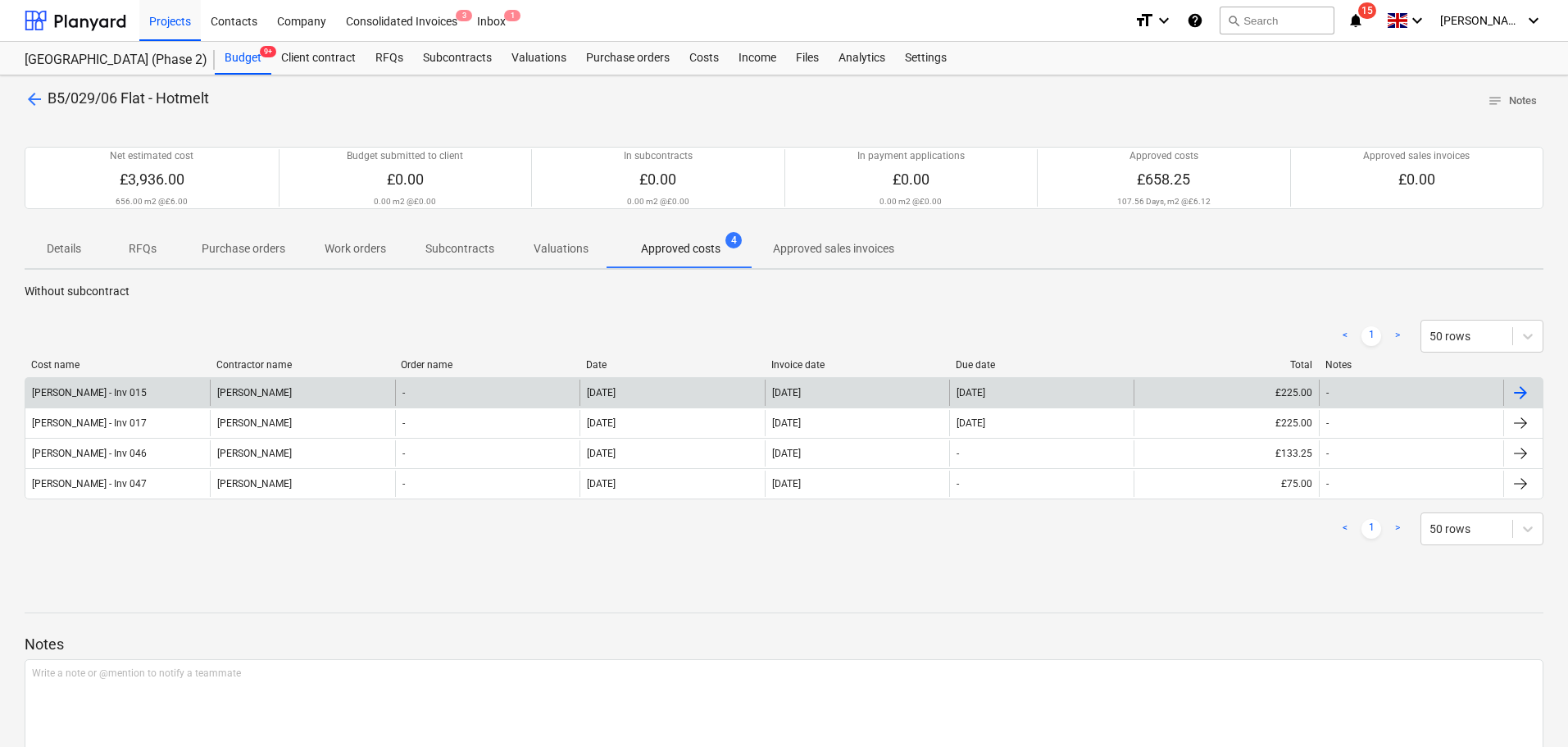
click at [306, 391] on div "[PERSON_NAME]" at bounding box center [302, 393] width 184 height 26
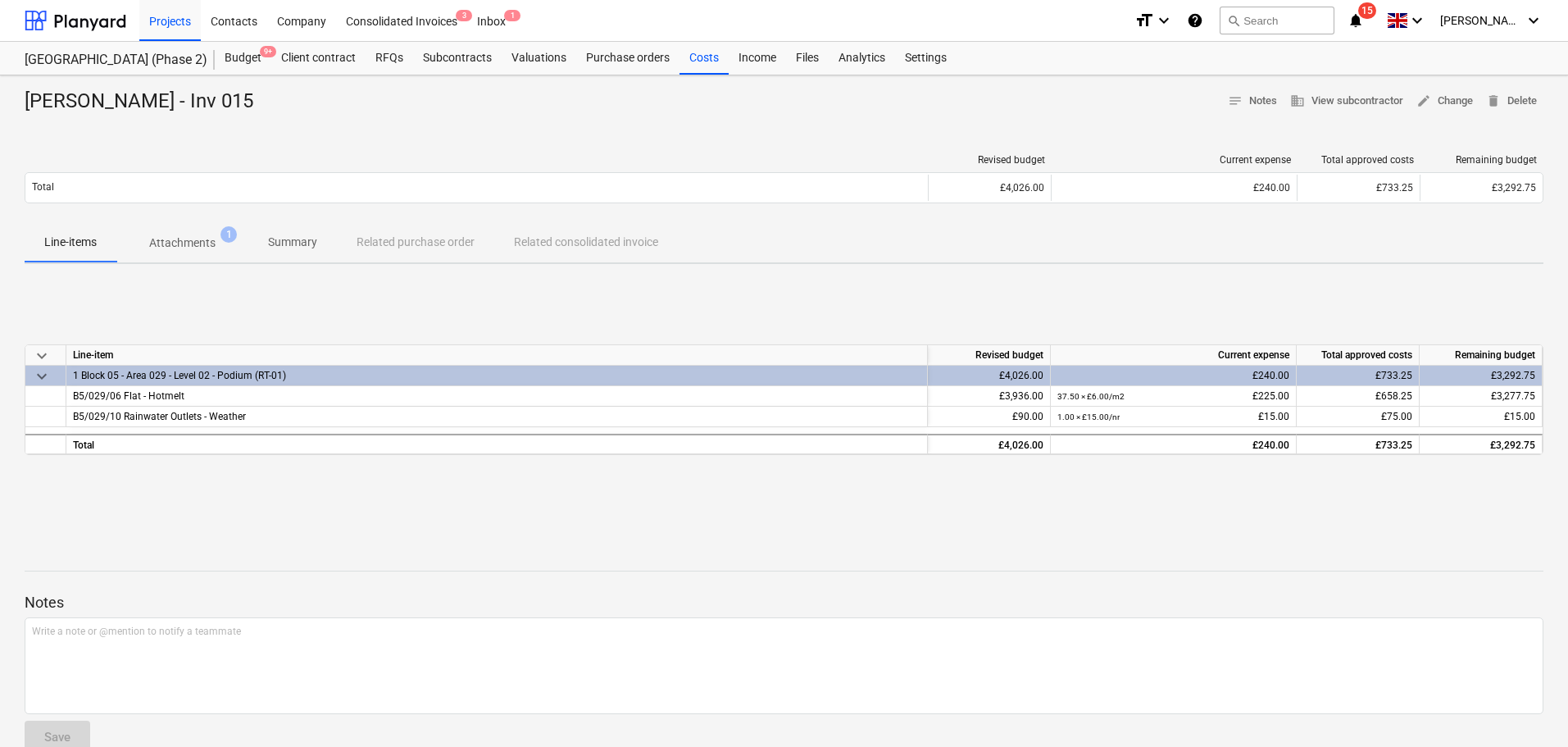
click at [192, 248] on p "Attachments" at bounding box center [182, 243] width 67 height 17
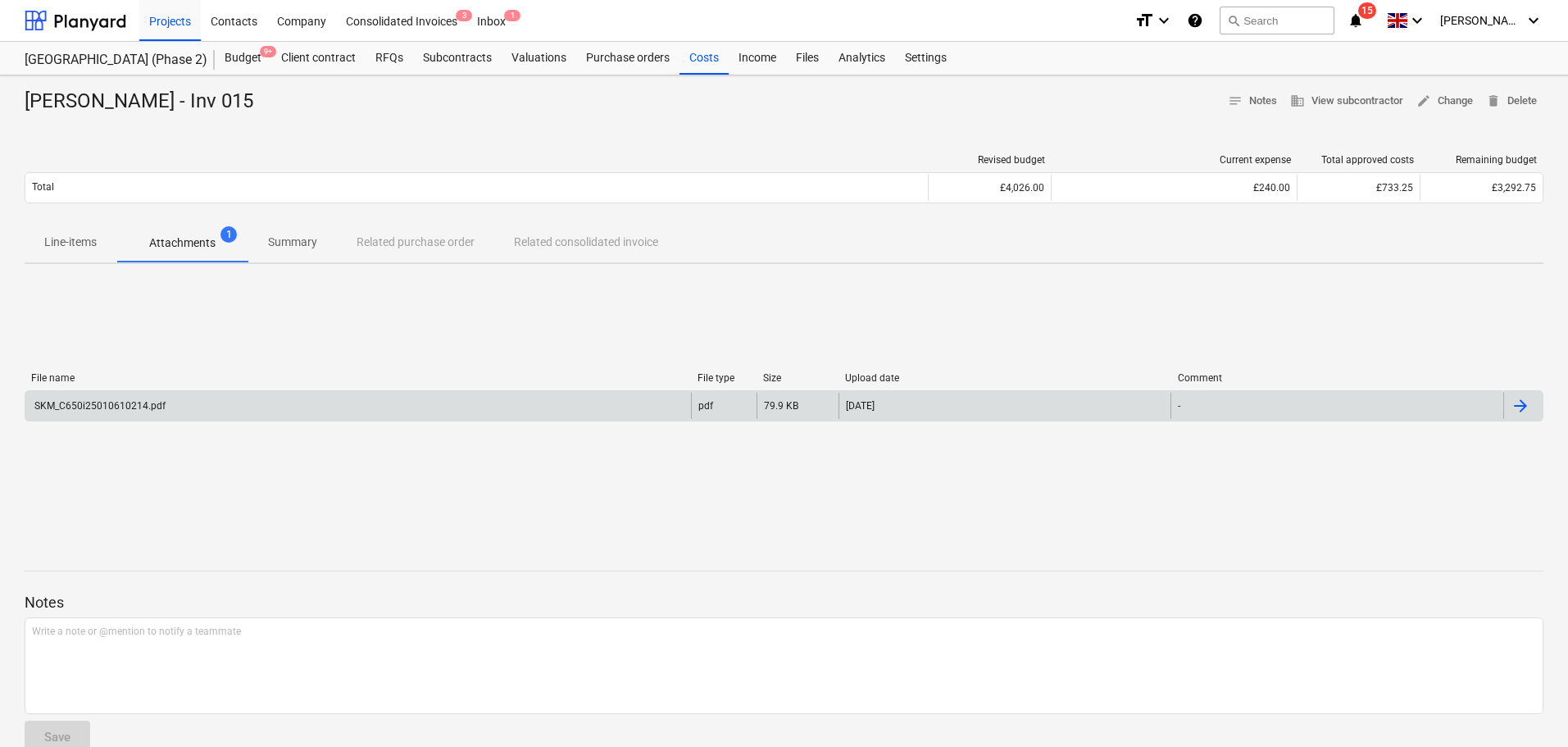
click at [209, 403] on div "SKM_C650i25010610214.pdf" at bounding box center [358, 406] width 665 height 26
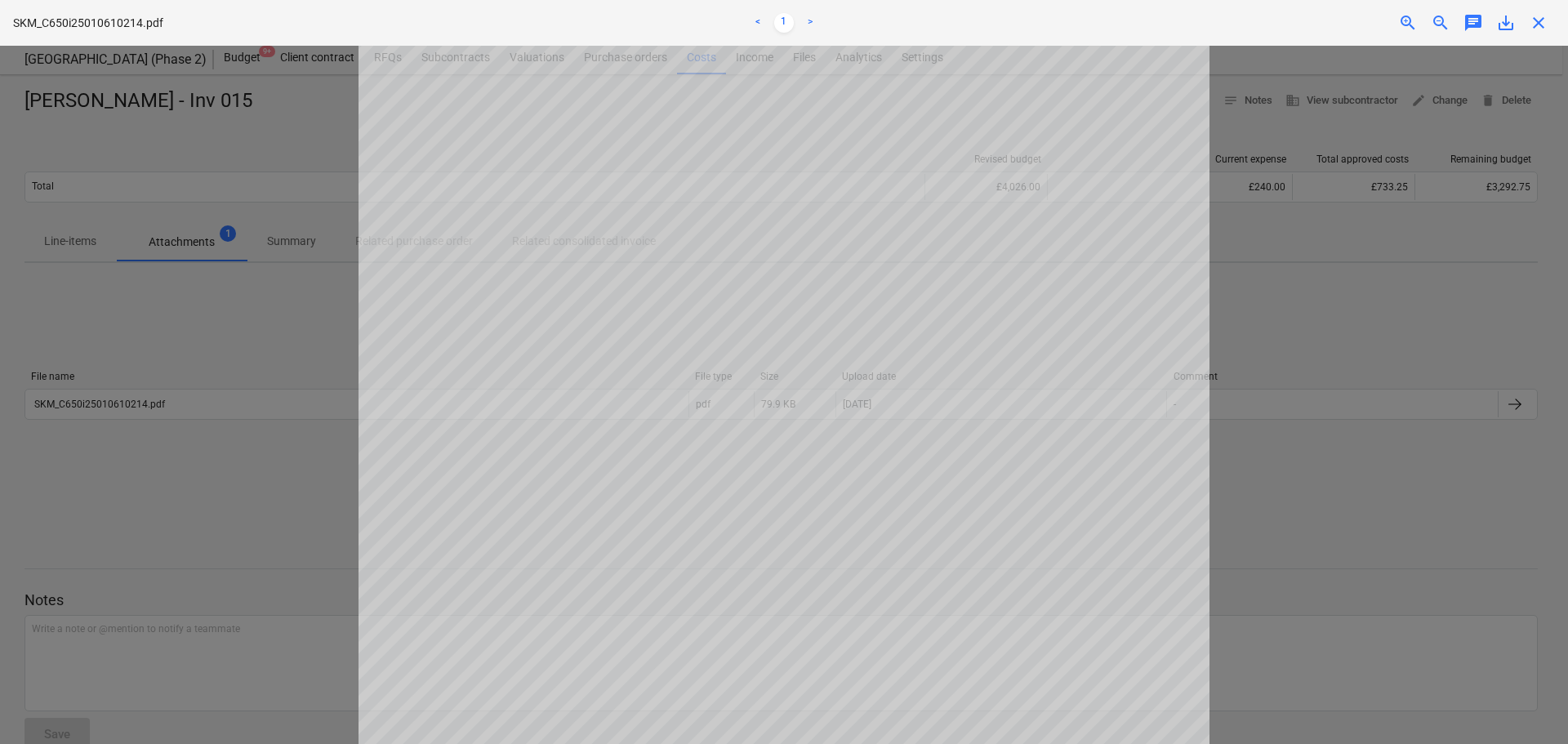
scroll to position [253, 0]
